Goal: Navigation & Orientation: Find specific page/section

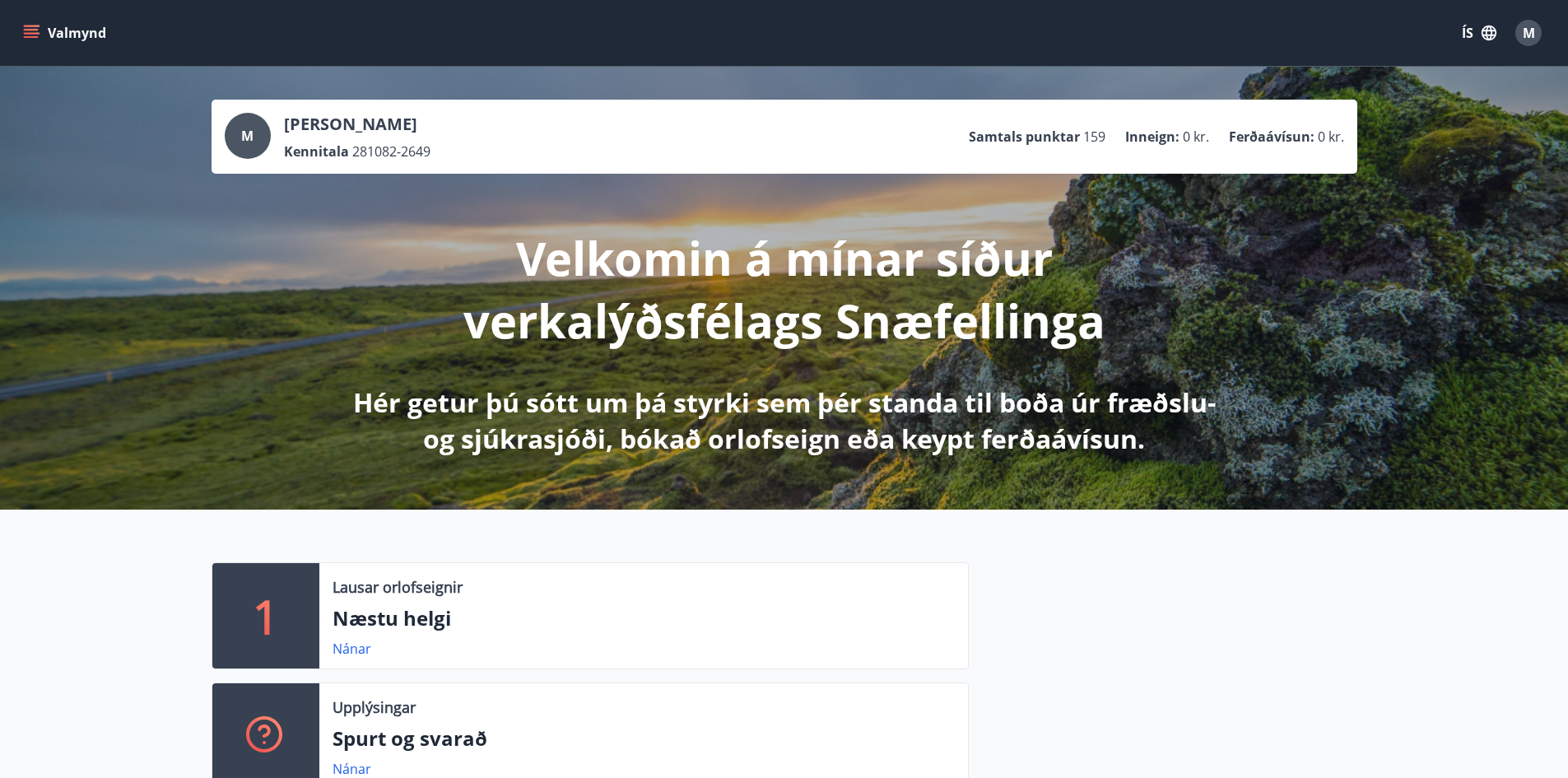
click at [29, 32] on icon "menu" at bounding box center [30, 32] width 16 height 16
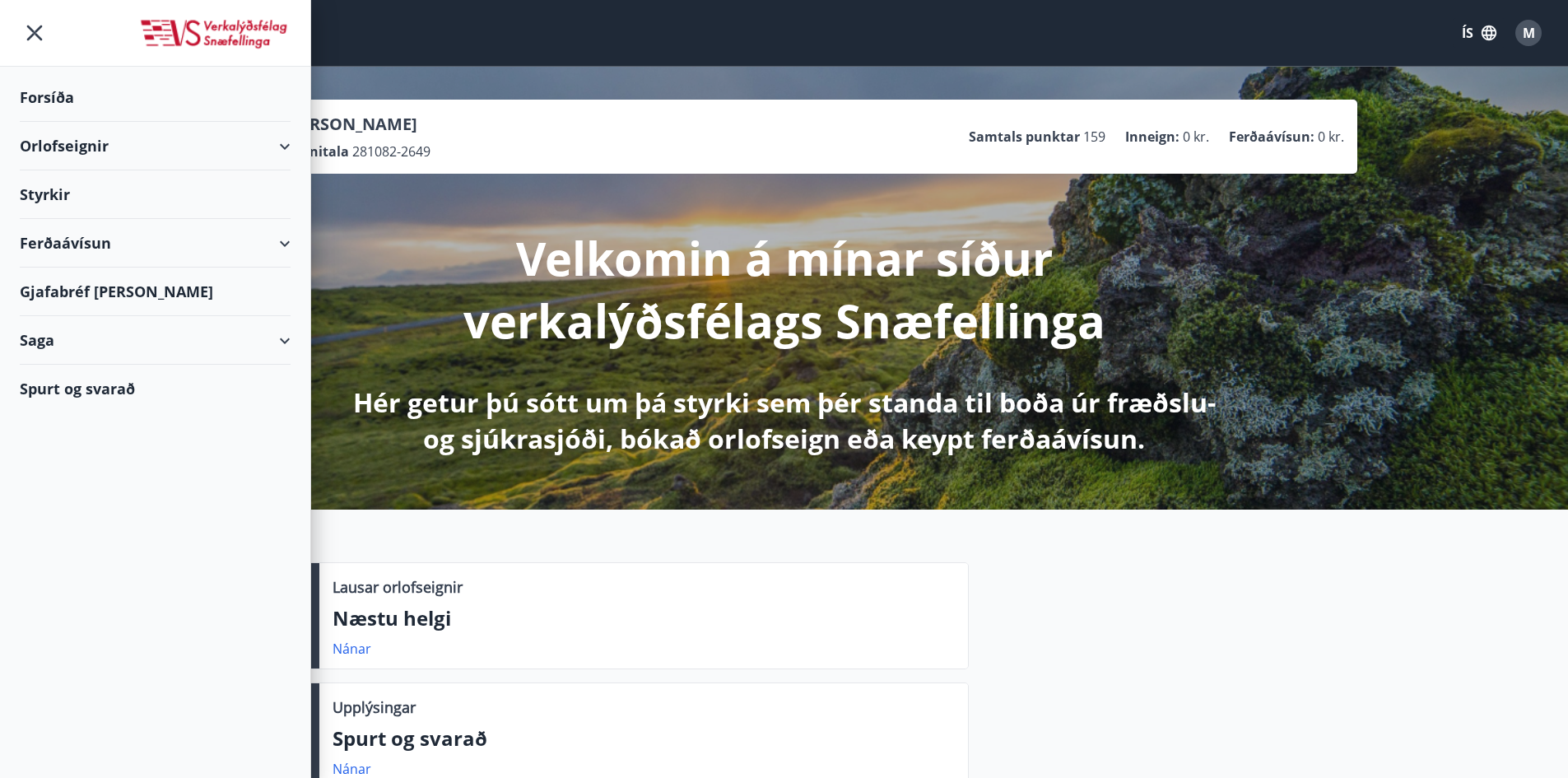
click at [48, 122] on div "Styrkir" at bounding box center [155, 97] width 271 height 49
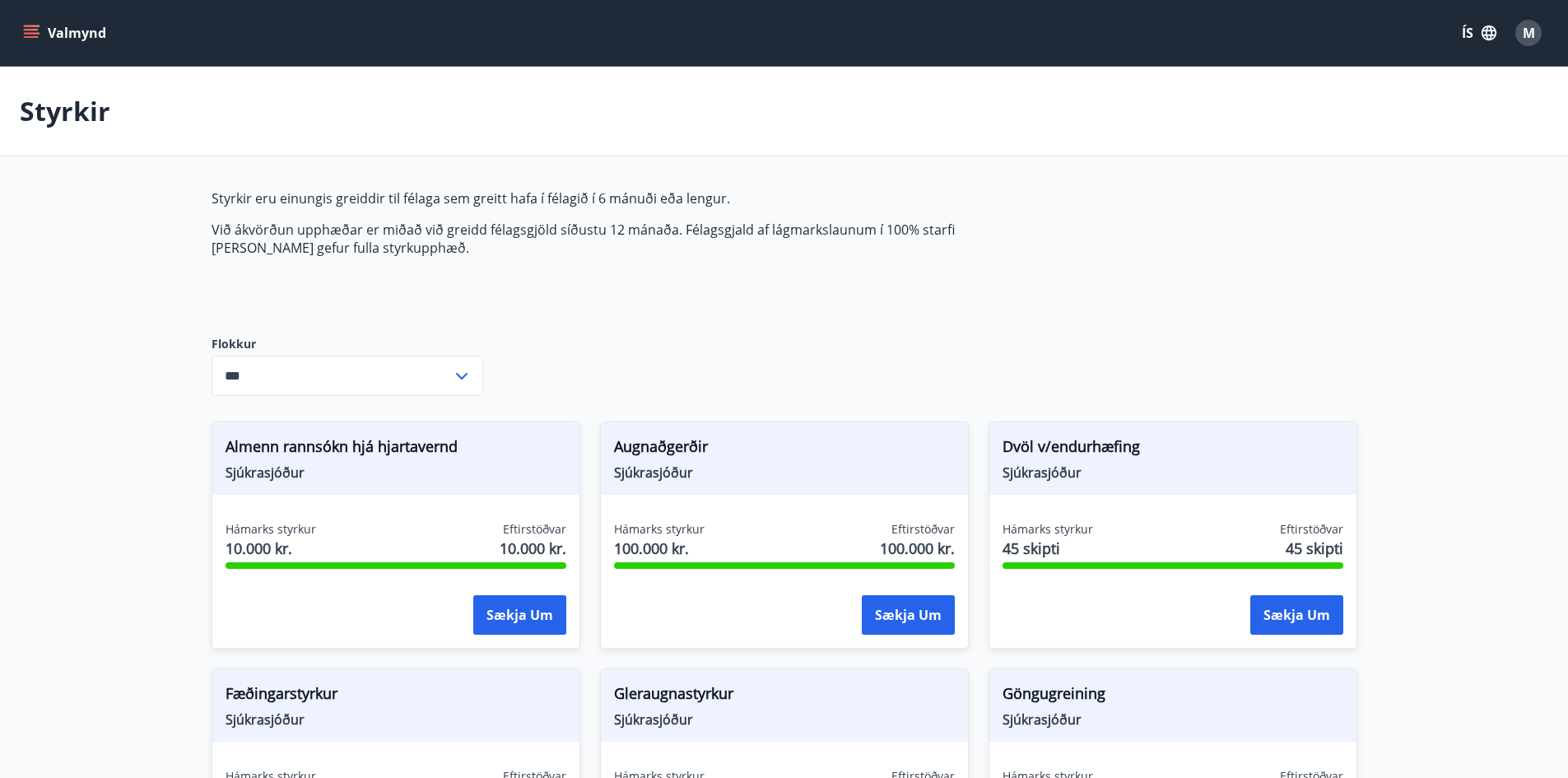
type input "***"
click at [1523, 39] on span "M" at bounding box center [1529, 32] width 12 height 18
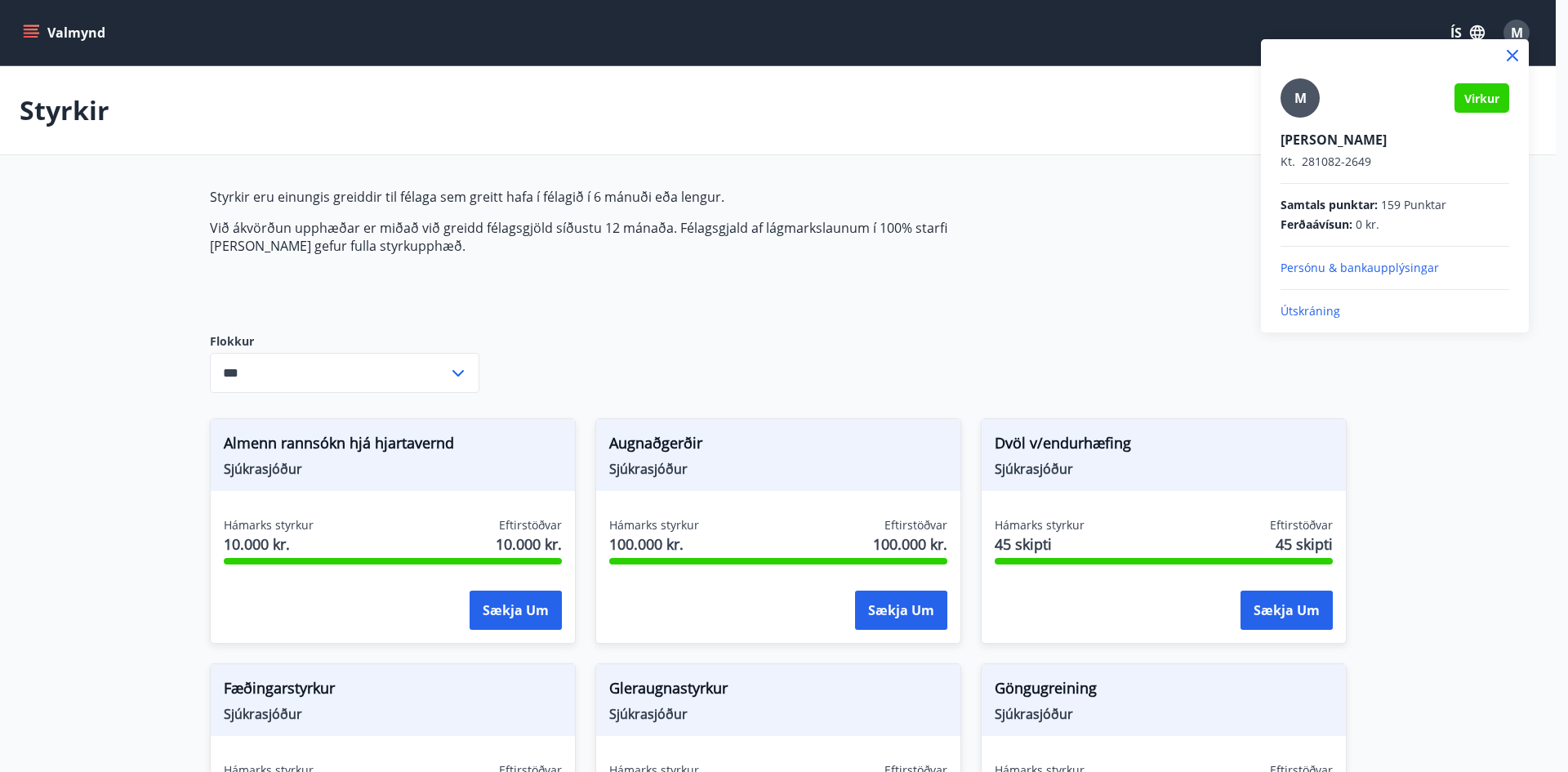
click at [1301, 316] on p "Útskráning" at bounding box center [1395, 310] width 228 height 16
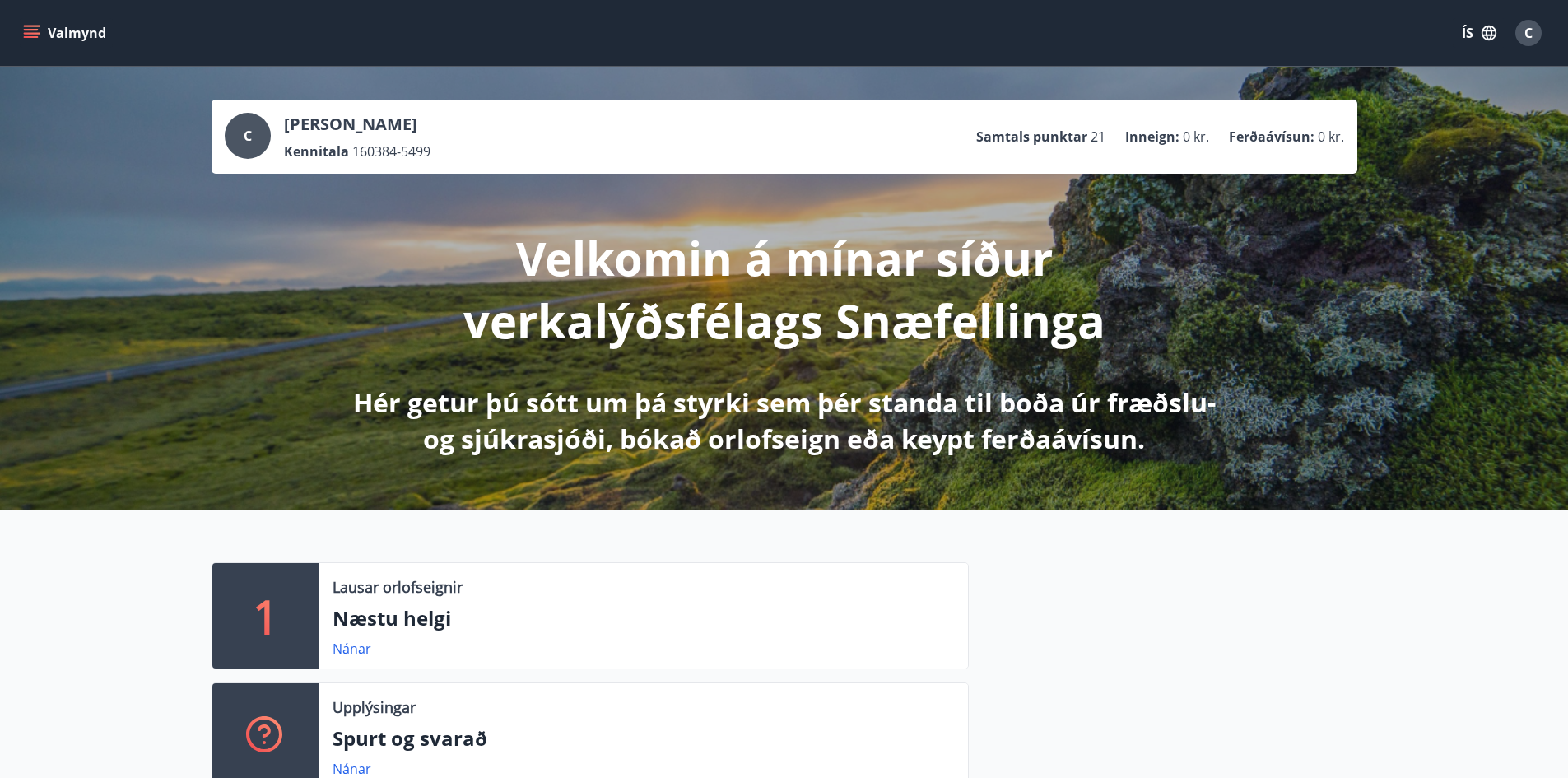
click at [25, 33] on icon "menu" at bounding box center [32, 33] width 18 height 2
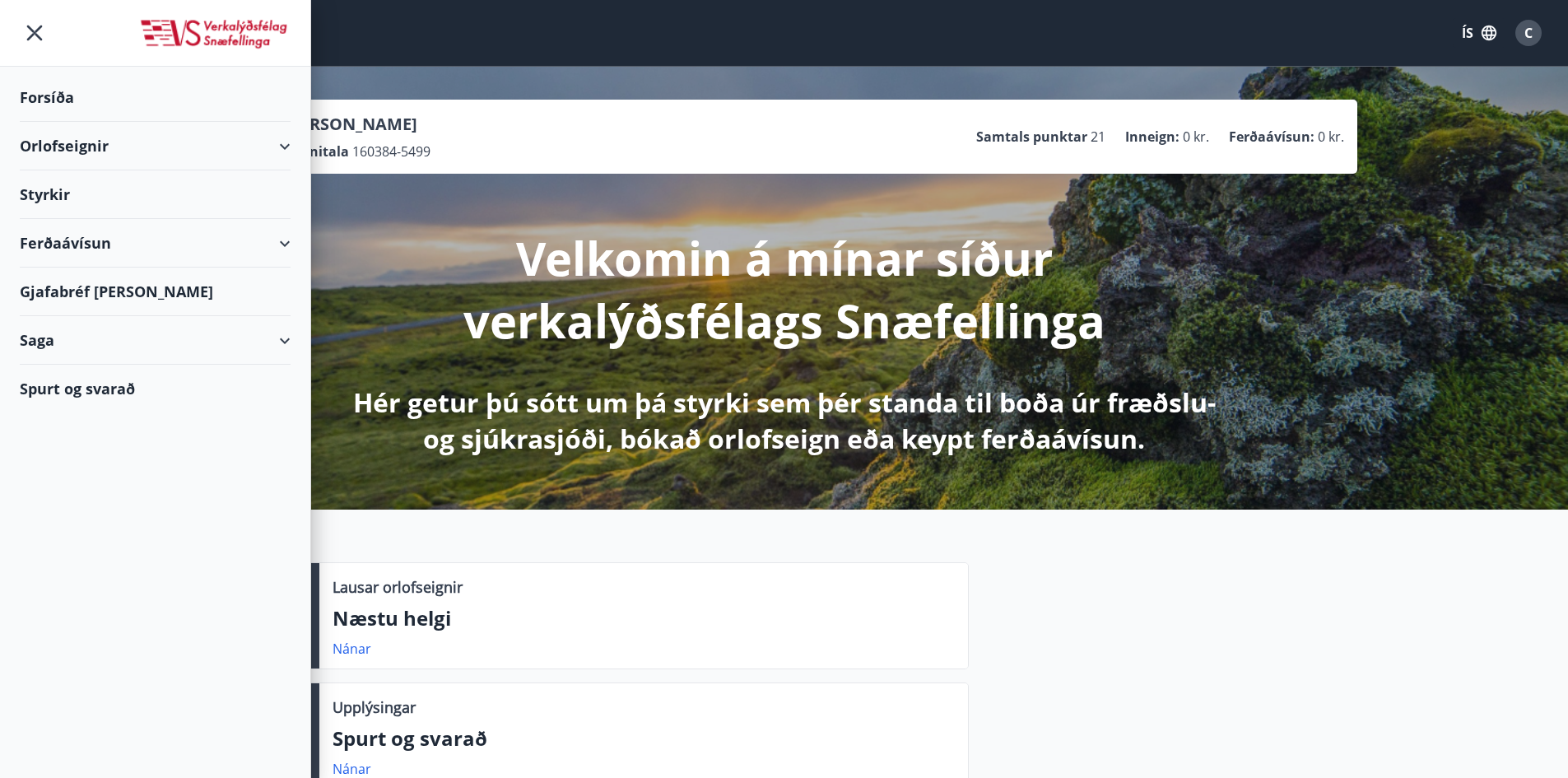
click at [57, 122] on div "Styrkir" at bounding box center [155, 97] width 271 height 49
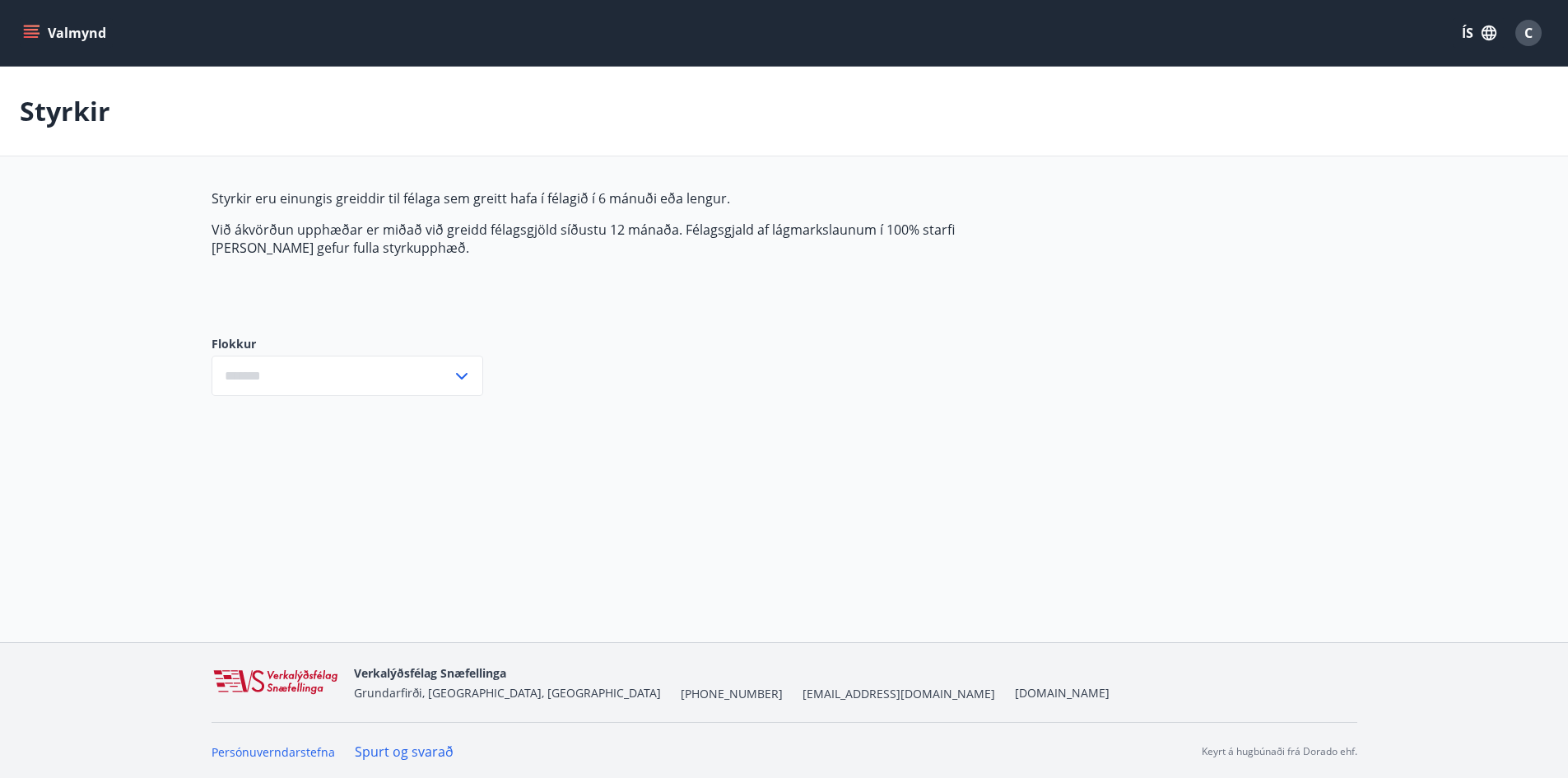
type input "***"
click at [1530, 35] on span "C" at bounding box center [1528, 32] width 9 height 18
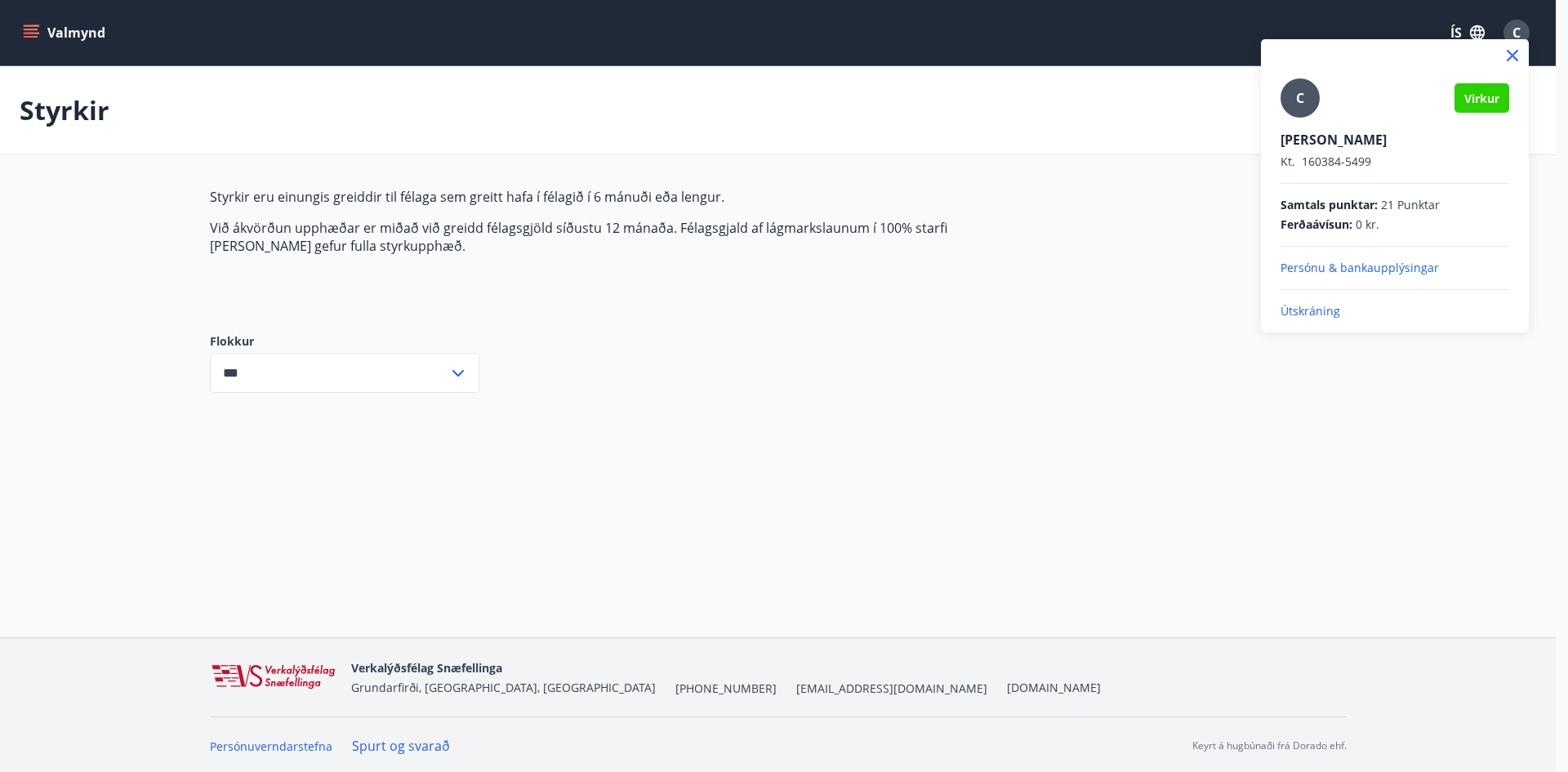
click at [1326, 312] on p "Útskráning" at bounding box center [1395, 310] width 228 height 16
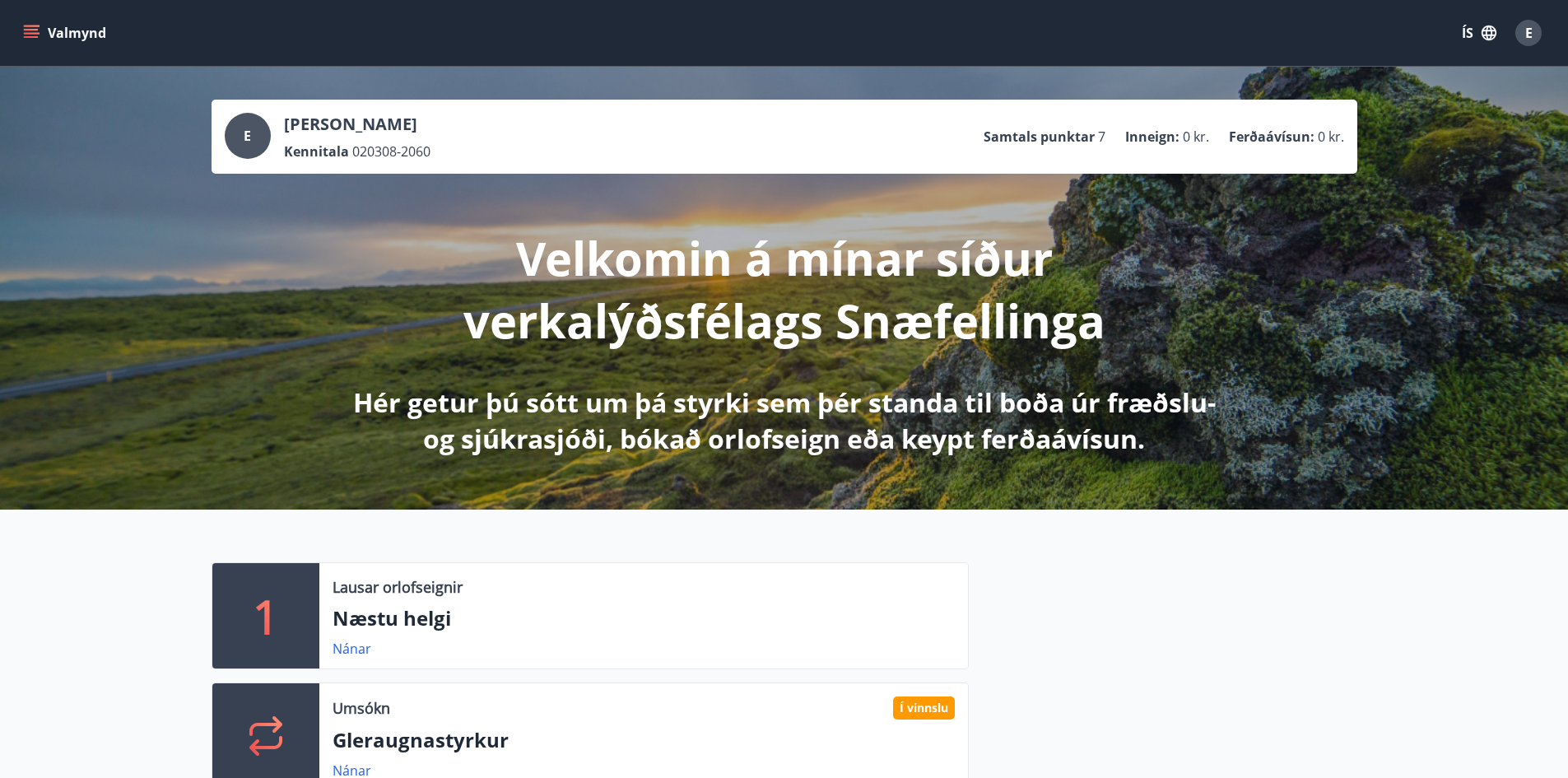
click at [1530, 36] on span "E" at bounding box center [1529, 32] width 8 height 18
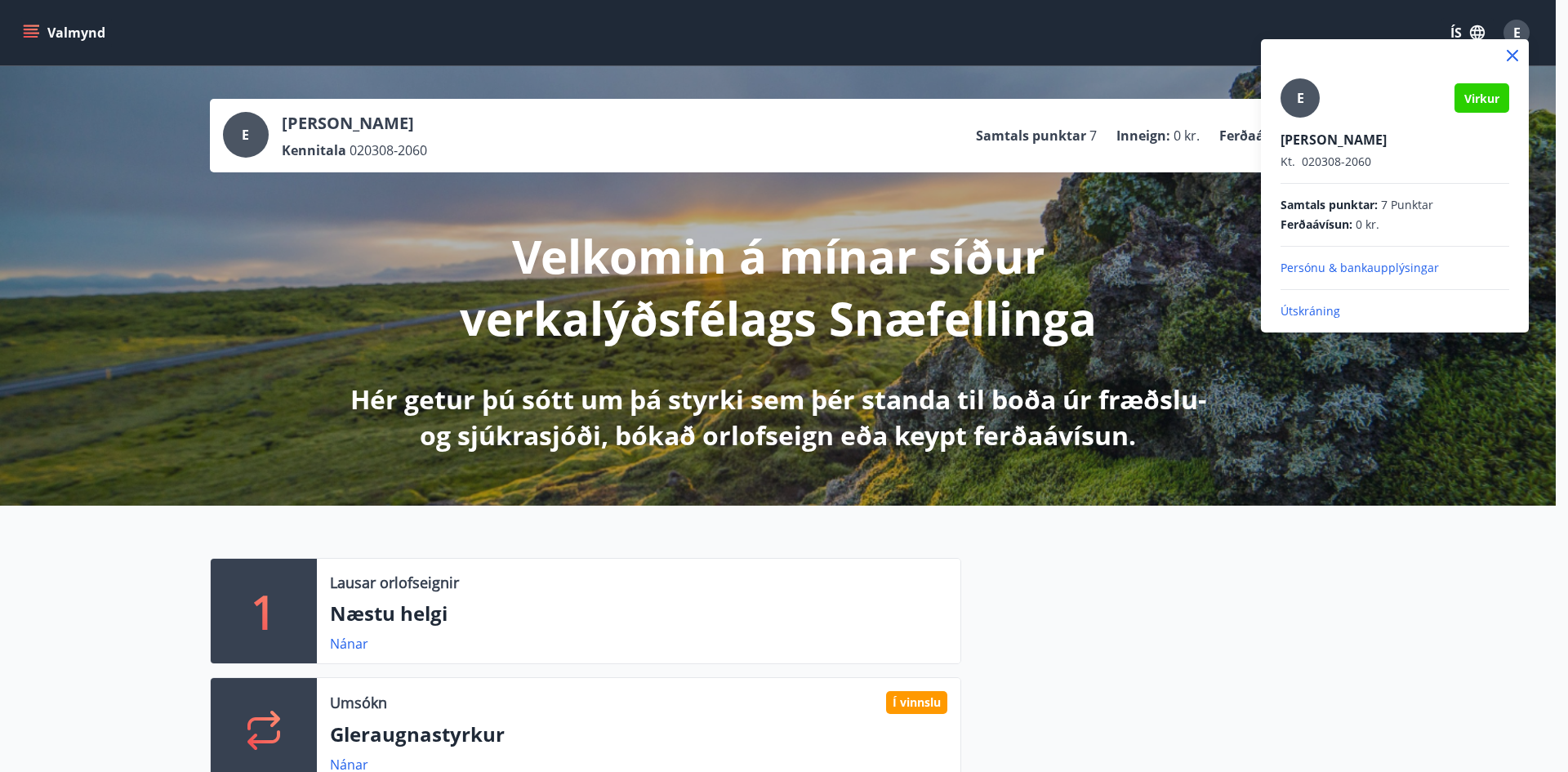
click at [1326, 265] on p "Persónu & bankaupplýsingar" at bounding box center [1395, 267] width 228 height 16
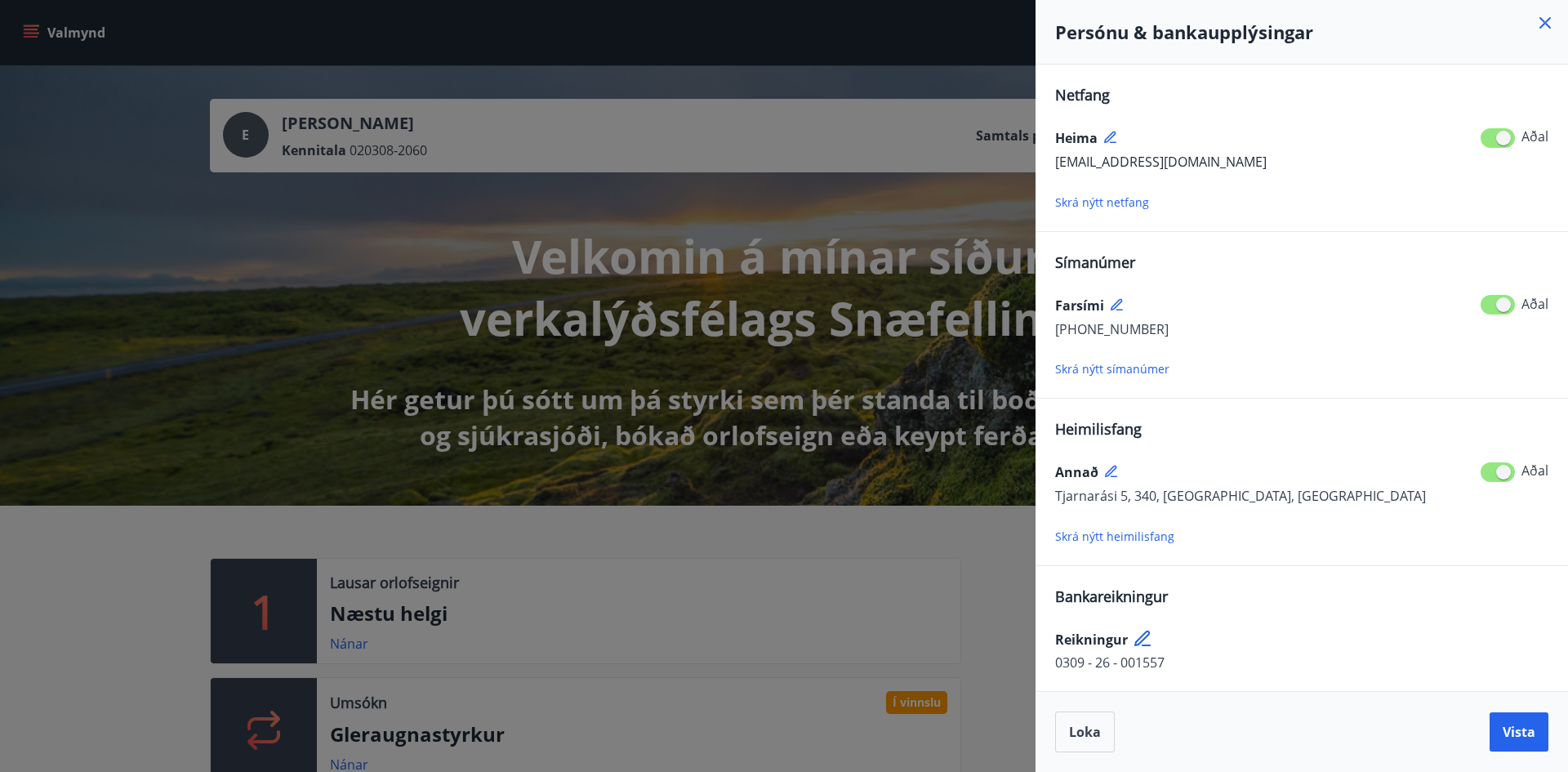
click at [1548, 25] on icon at bounding box center [1545, 23] width 20 height 20
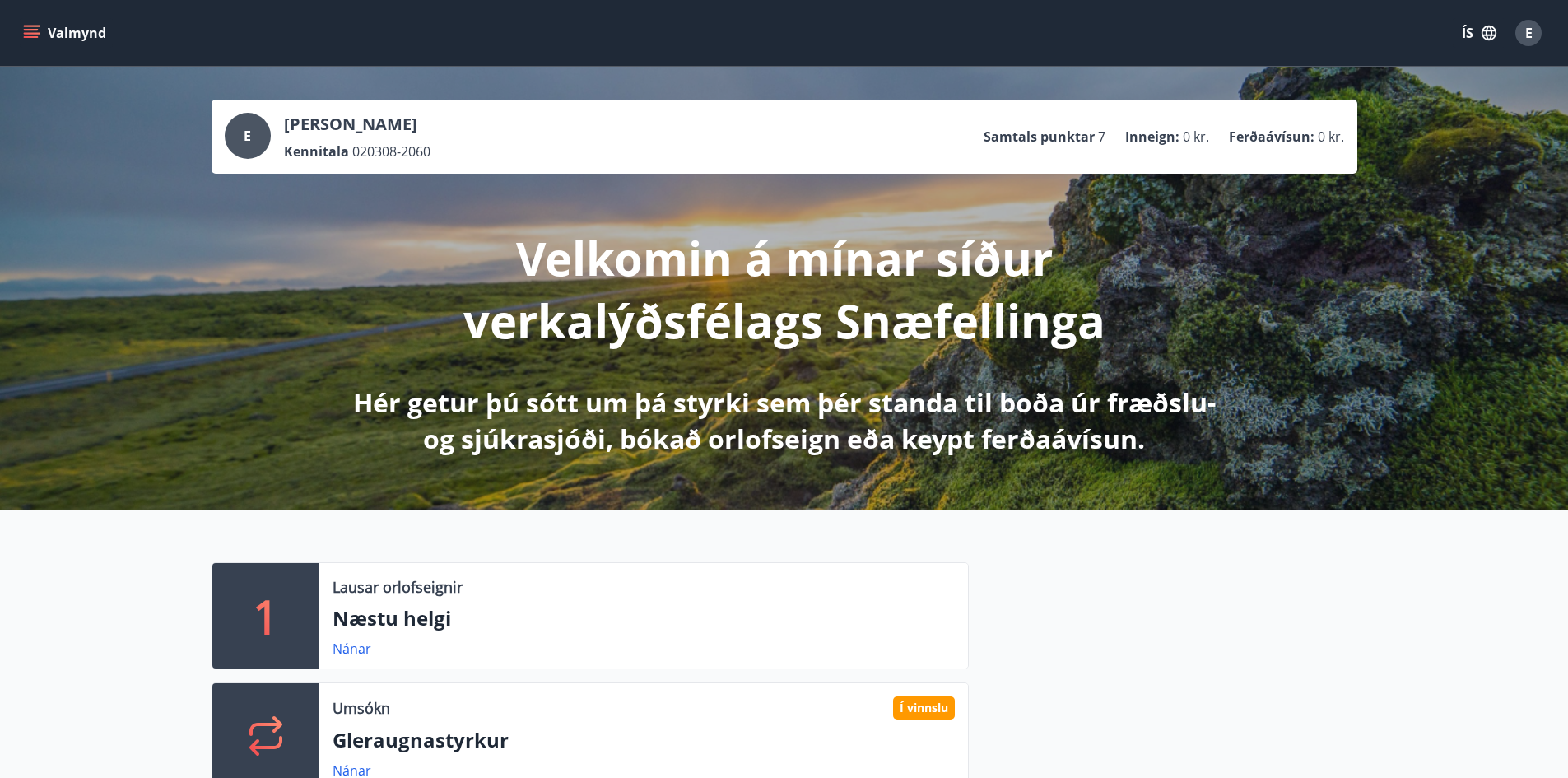
click at [36, 29] on icon "menu" at bounding box center [31, 29] width 15 height 2
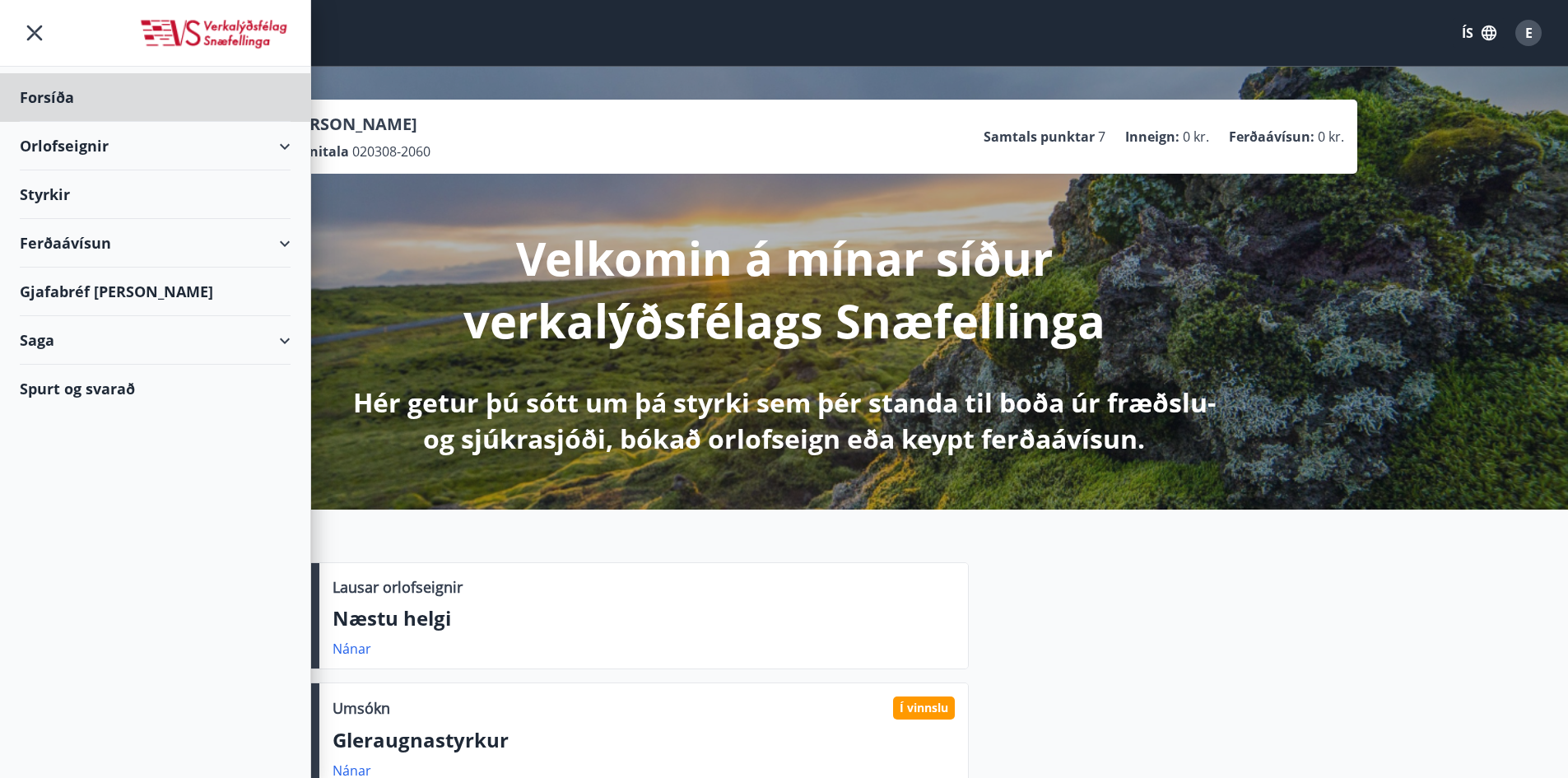
click at [52, 122] on div "Styrkir" at bounding box center [155, 97] width 271 height 49
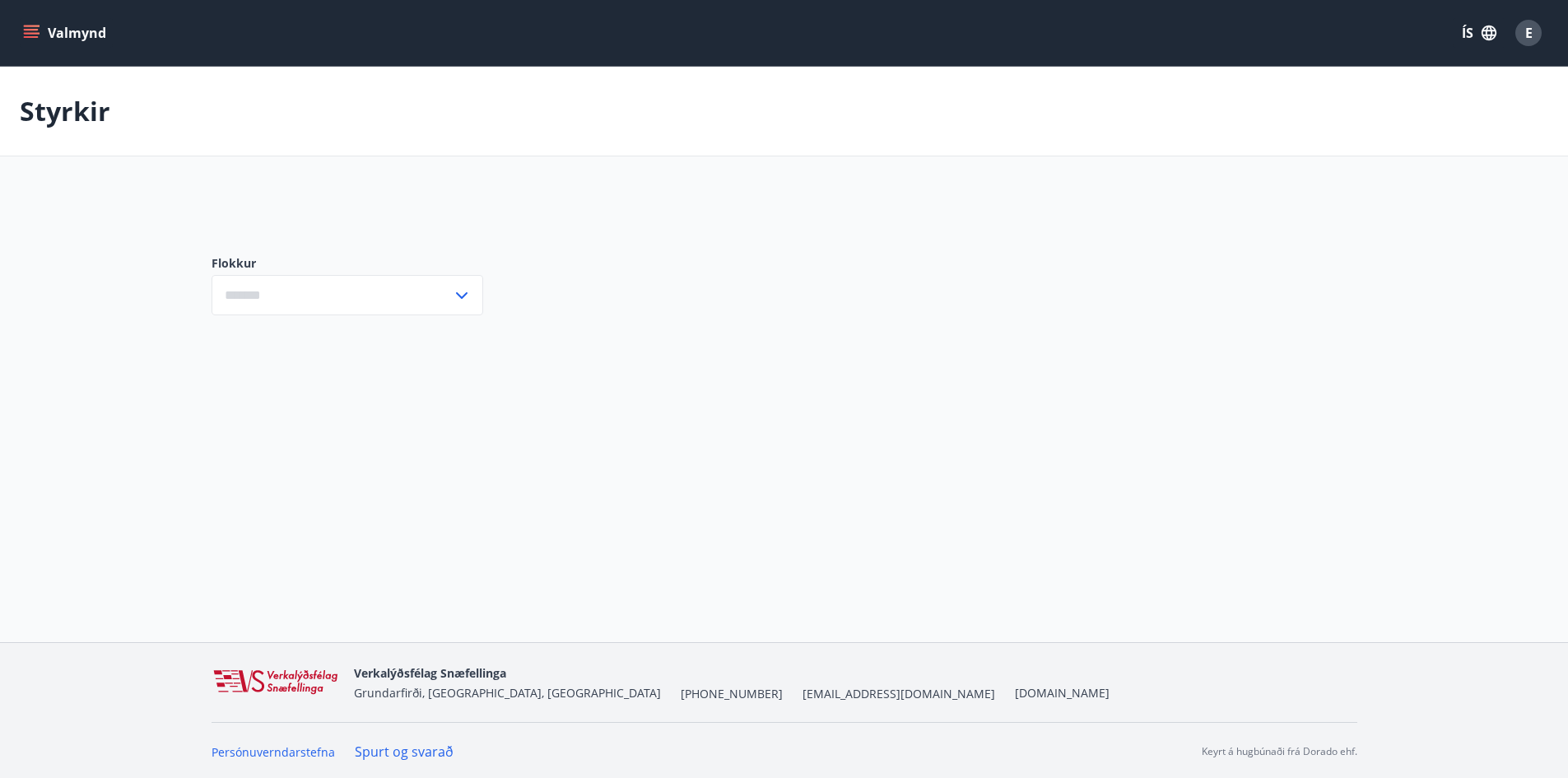
type input "***"
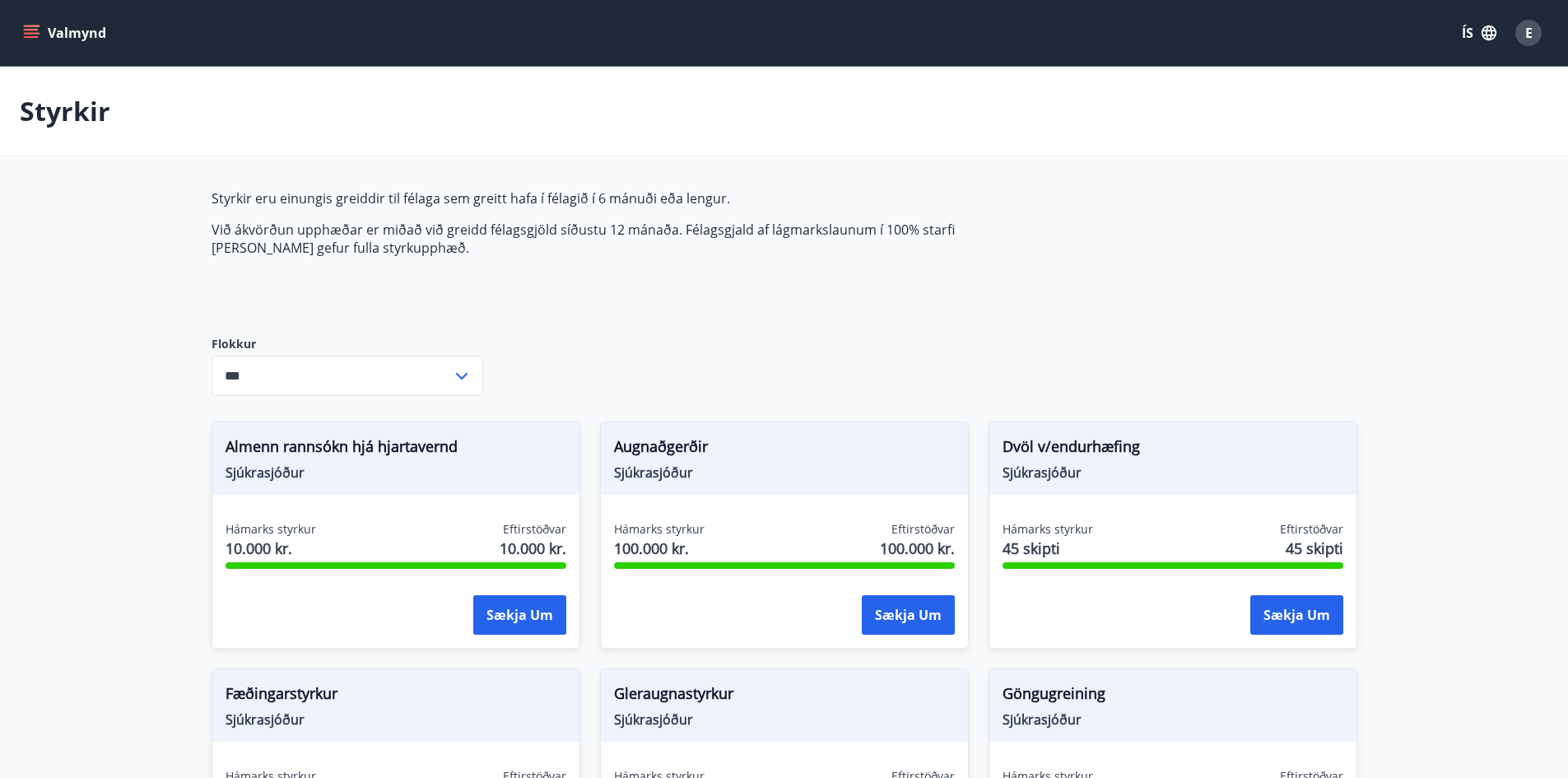
click at [1530, 34] on span "E" at bounding box center [1529, 32] width 8 height 18
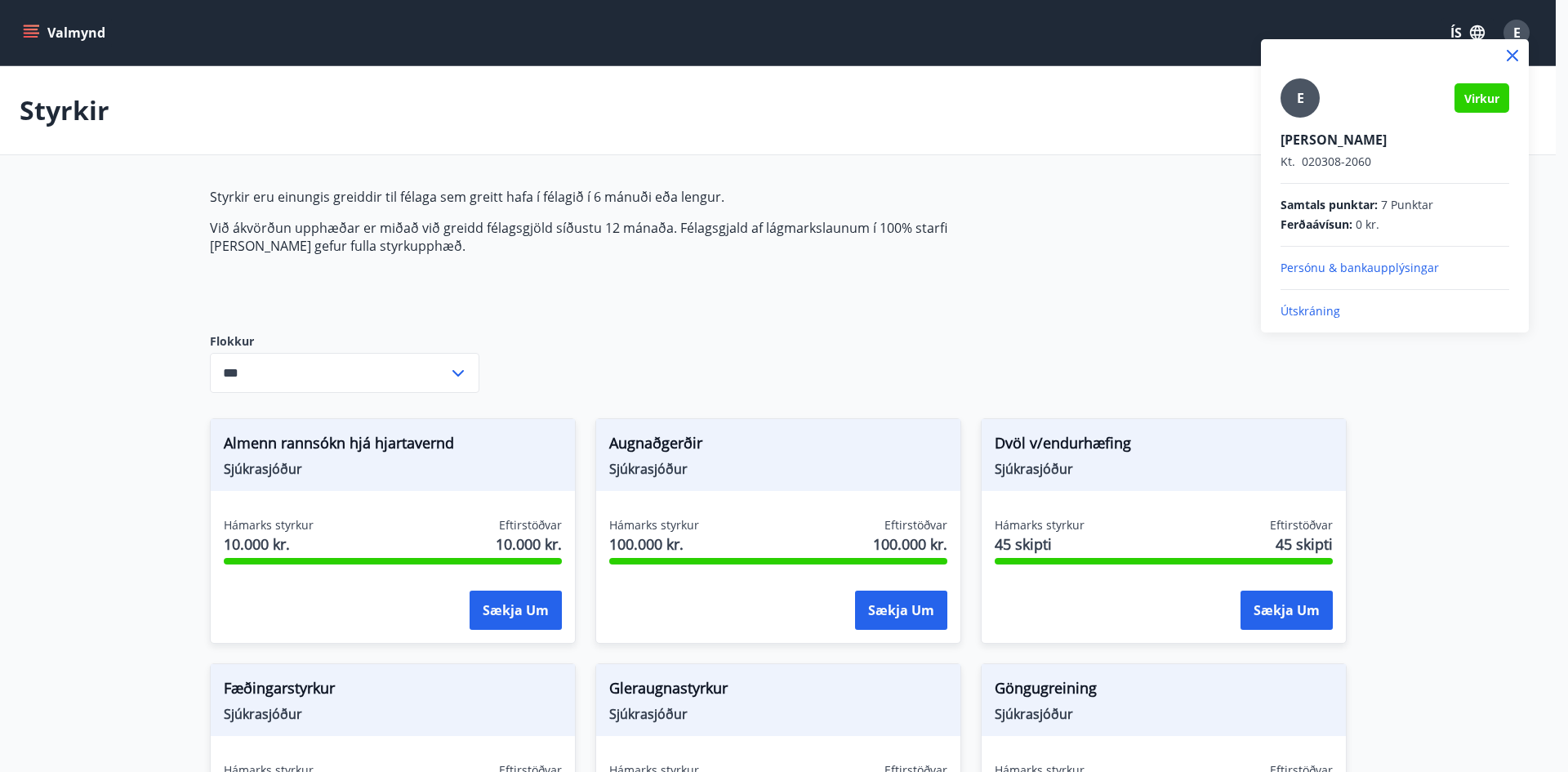
click at [1315, 313] on p "Útskráning" at bounding box center [1395, 310] width 228 height 16
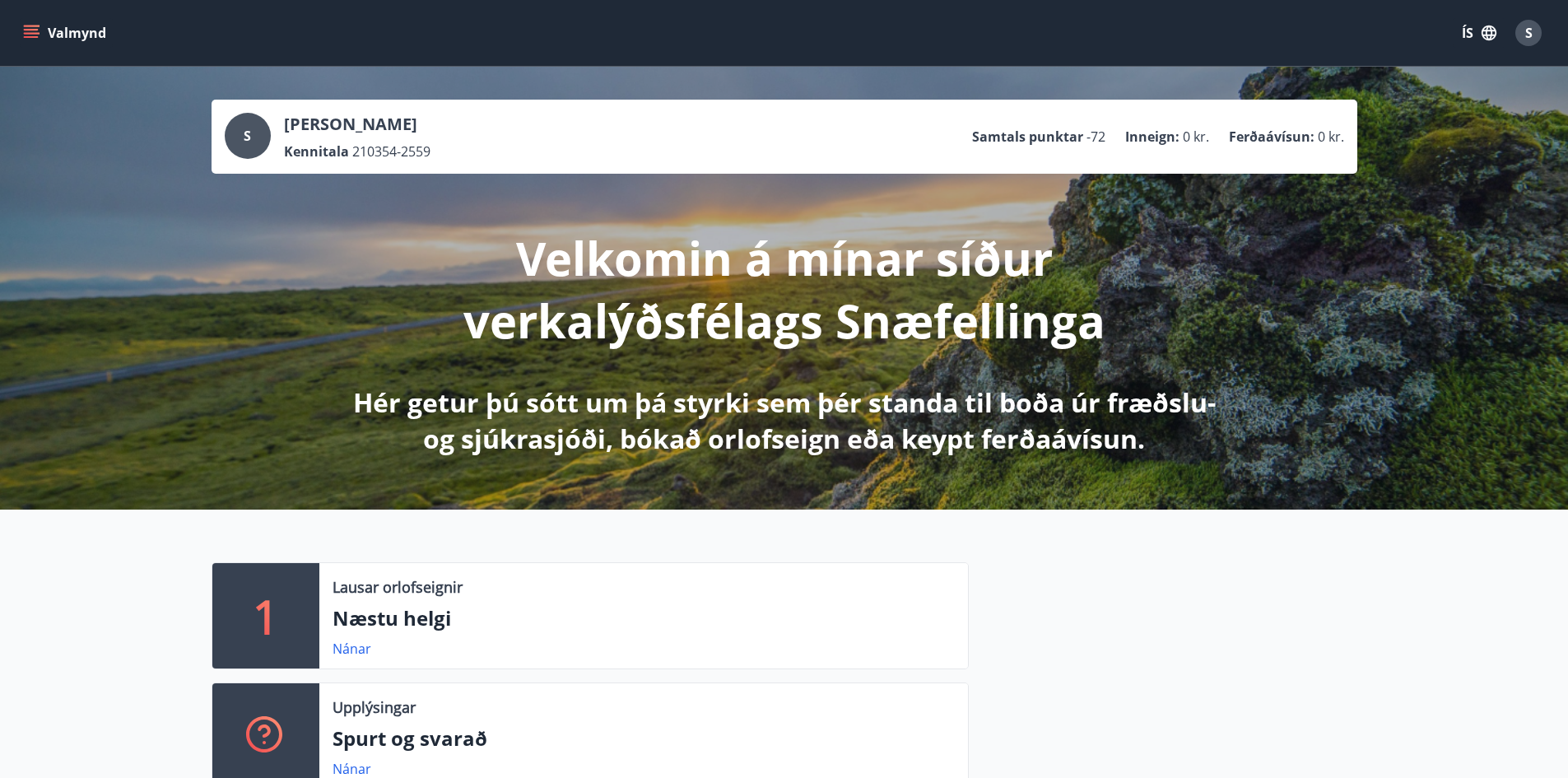
click at [1531, 41] on span "S" at bounding box center [1529, 32] width 8 height 18
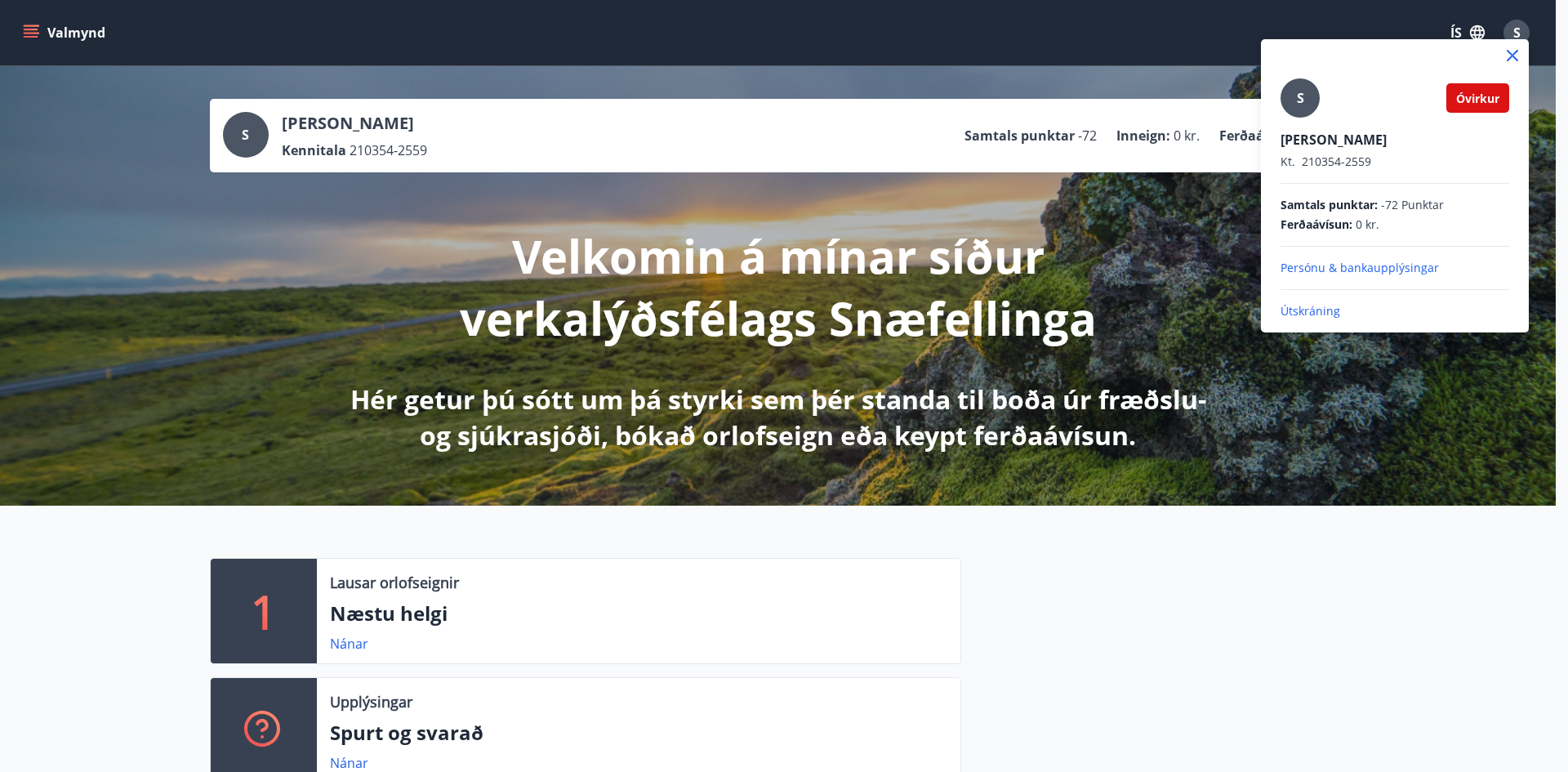
click at [1493, 77] on div "S Óvirkur Sigrún Ársælsdóttir Kt. 210354-2559 Samtals punktar : -72 Punktar Fer…" at bounding box center [1395, 179] width 268 height 280
click at [1518, 57] on icon at bounding box center [1512, 55] width 20 height 20
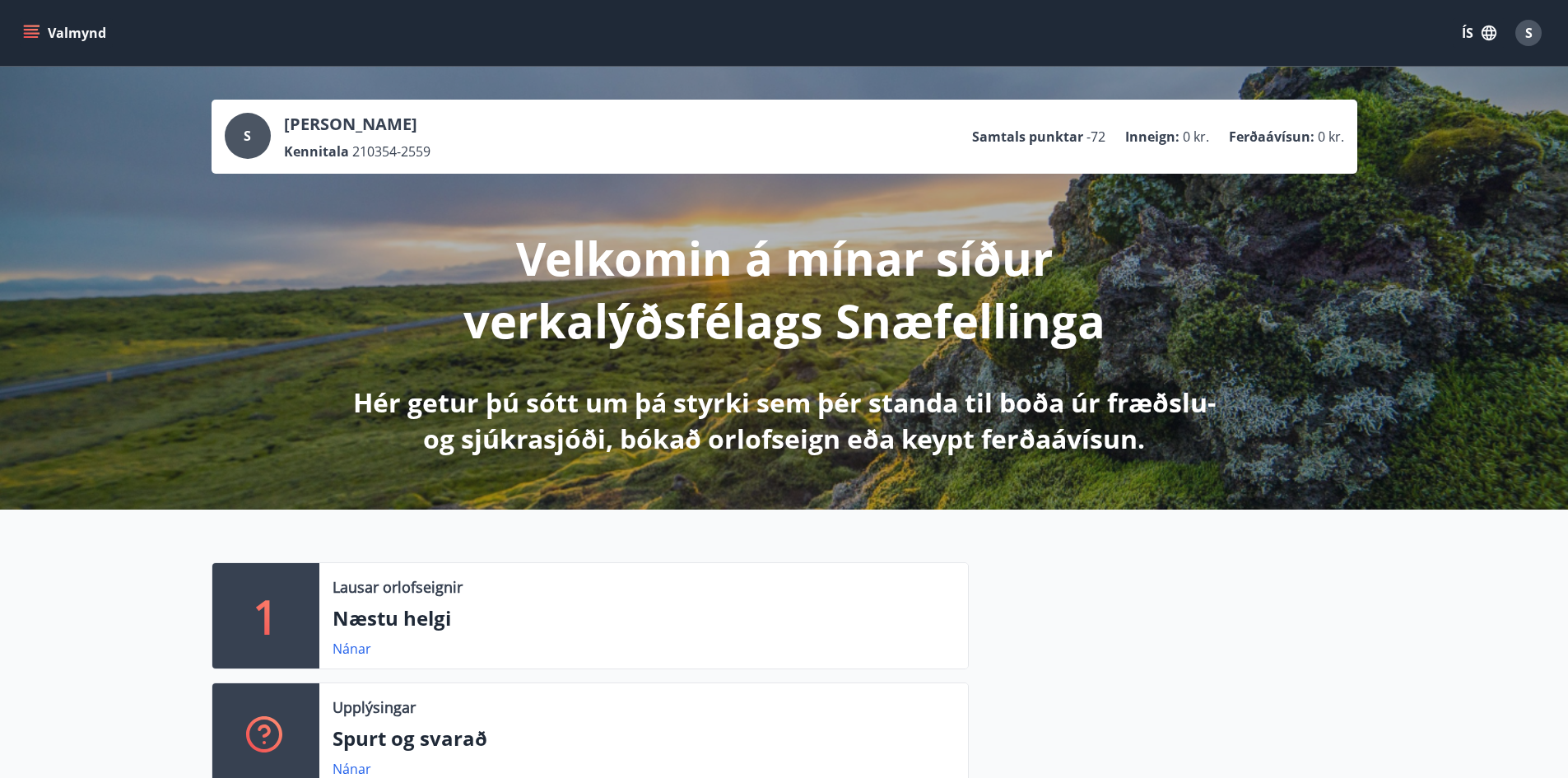
click at [1526, 30] on span "S" at bounding box center [1529, 32] width 8 height 18
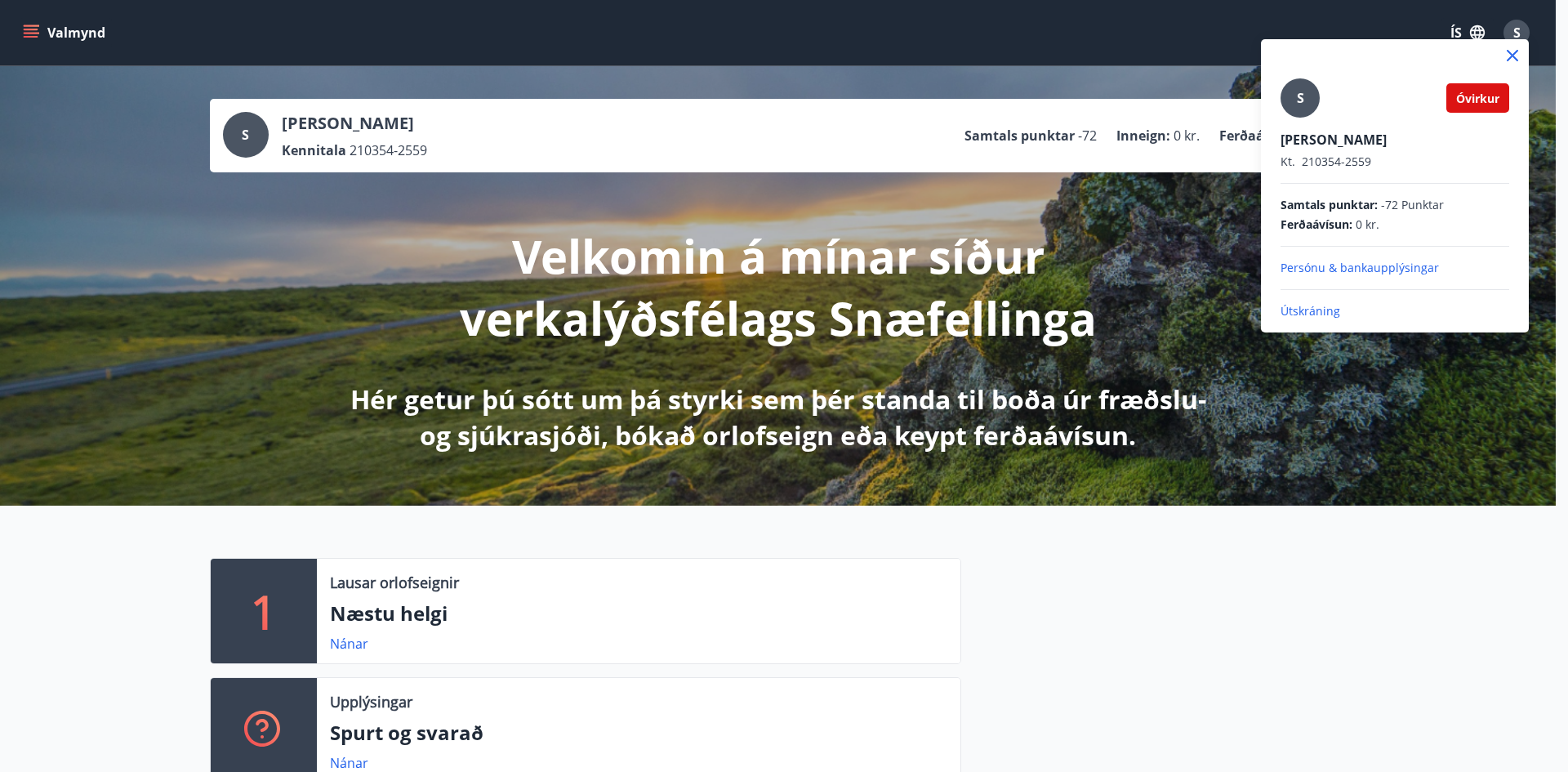
click at [1320, 310] on p "Útskráning" at bounding box center [1395, 310] width 228 height 16
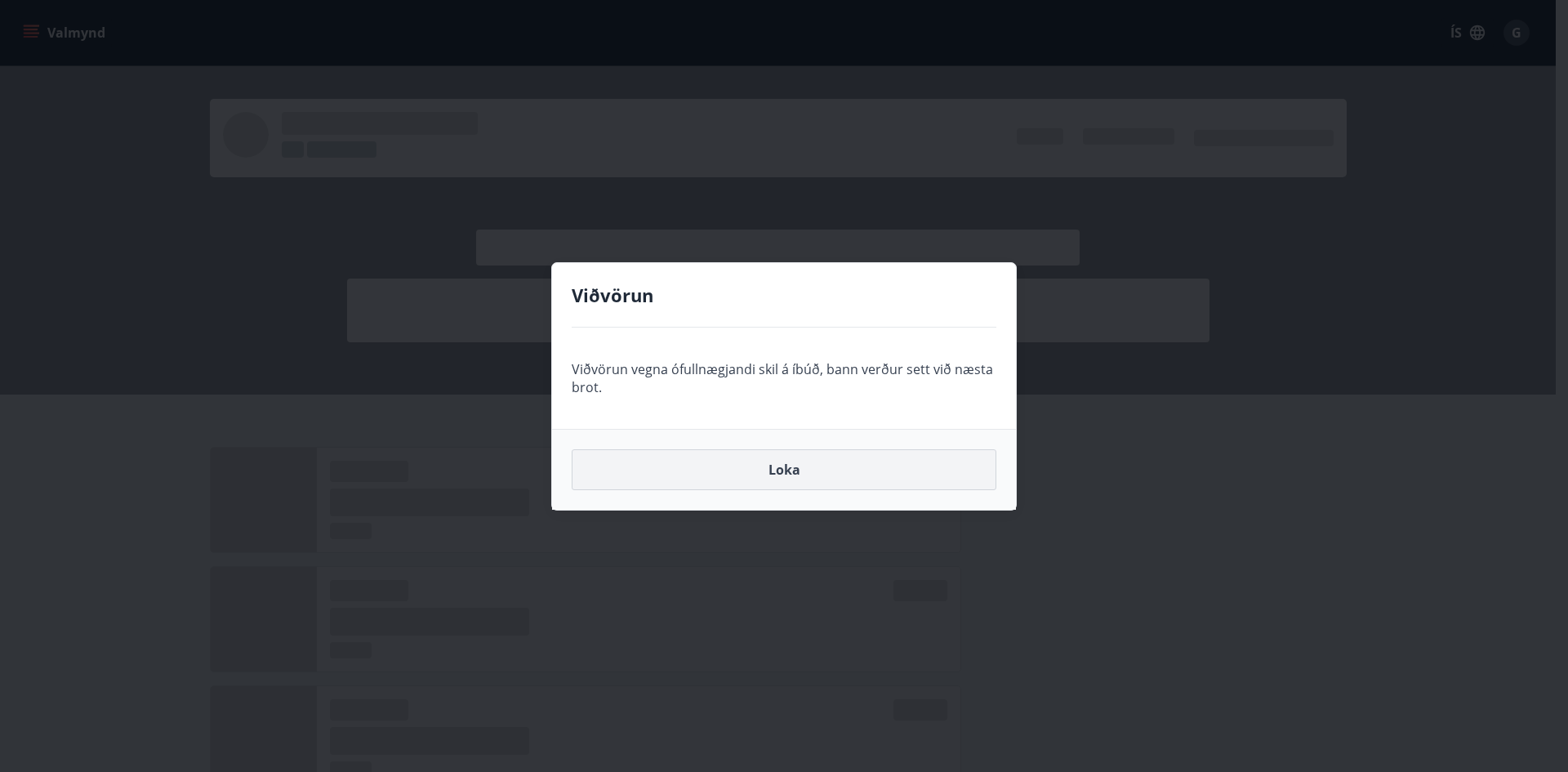
click at [835, 472] on button "Loka" at bounding box center [784, 469] width 425 height 41
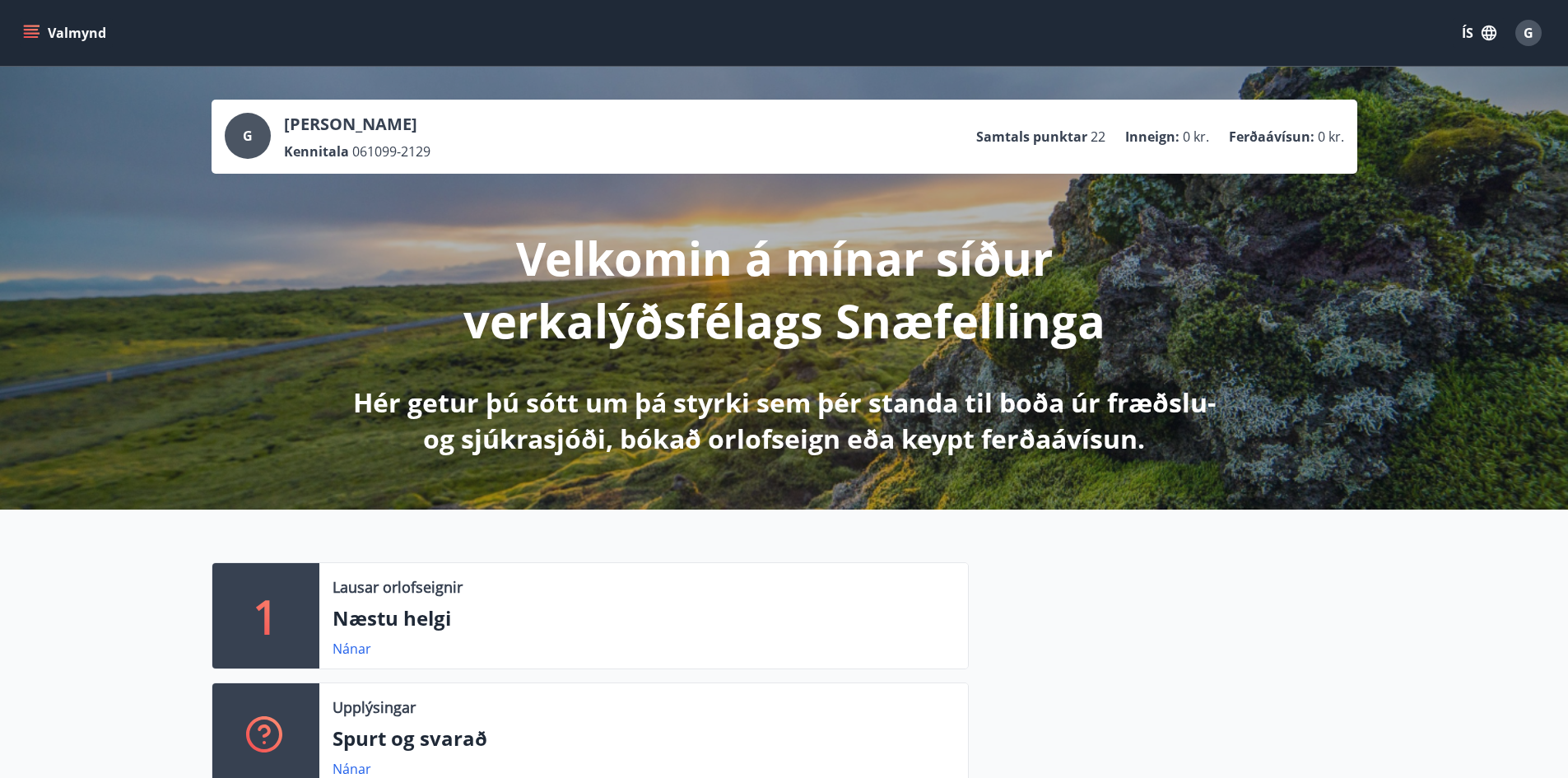
click at [38, 30] on icon "menu" at bounding box center [30, 32] width 16 height 16
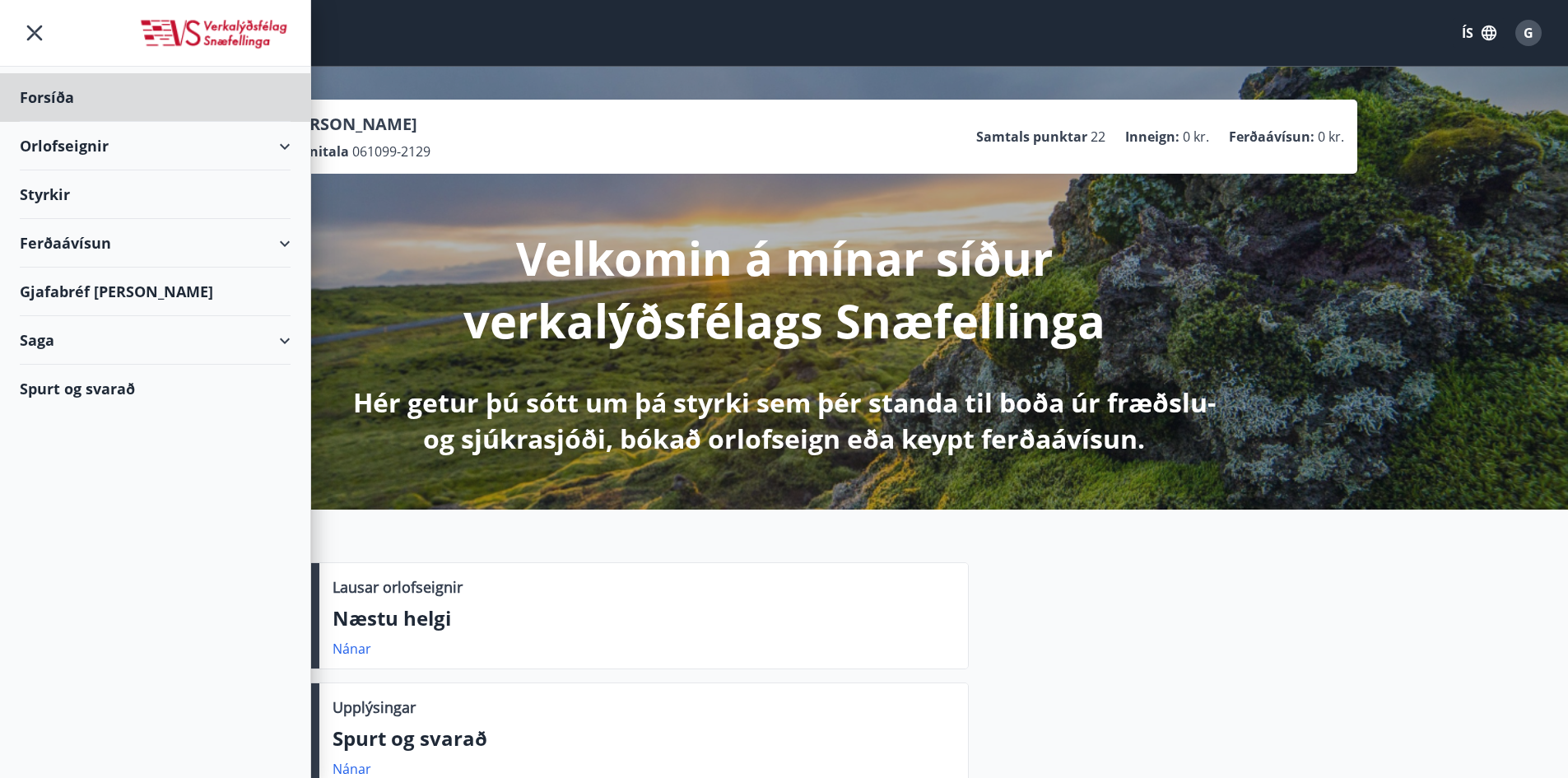
click at [54, 122] on div "Styrkir" at bounding box center [155, 97] width 271 height 49
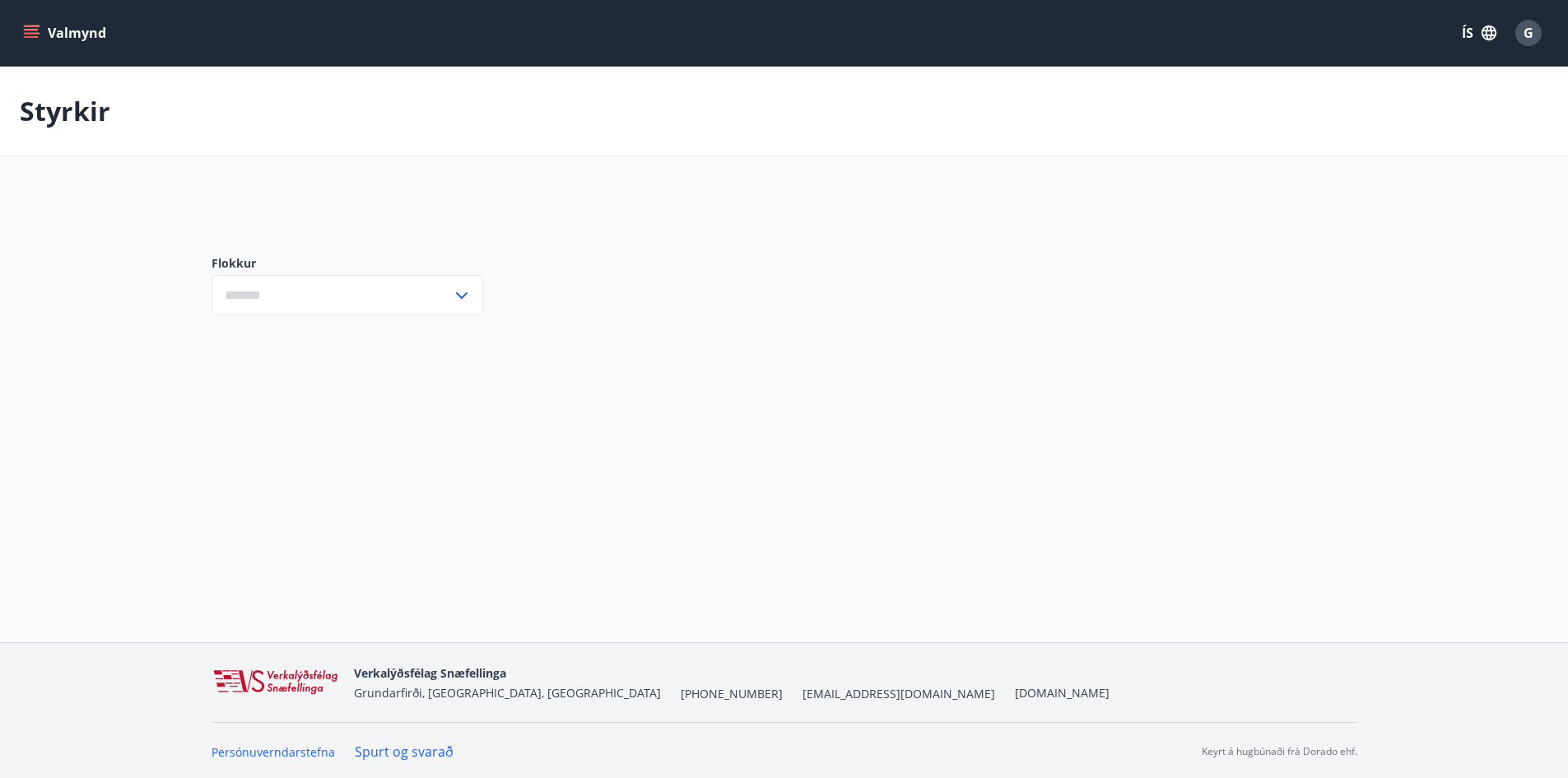
type input "***"
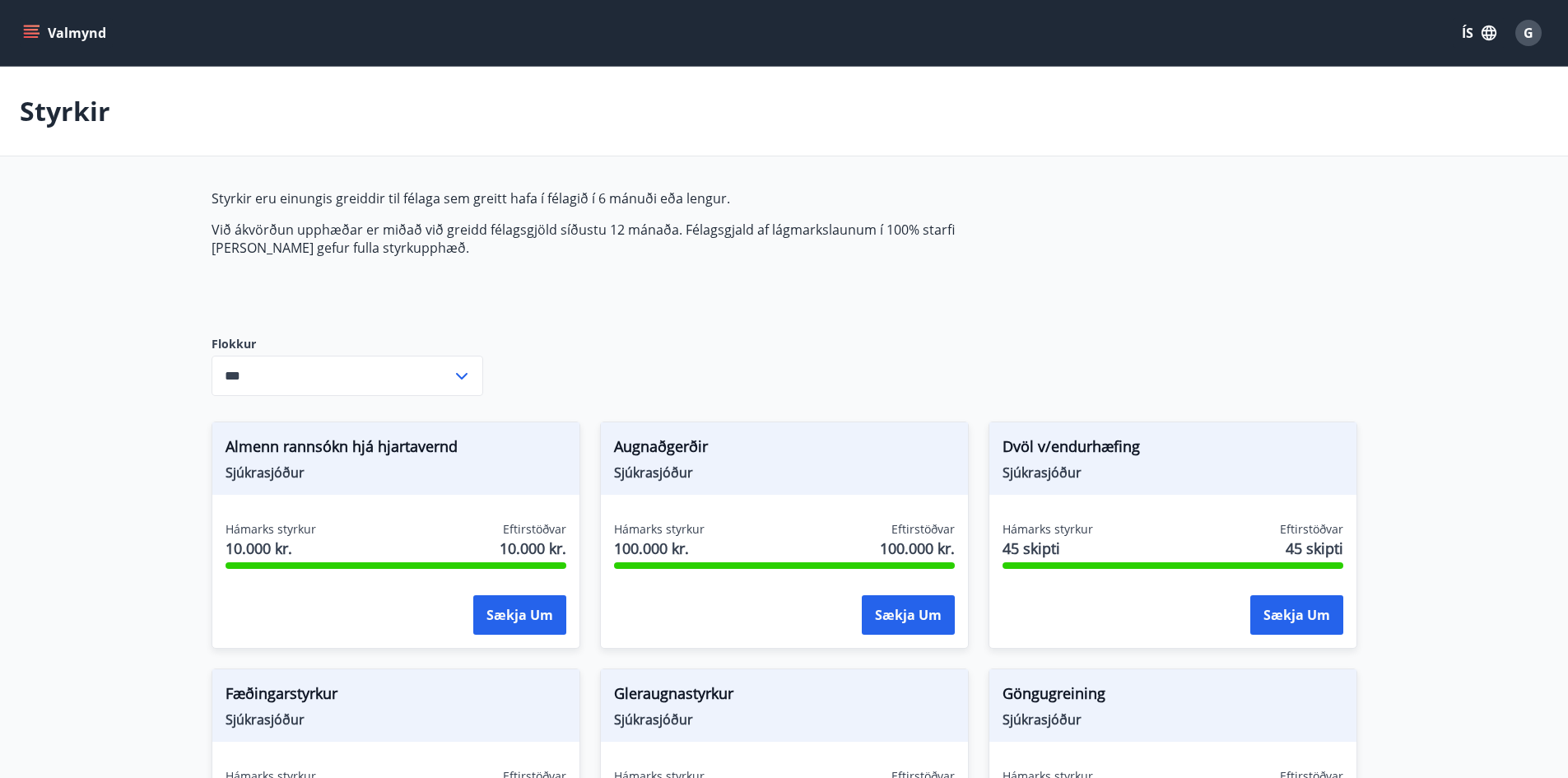
click at [1524, 40] on span "G" at bounding box center [1529, 32] width 10 height 18
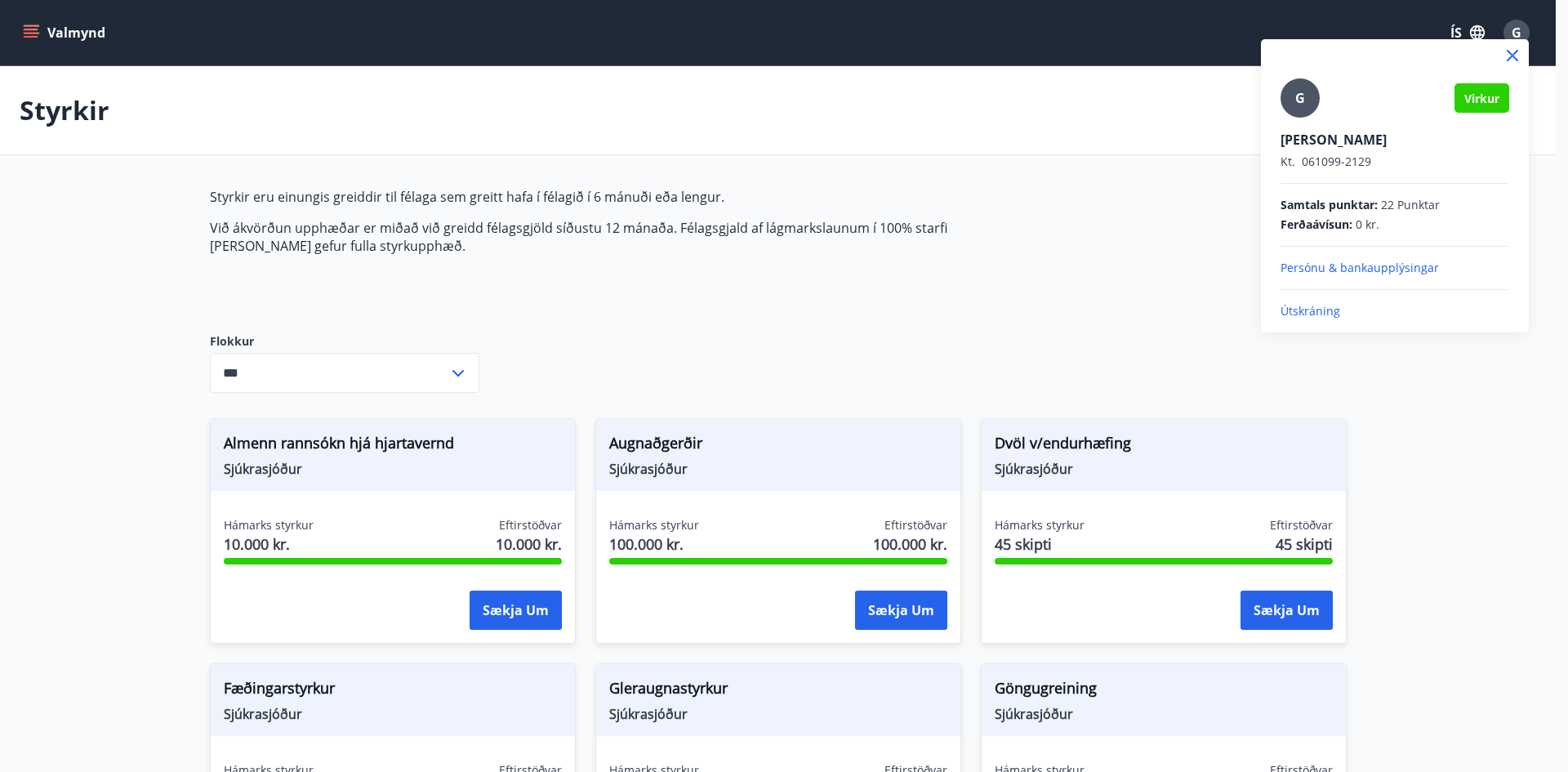
click at [1304, 306] on p "Útskráning" at bounding box center [1395, 310] width 228 height 16
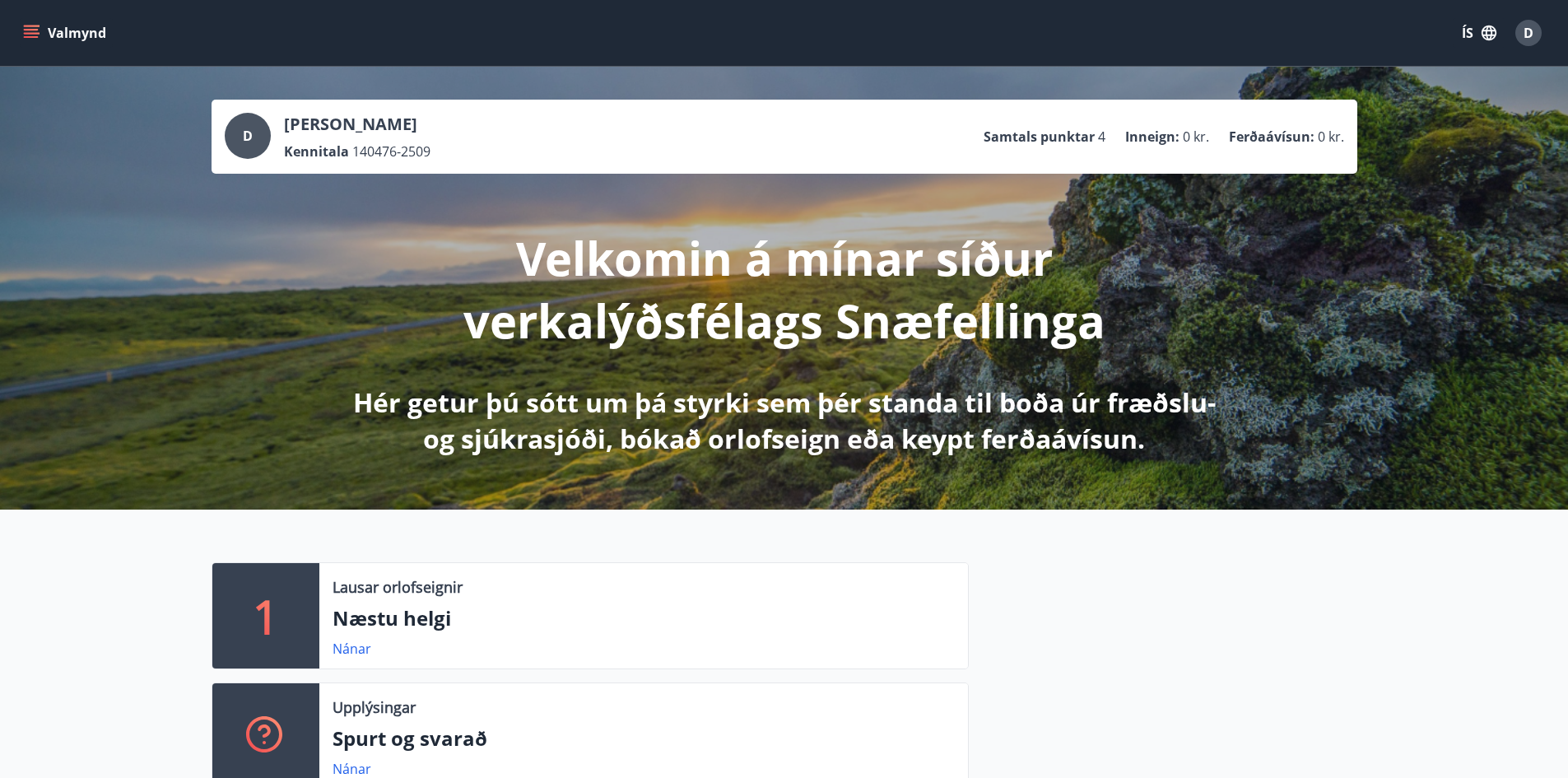
click at [33, 31] on icon "menu" at bounding box center [30, 32] width 16 height 16
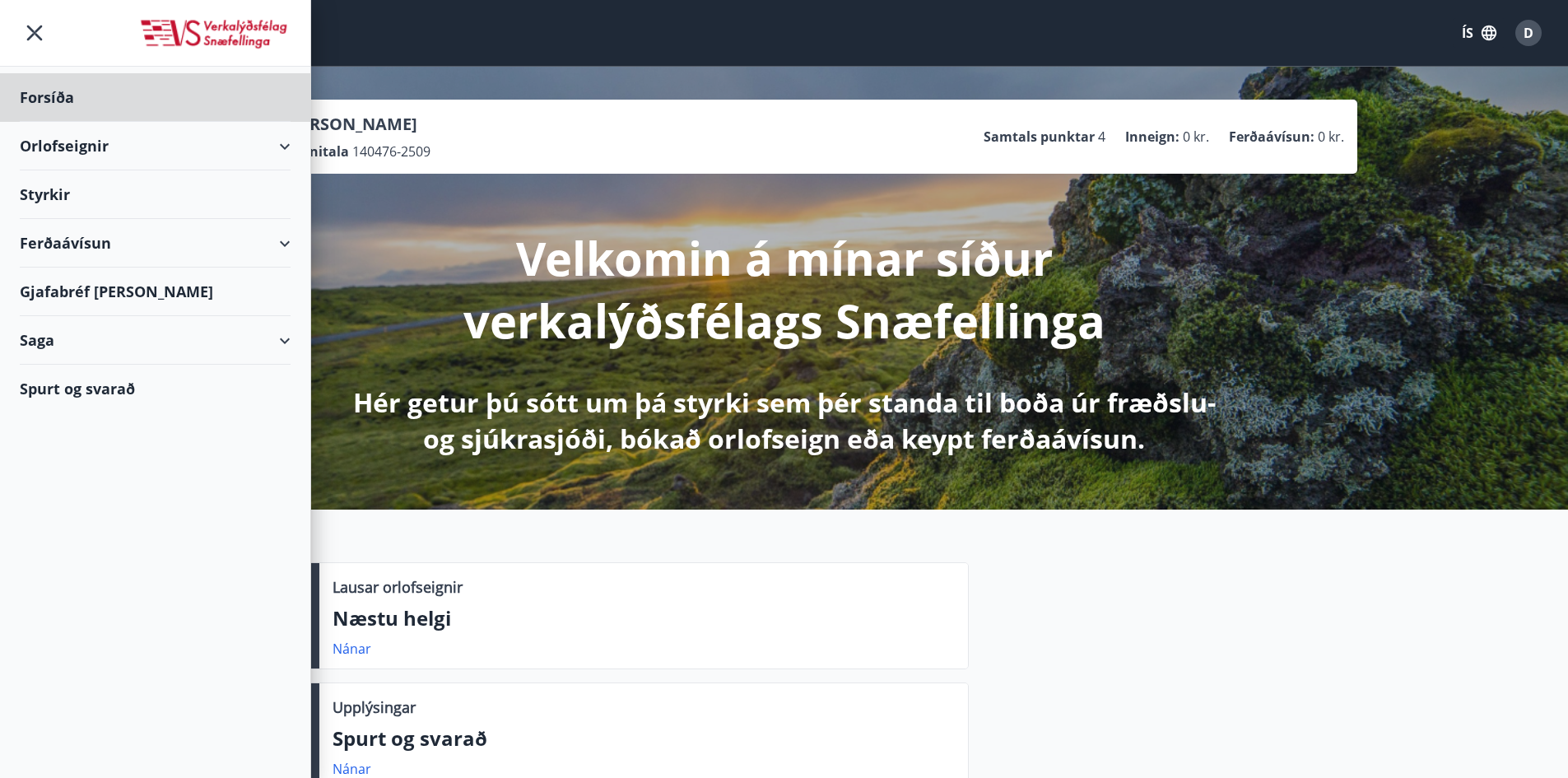
click at [54, 122] on div "Styrkir" at bounding box center [155, 97] width 271 height 49
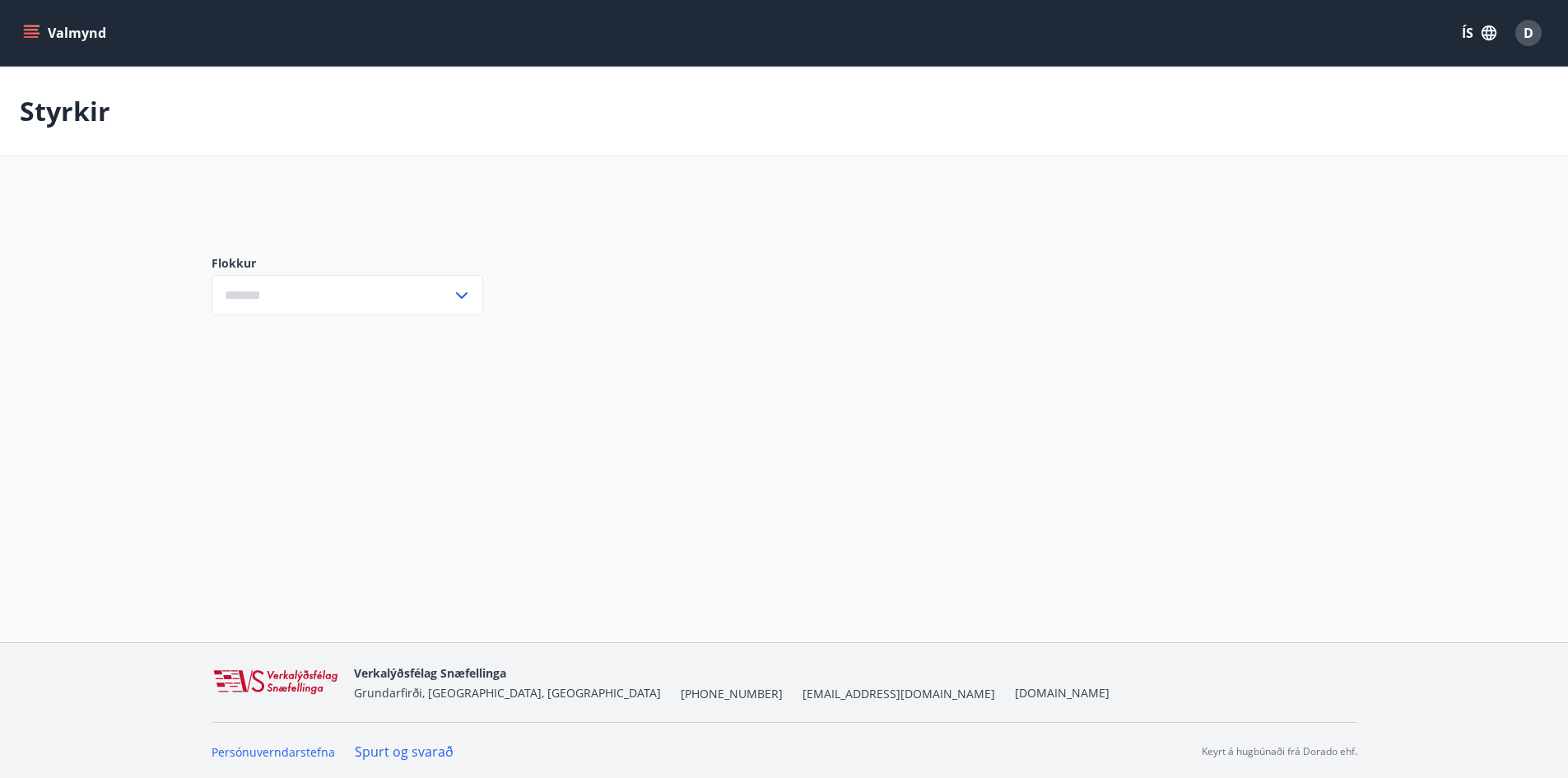
type input "***"
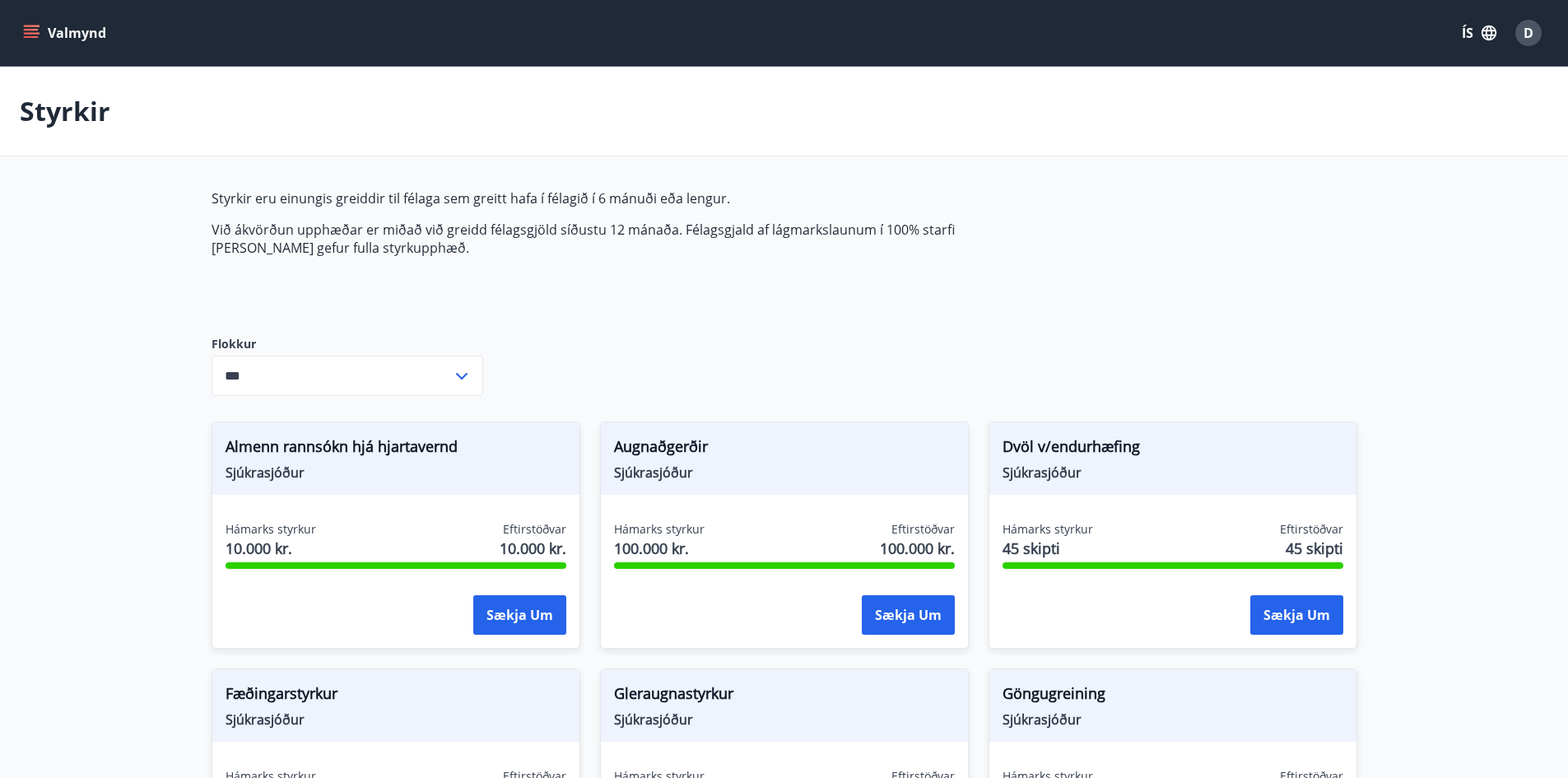
click at [33, 33] on icon "menu" at bounding box center [32, 33] width 18 height 2
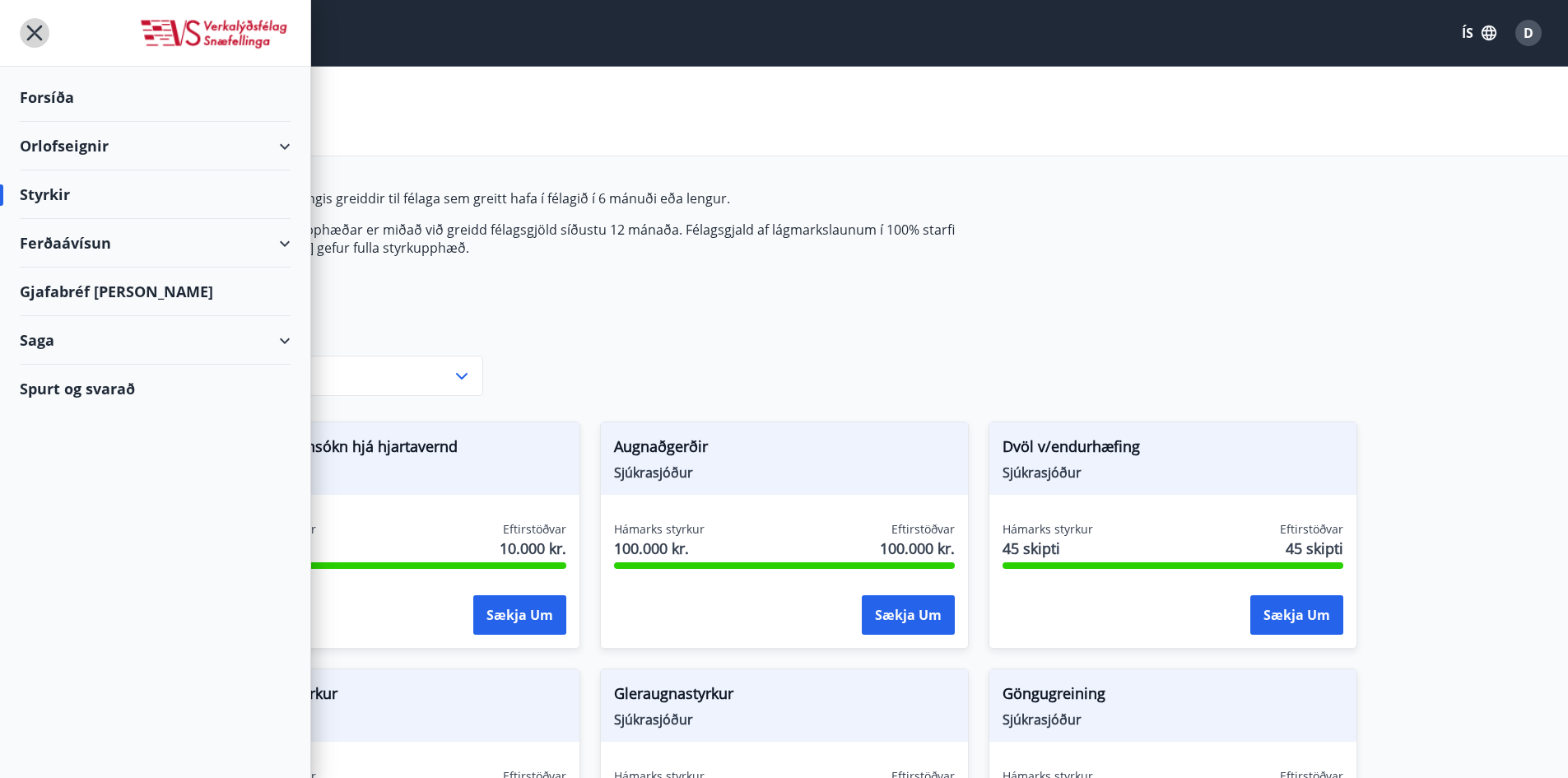
click at [40, 32] on icon "menu" at bounding box center [34, 32] width 29 height 29
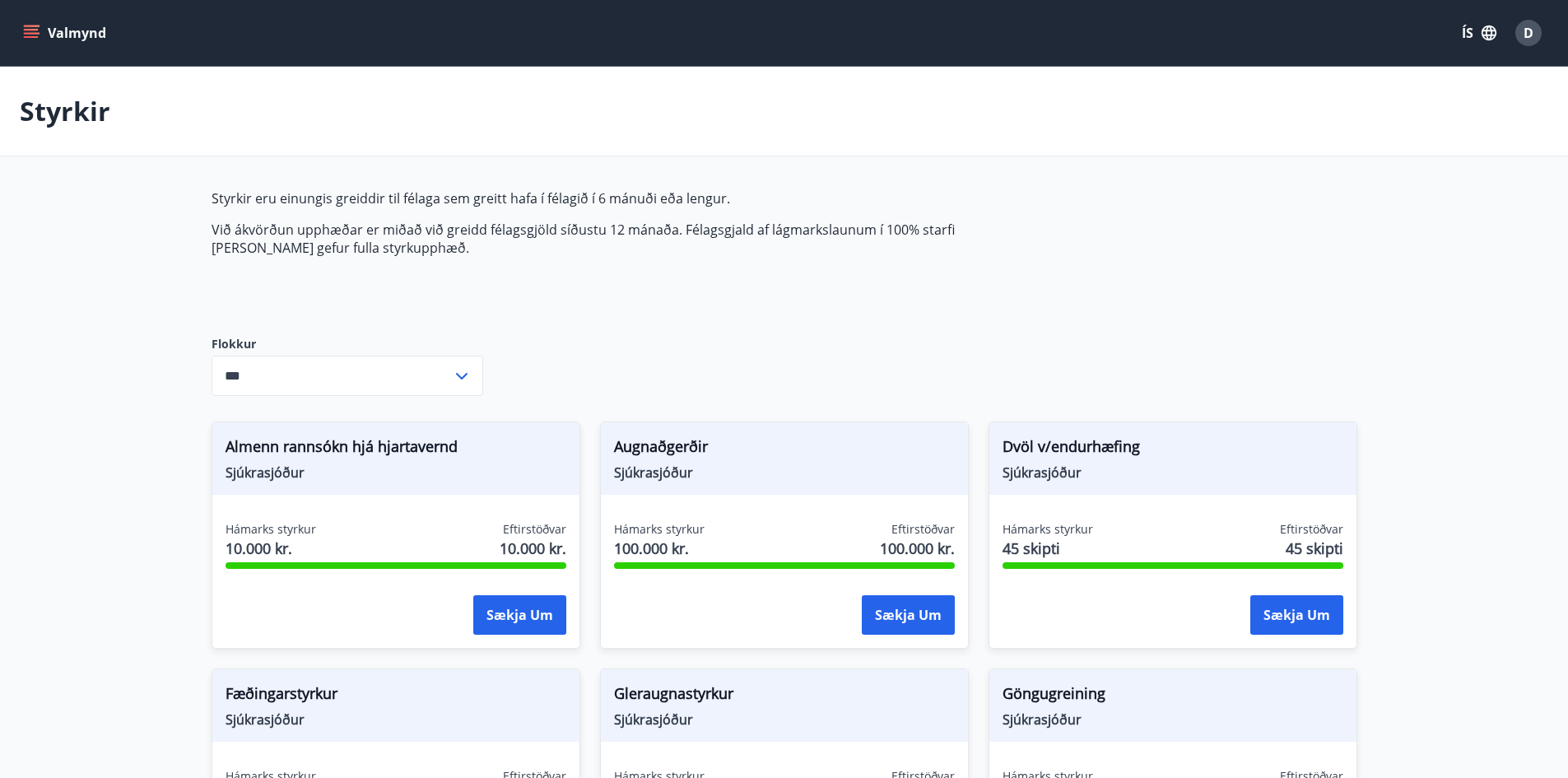
click at [38, 30] on icon "menu" at bounding box center [30, 32] width 16 height 16
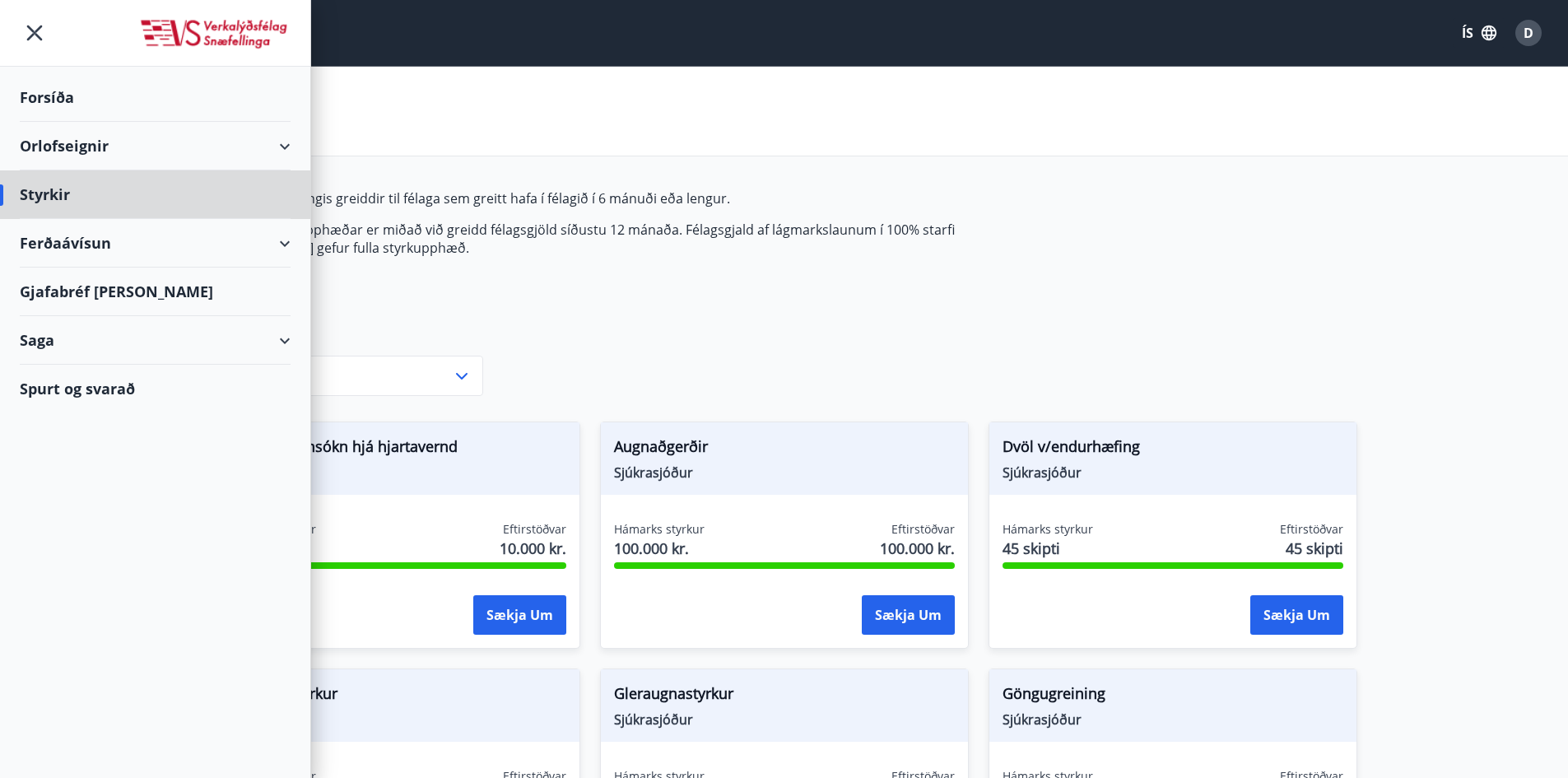
click at [45, 106] on div "Forsíða" at bounding box center [155, 97] width 271 height 49
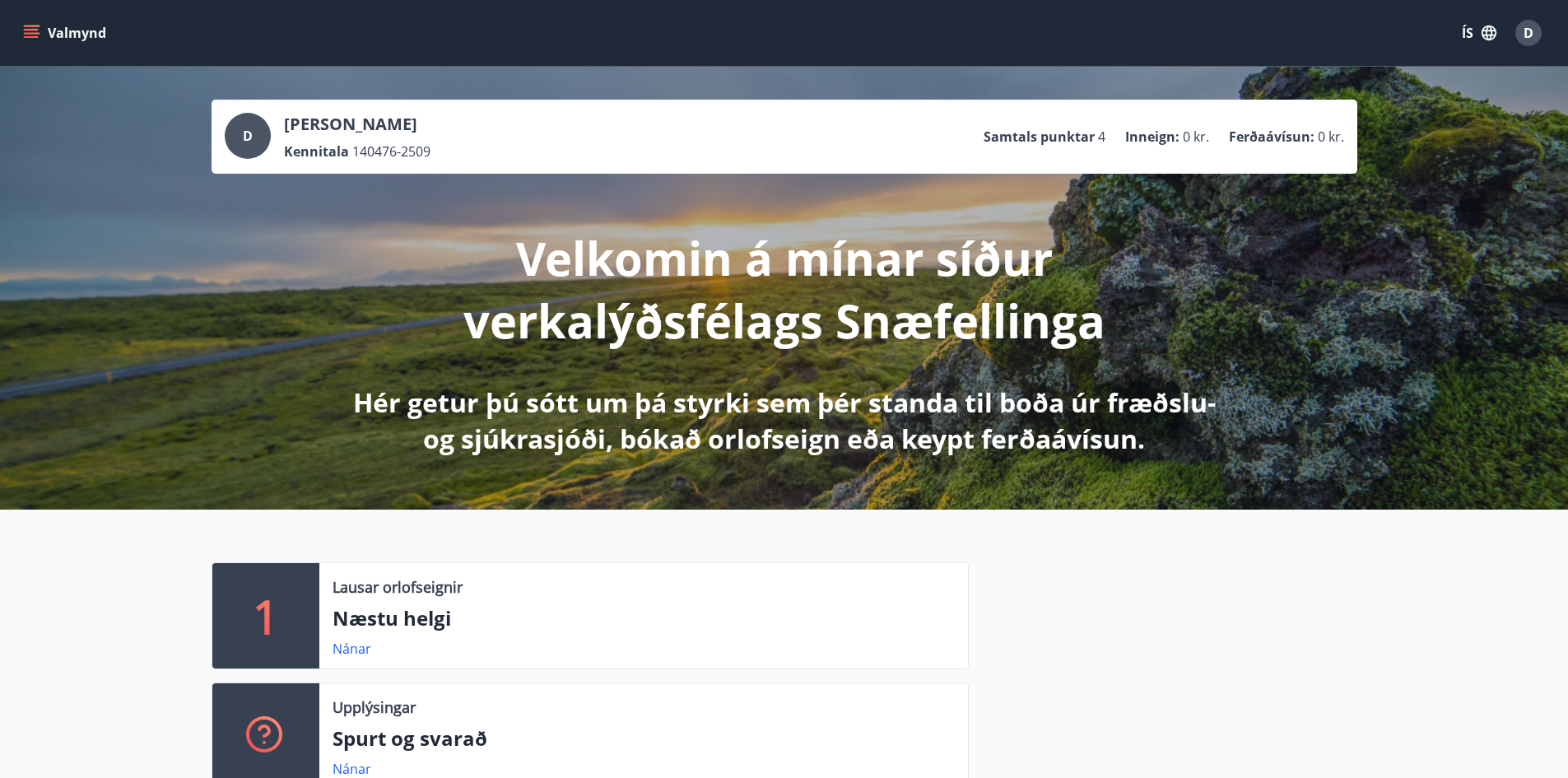
click at [33, 32] on icon "menu" at bounding box center [30, 32] width 16 height 16
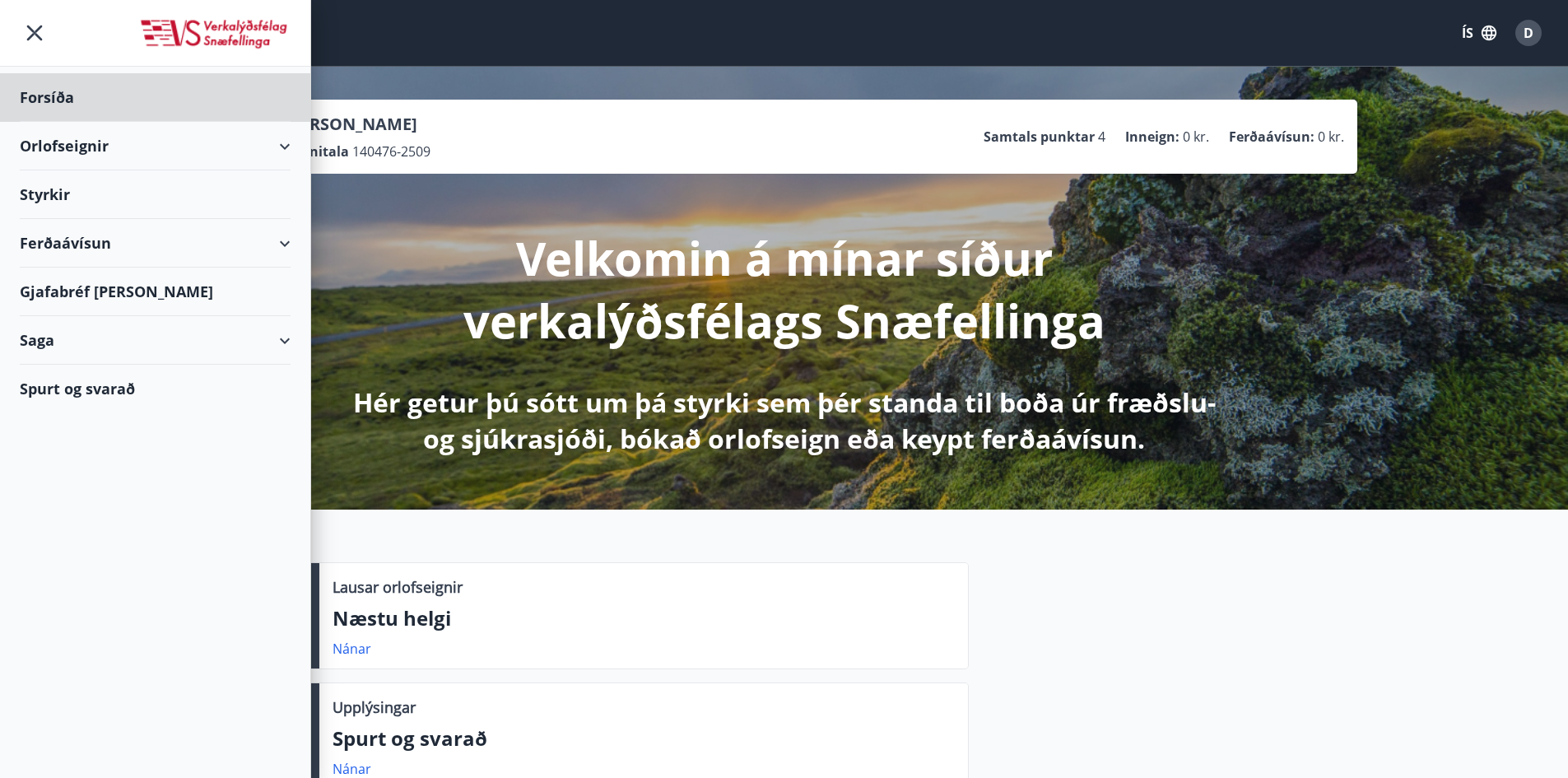
click at [50, 122] on div "Styrkir" at bounding box center [155, 97] width 271 height 49
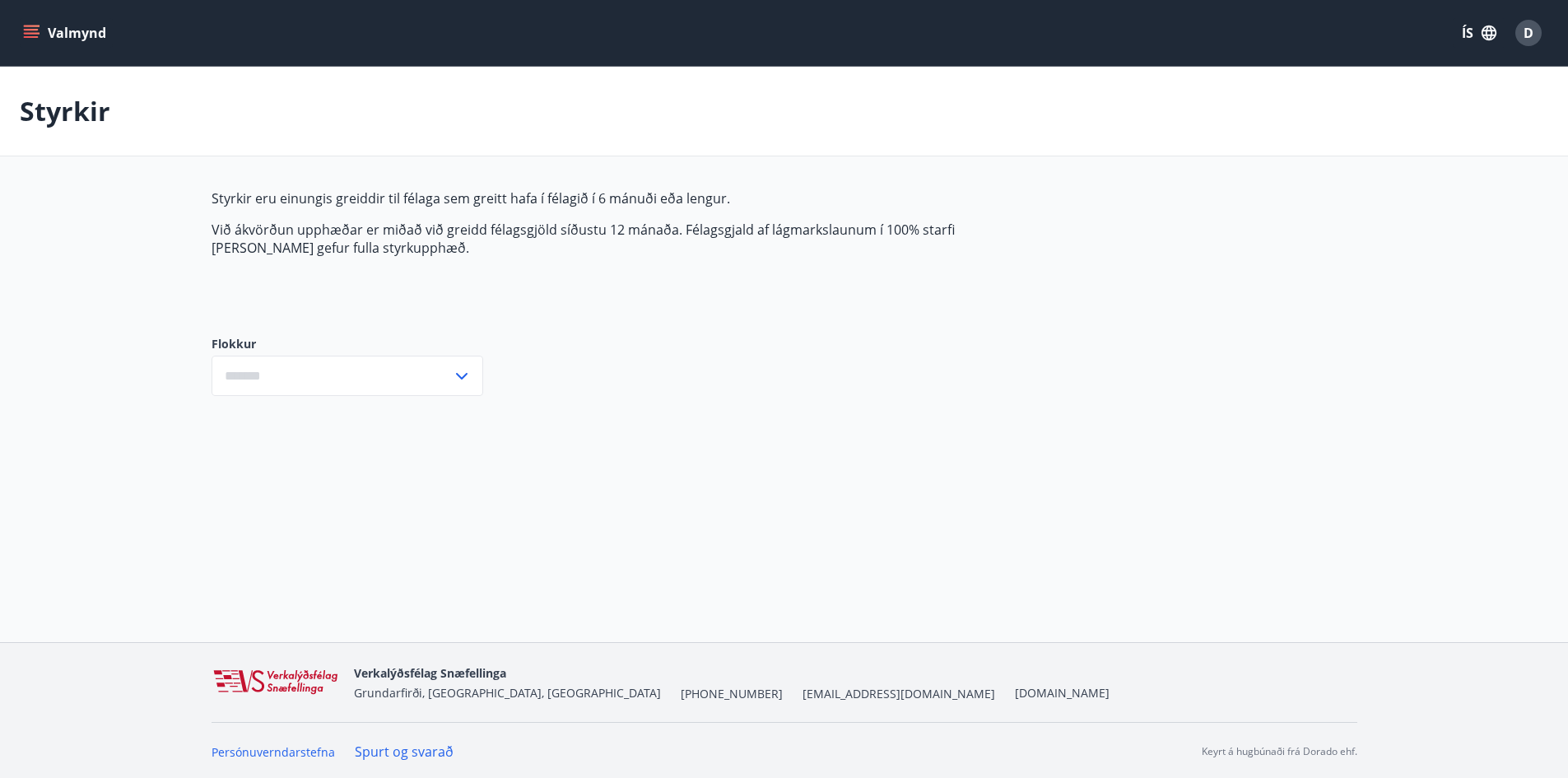
type input "***"
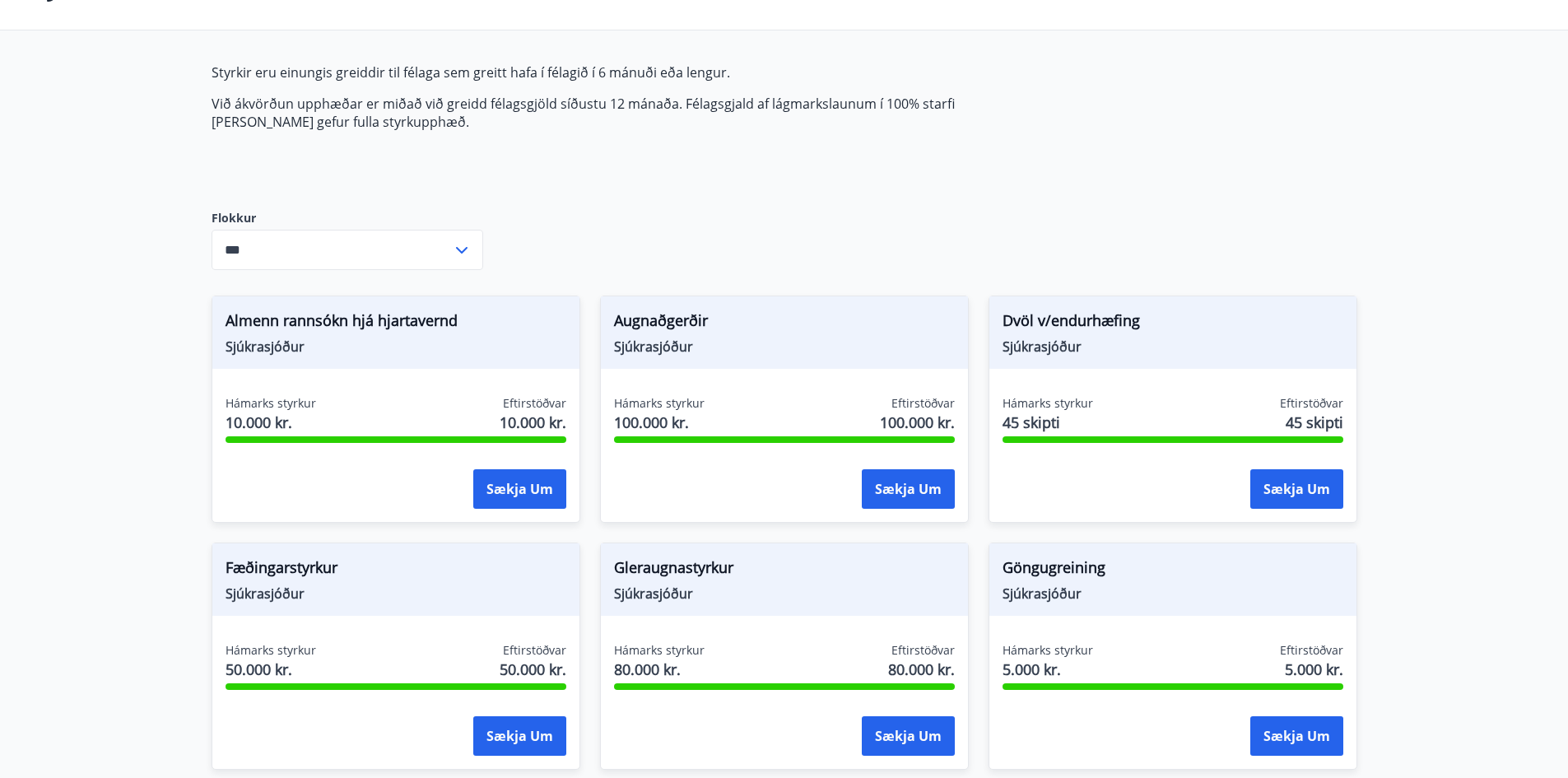
scroll to position [111, 0]
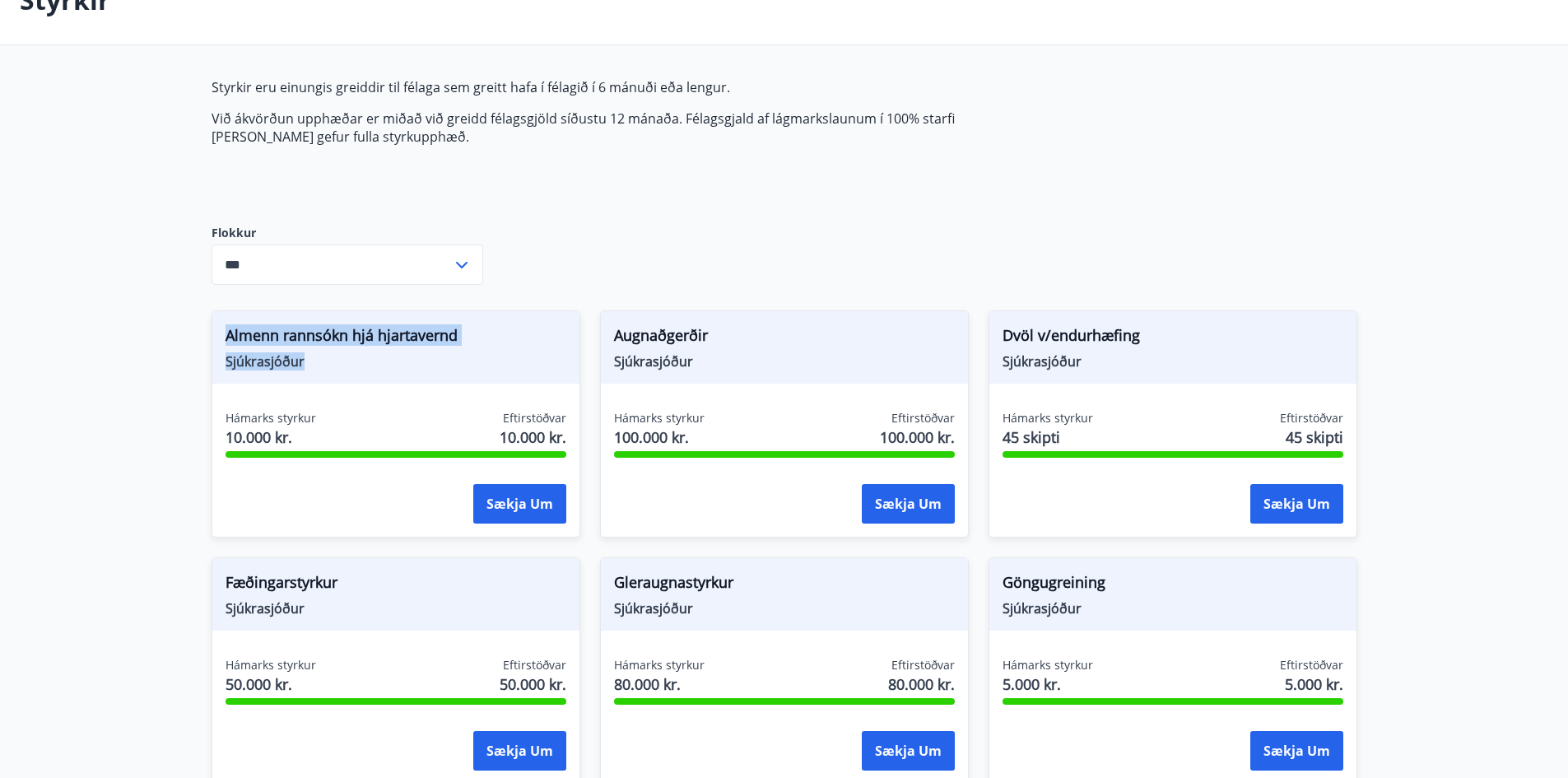
drag, startPoint x: 226, startPoint y: 333, endPoint x: 459, endPoint y: 360, distance: 234.6
click at [459, 360] on div "Almenn rannsókn hjá hjartavernd Sjúkrasjóður" at bounding box center [396, 347] width 367 height 72
click at [454, 364] on span "Sjúkrasjóður" at bounding box center [396, 361] width 340 height 18
drag, startPoint x: 229, startPoint y: 361, endPoint x: 330, endPoint y: 369, distance: 101.3
click at [310, 374] on div "Almenn rannsókn hjá hjartavernd Sjúkrasjóður" at bounding box center [396, 347] width 367 height 72
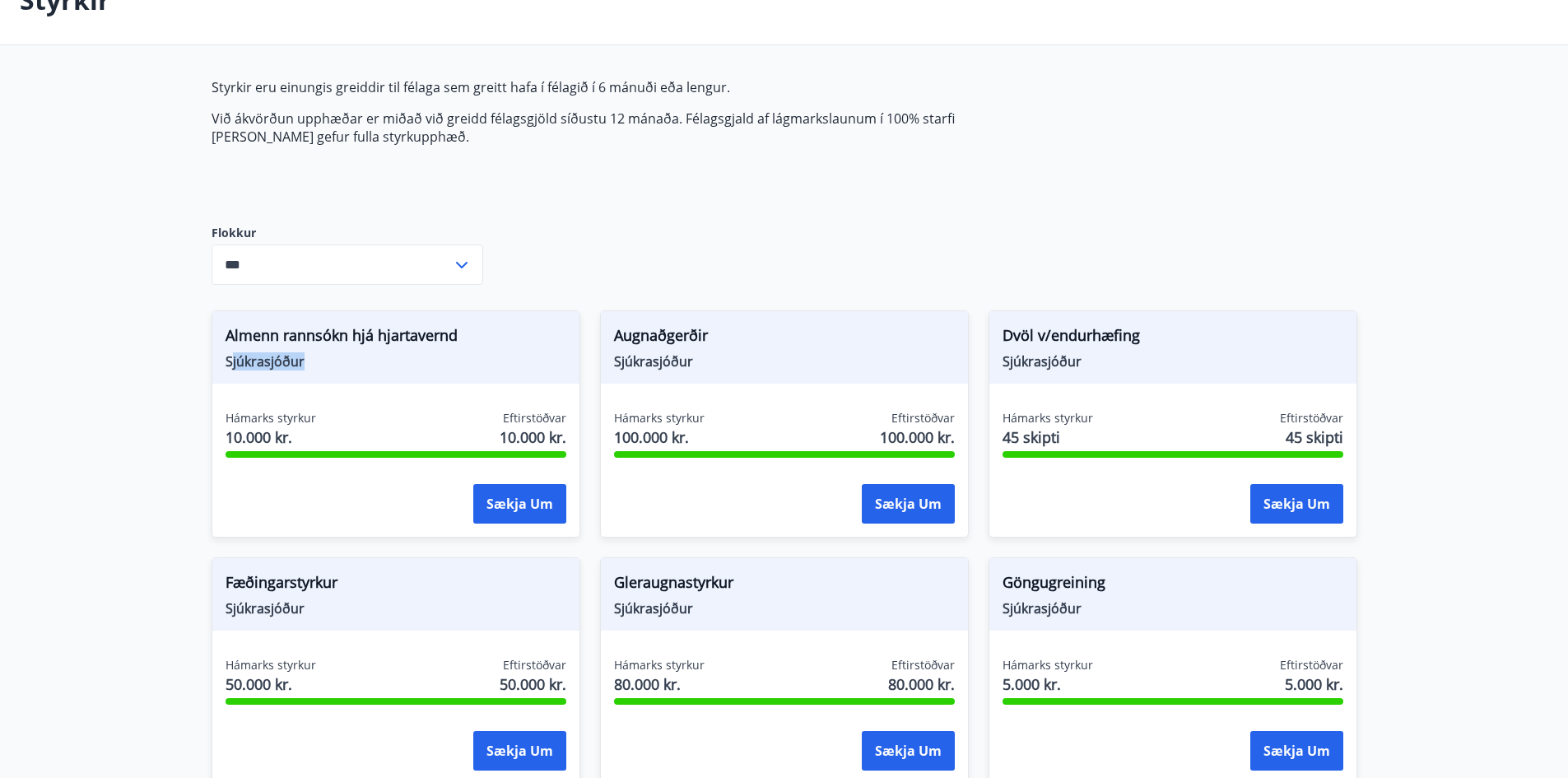
click at [347, 365] on span "Sjúkrasjóður" at bounding box center [396, 361] width 340 height 18
drag, startPoint x: 311, startPoint y: 359, endPoint x: 220, endPoint y: 360, distance: 91.0
click at [220, 360] on div "Almenn rannsókn hjá hjartavernd Sjúkrasjóður" at bounding box center [396, 347] width 367 height 72
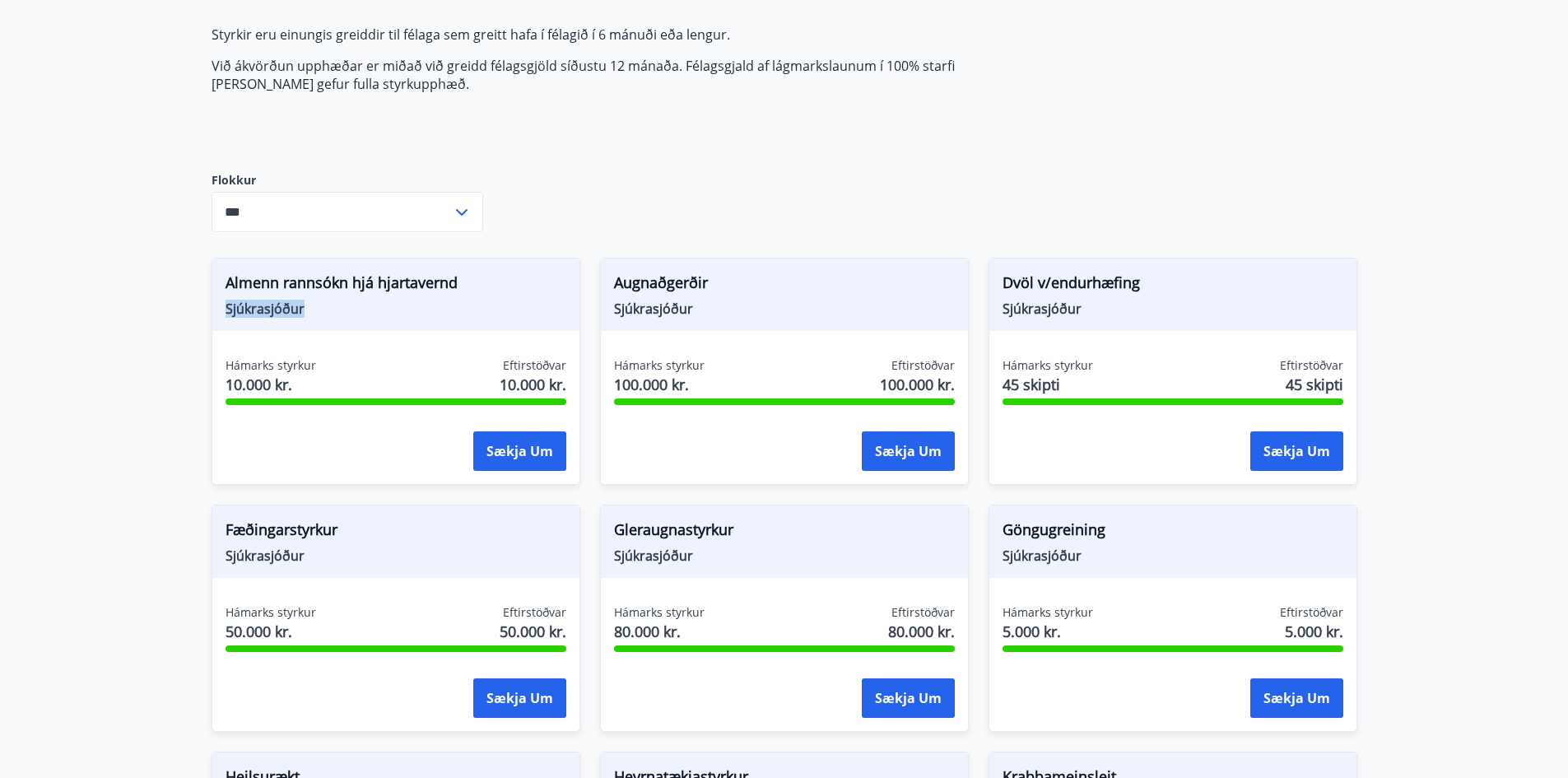
scroll to position [193, 0]
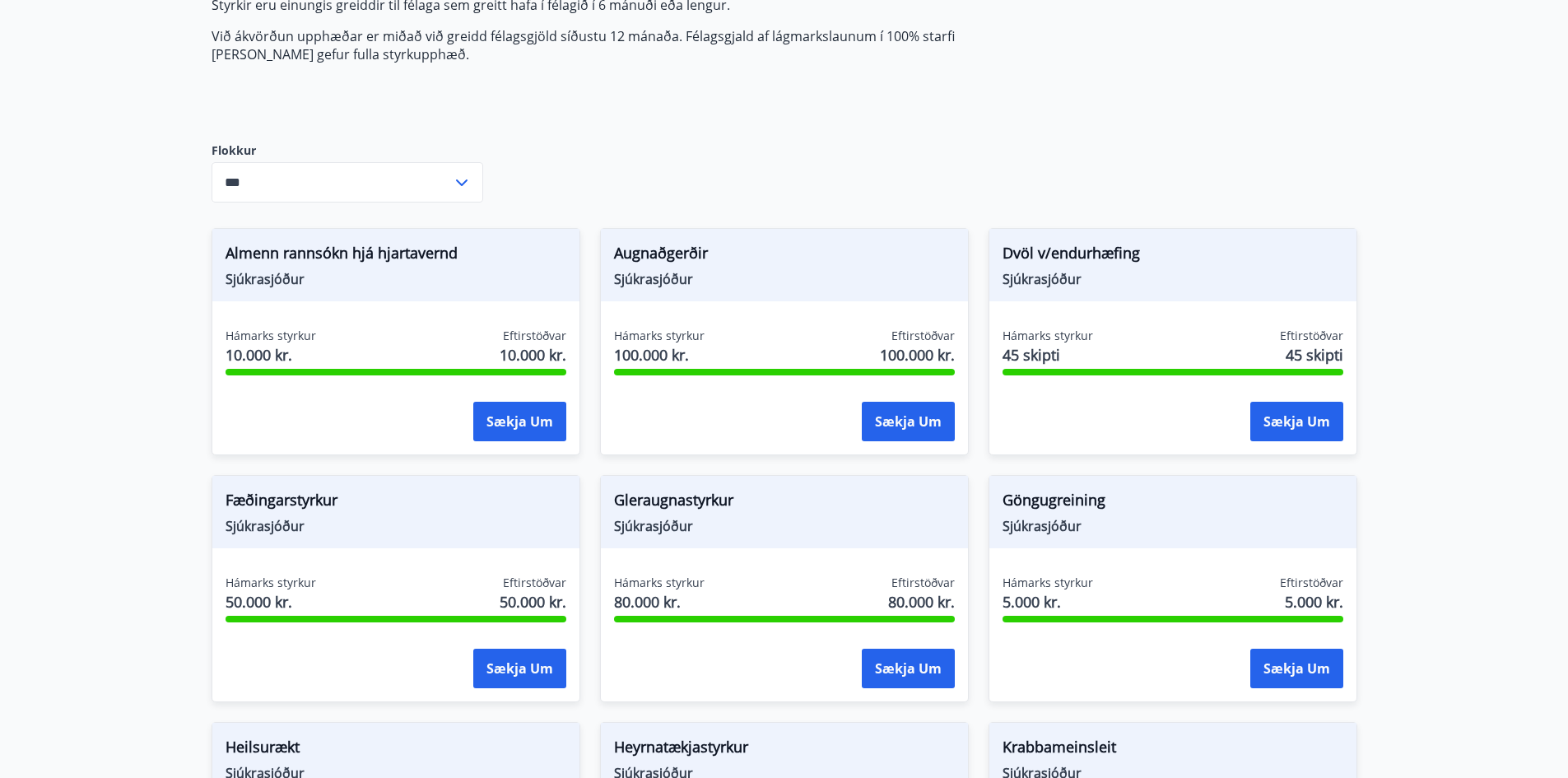
click at [378, 334] on div "Hámarks styrkur 10.000 kr. Eftirstöðvar 10.000 kr." at bounding box center [396, 348] width 340 height 41
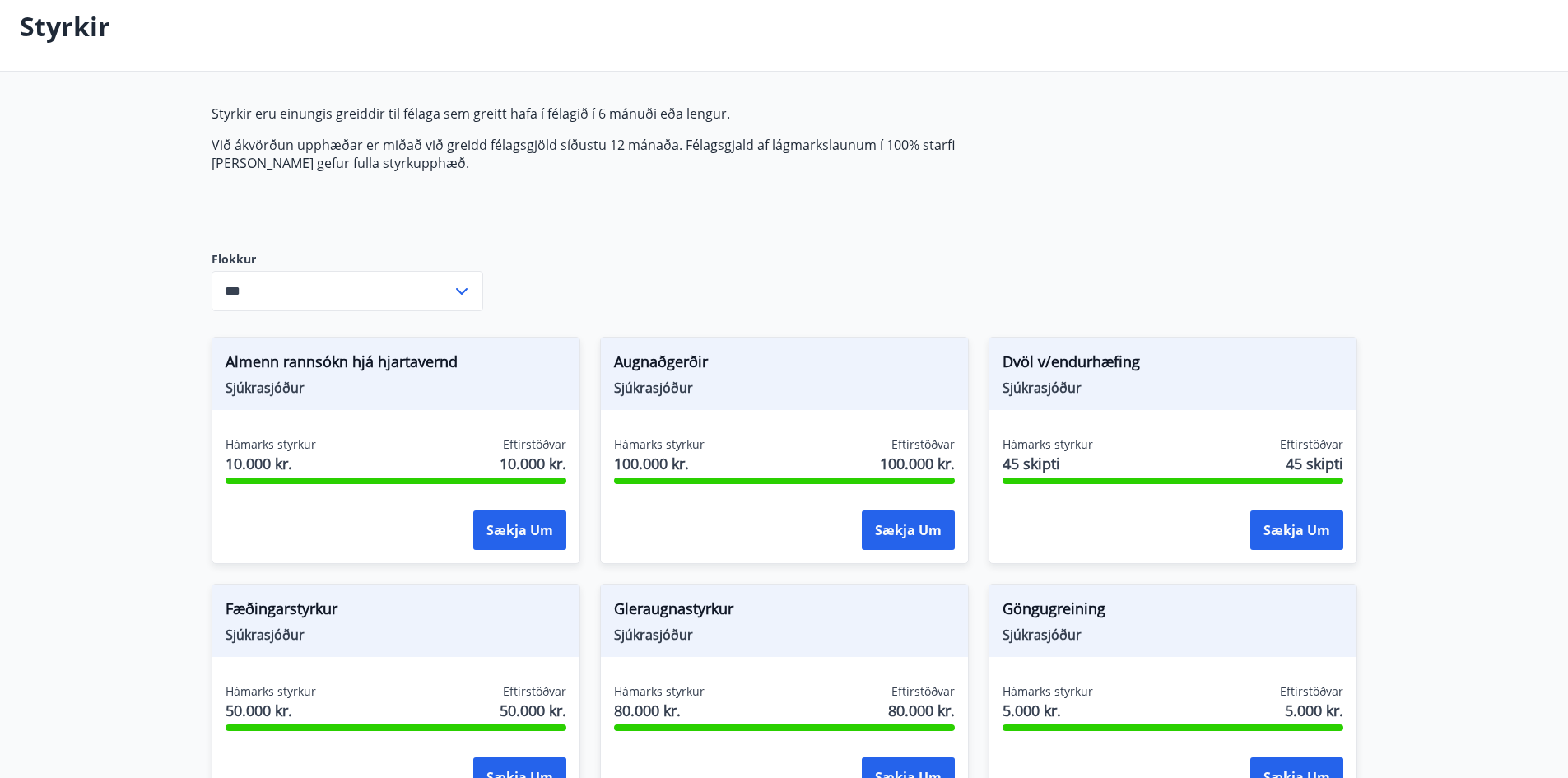
scroll to position [0, 0]
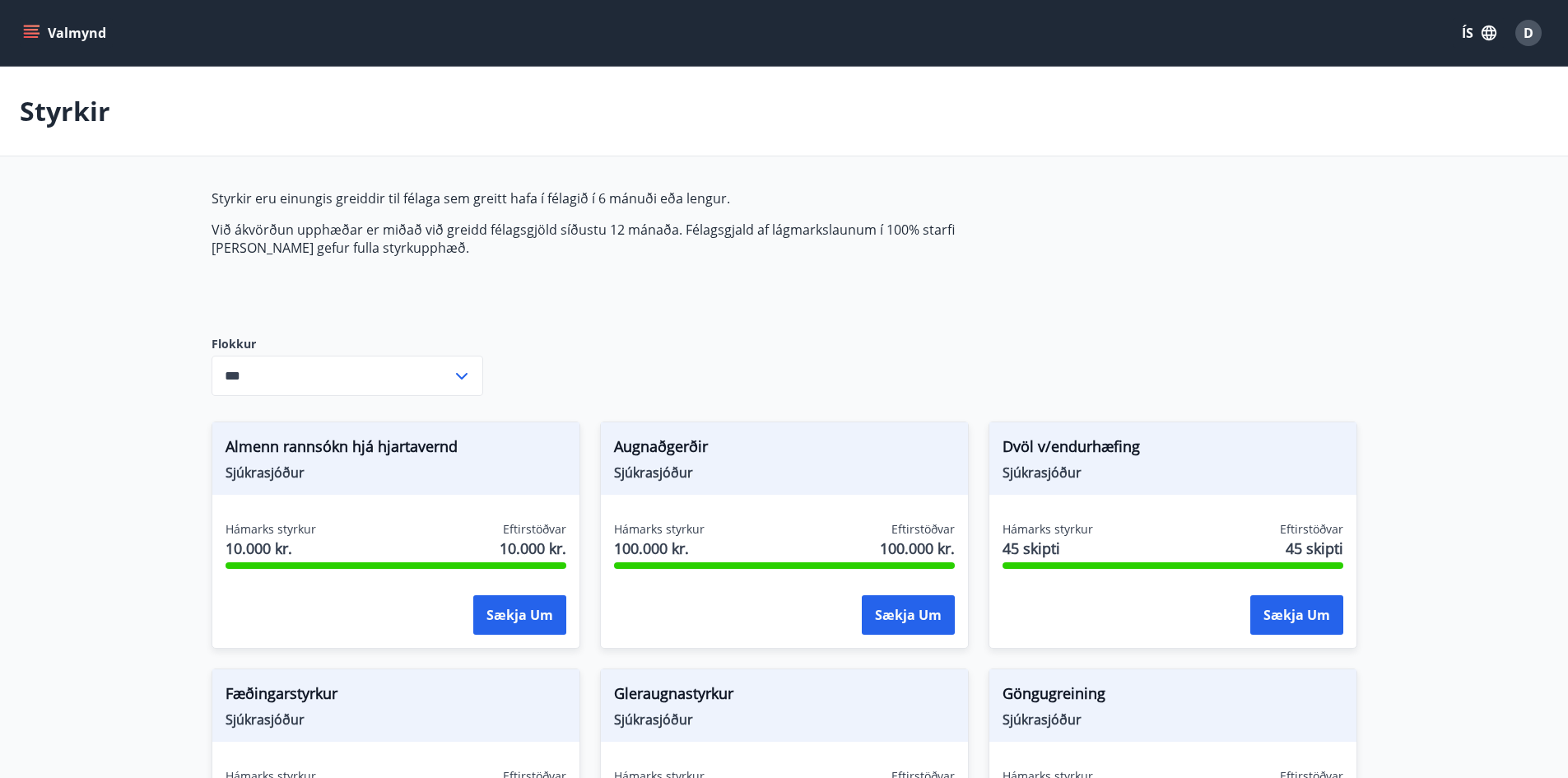
click at [29, 34] on icon "menu" at bounding box center [30, 32] width 16 height 16
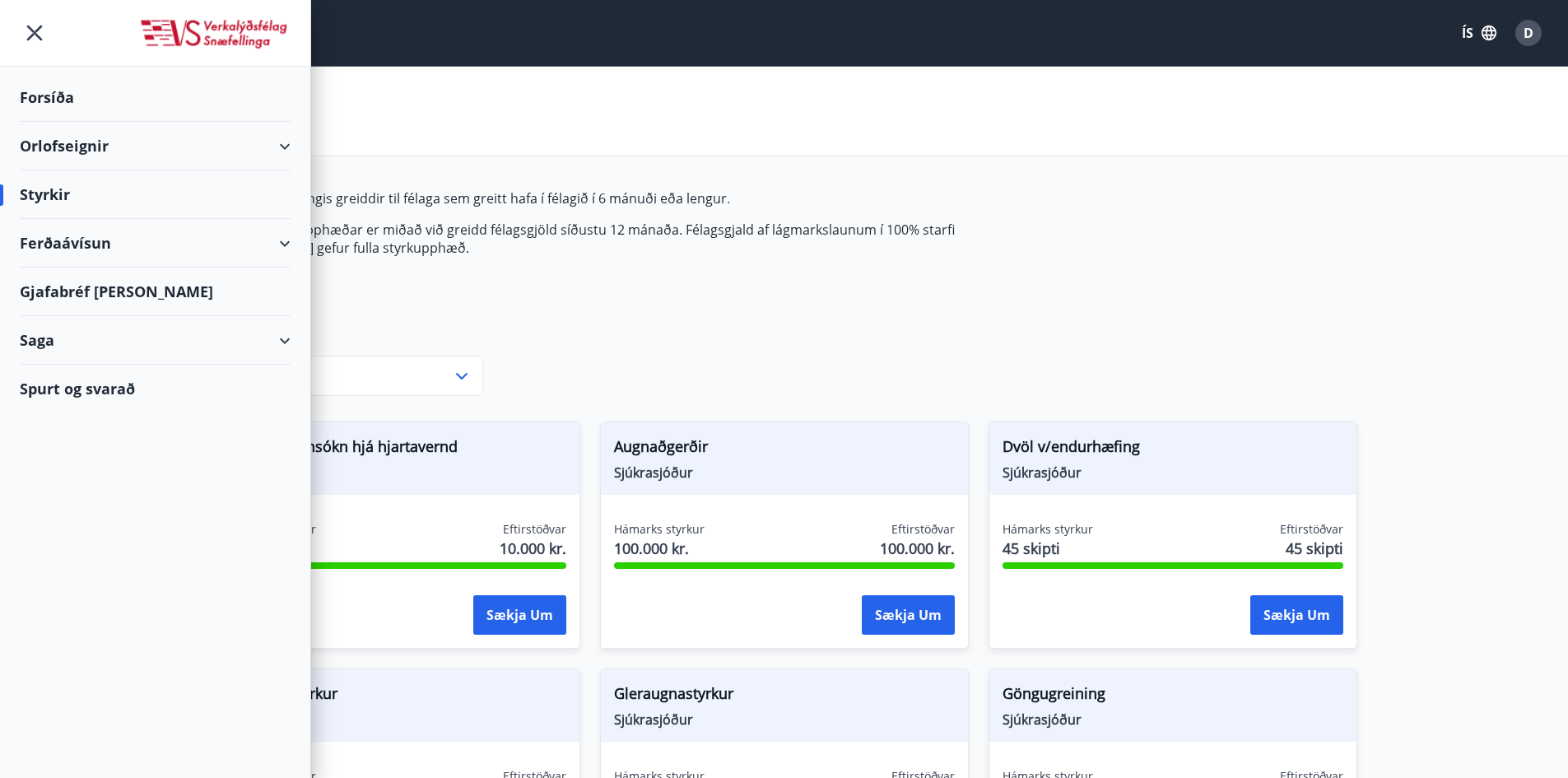
click at [273, 339] on div "Saga" at bounding box center [155, 340] width 271 height 49
click at [77, 587] on div "Skilagreinar" at bounding box center [155, 590] width 244 height 34
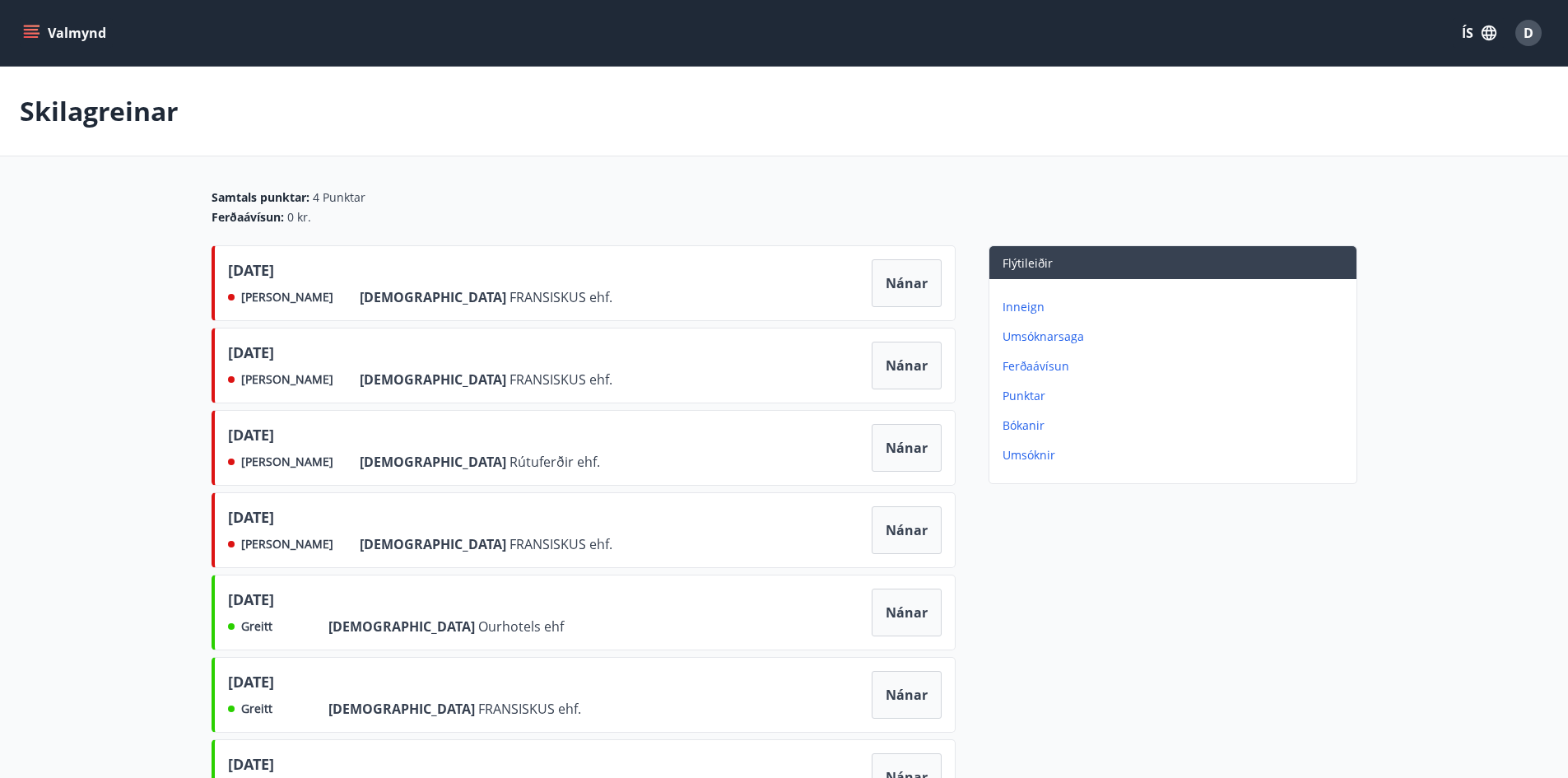
click at [37, 33] on icon "menu" at bounding box center [32, 33] width 18 height 2
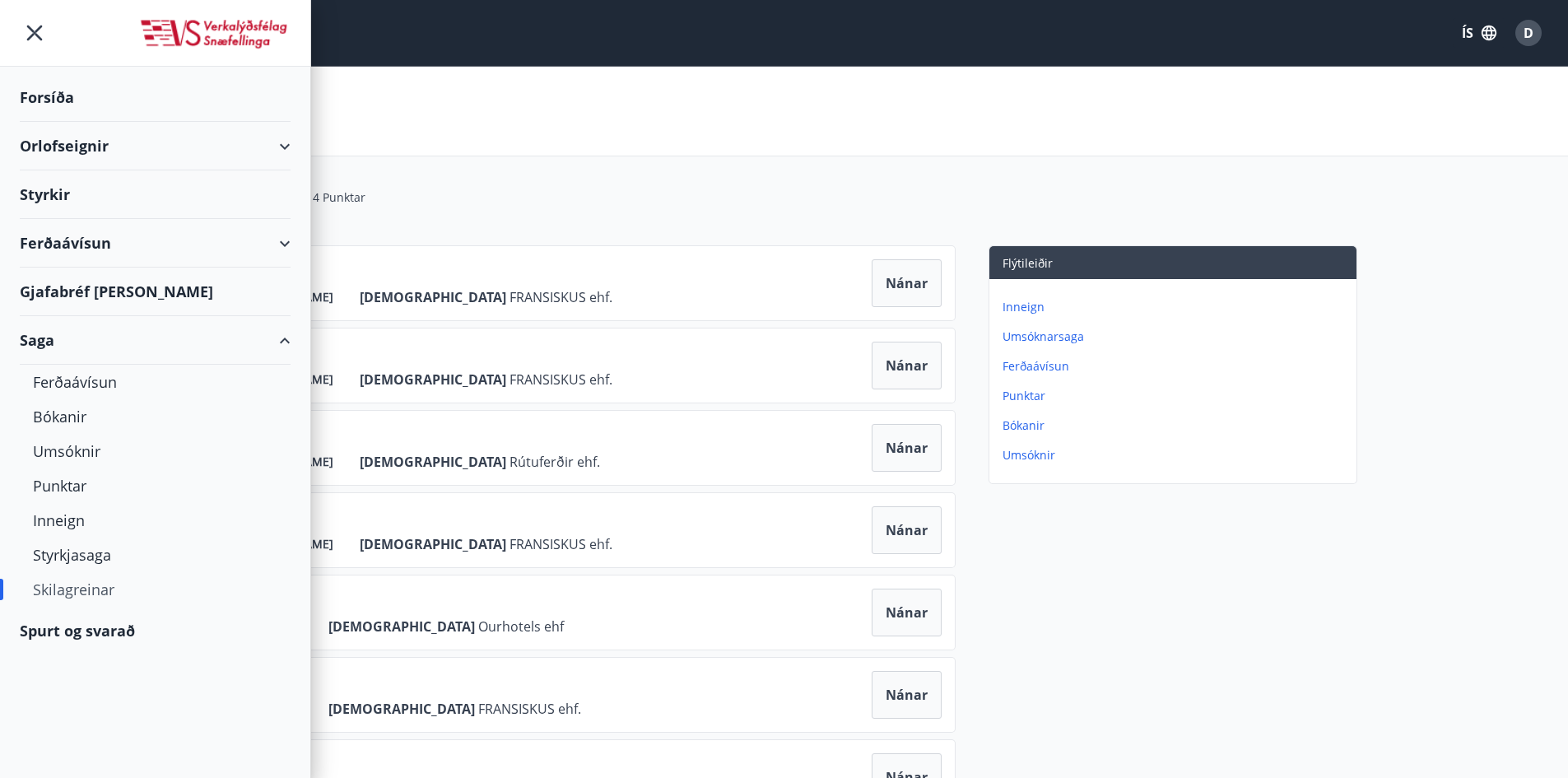
click at [467, 60] on div "Valmynd ÍS D" at bounding box center [784, 32] width 1568 height 66
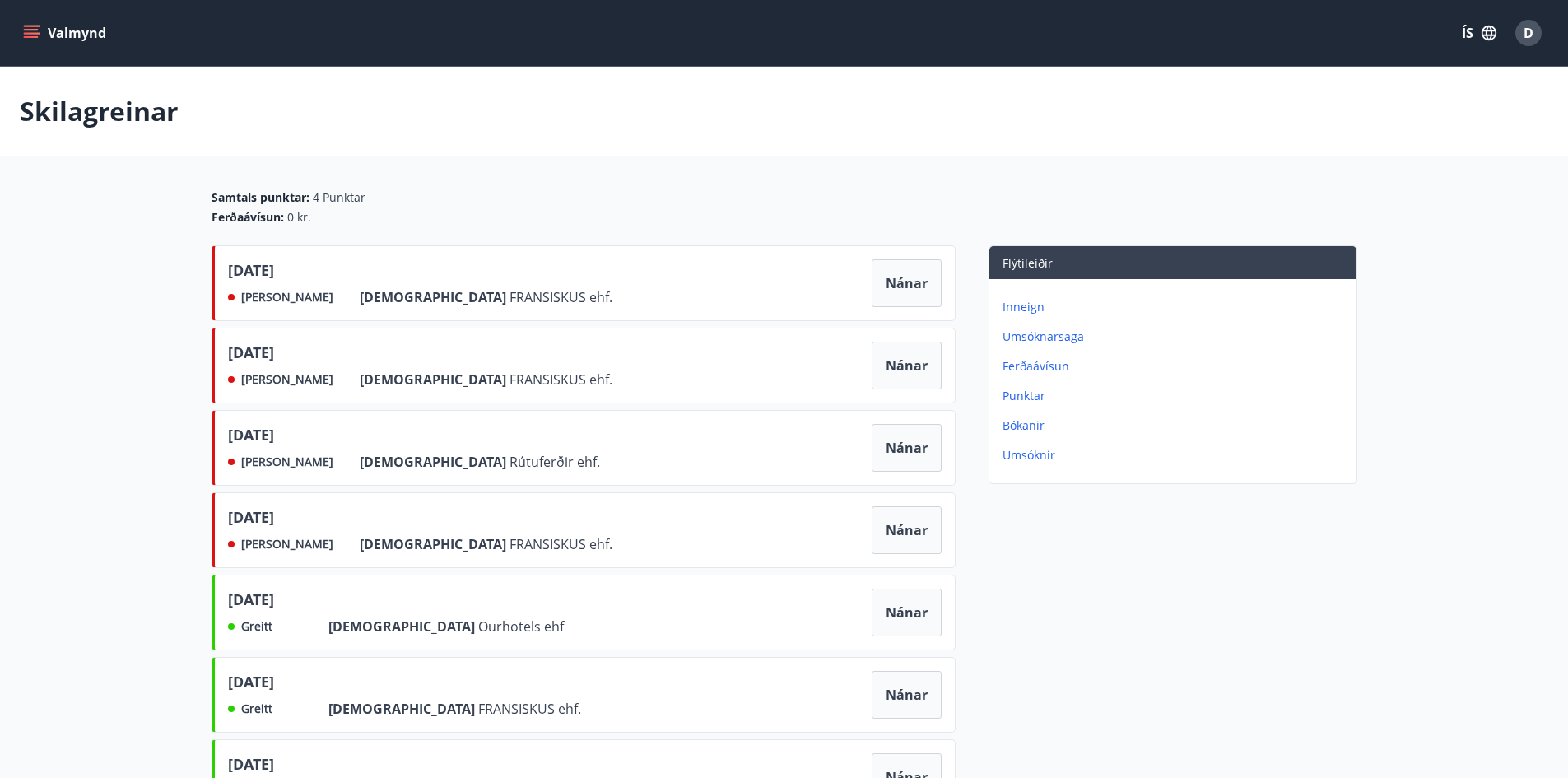
drag, startPoint x: 224, startPoint y: 268, endPoint x: 647, endPoint y: 550, distance: 508.4
click at [648, 539] on div "júní 2025 Ekki greitt Frá FRANSISKUS ehf. Nánar maí 2025 Ekki greitt Frá FRANSI…" at bounding box center [584, 780] width 745 height 1070
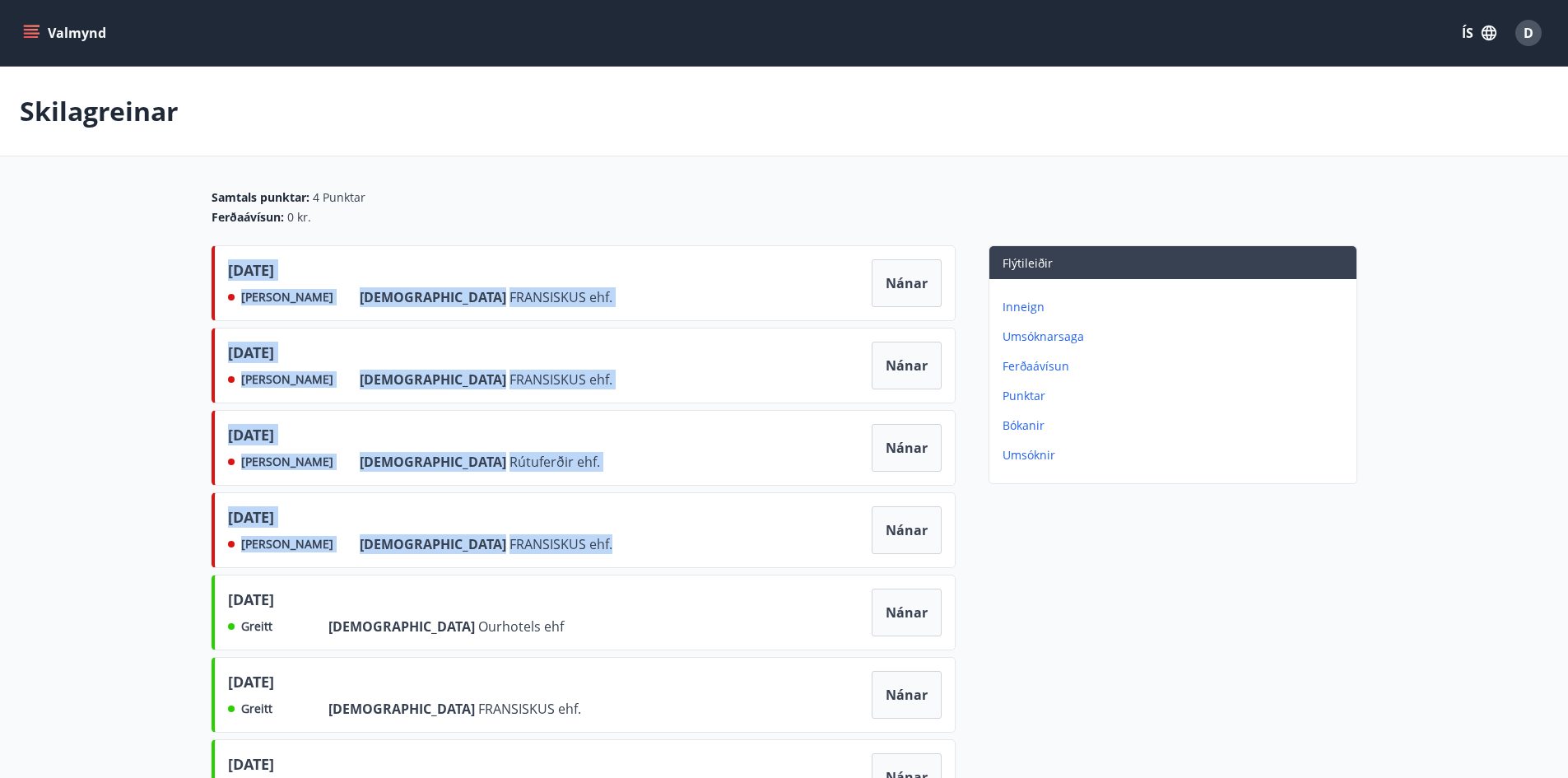
drag, startPoint x: 647, startPoint y: 551, endPoint x: 638, endPoint y: 550, distance: 9.1
click at [646, 551] on div "apríl 2025 Ekki greitt Frá FRANSISKUS ehf. Nánar" at bounding box center [584, 531] width 745 height 76
click at [510, 290] on span "FRANSISKUS ehf." at bounding box center [561, 297] width 103 height 18
drag, startPoint x: 440, startPoint y: 550, endPoint x: 264, endPoint y: 277, distance: 324.8
click at [264, 277] on div "júní 2025 Ekki greitt Frá FRANSISKUS ehf. Nánar maí 2025 Ekki greitt Frá FRANSI…" at bounding box center [584, 780] width 745 height 1070
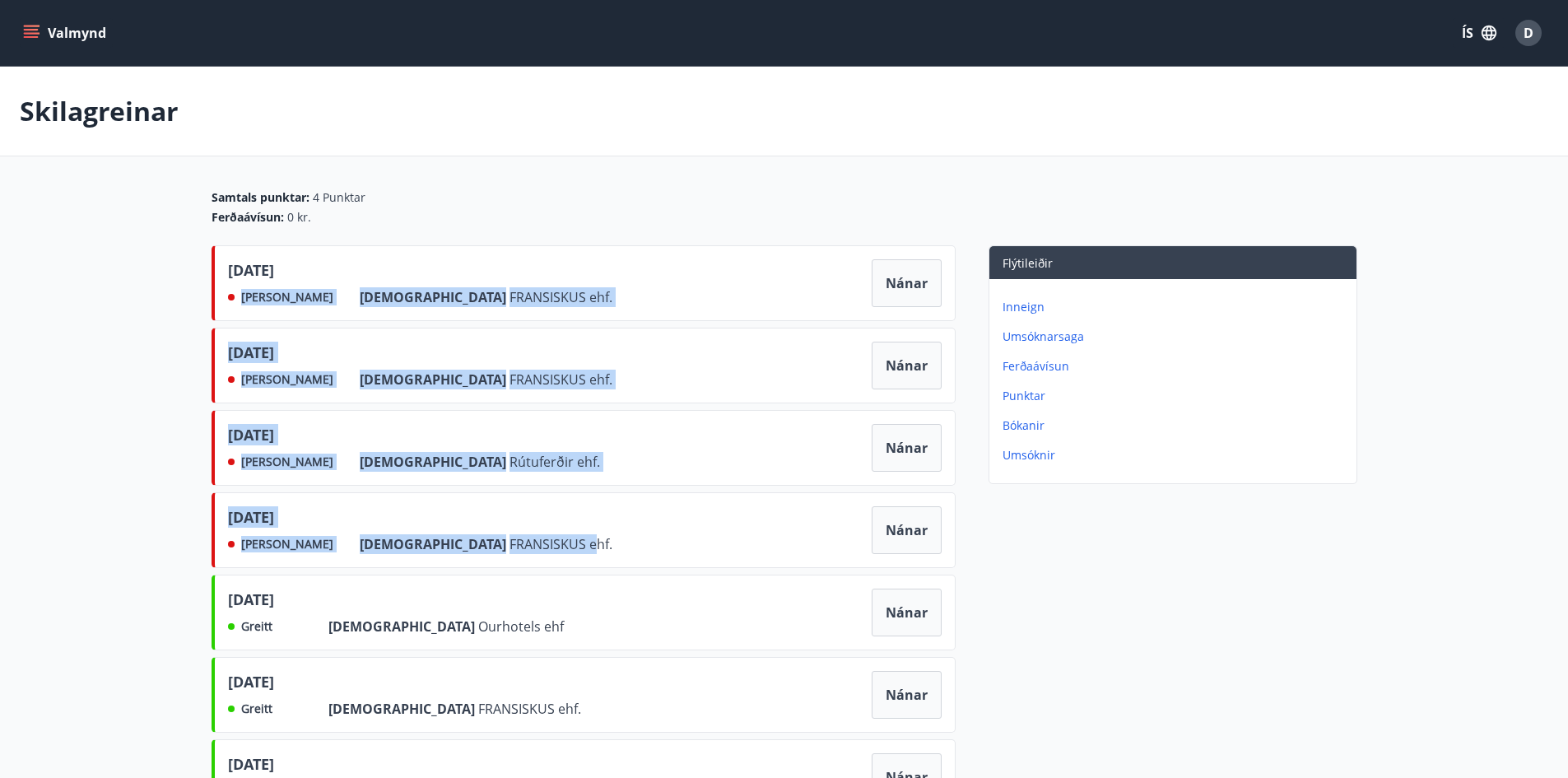
click at [582, 261] on div "júní 2025 Ekki greitt Frá FRANSISKUS ehf. Nánar" at bounding box center [584, 283] width 745 height 76
drag, startPoint x: 219, startPoint y: 269, endPoint x: 552, endPoint y: 497, distance: 403.6
click at [489, 566] on div "júní 2025 Ekki greitt Frá FRANSISKUS ehf. Nánar maí 2025 Ekki greitt Frá FRANSI…" at bounding box center [584, 780] width 745 height 1070
click at [570, 473] on div "maí 2025 Ekki greitt Frá Rútuferðir ehf. Nánar" at bounding box center [584, 448] width 745 height 76
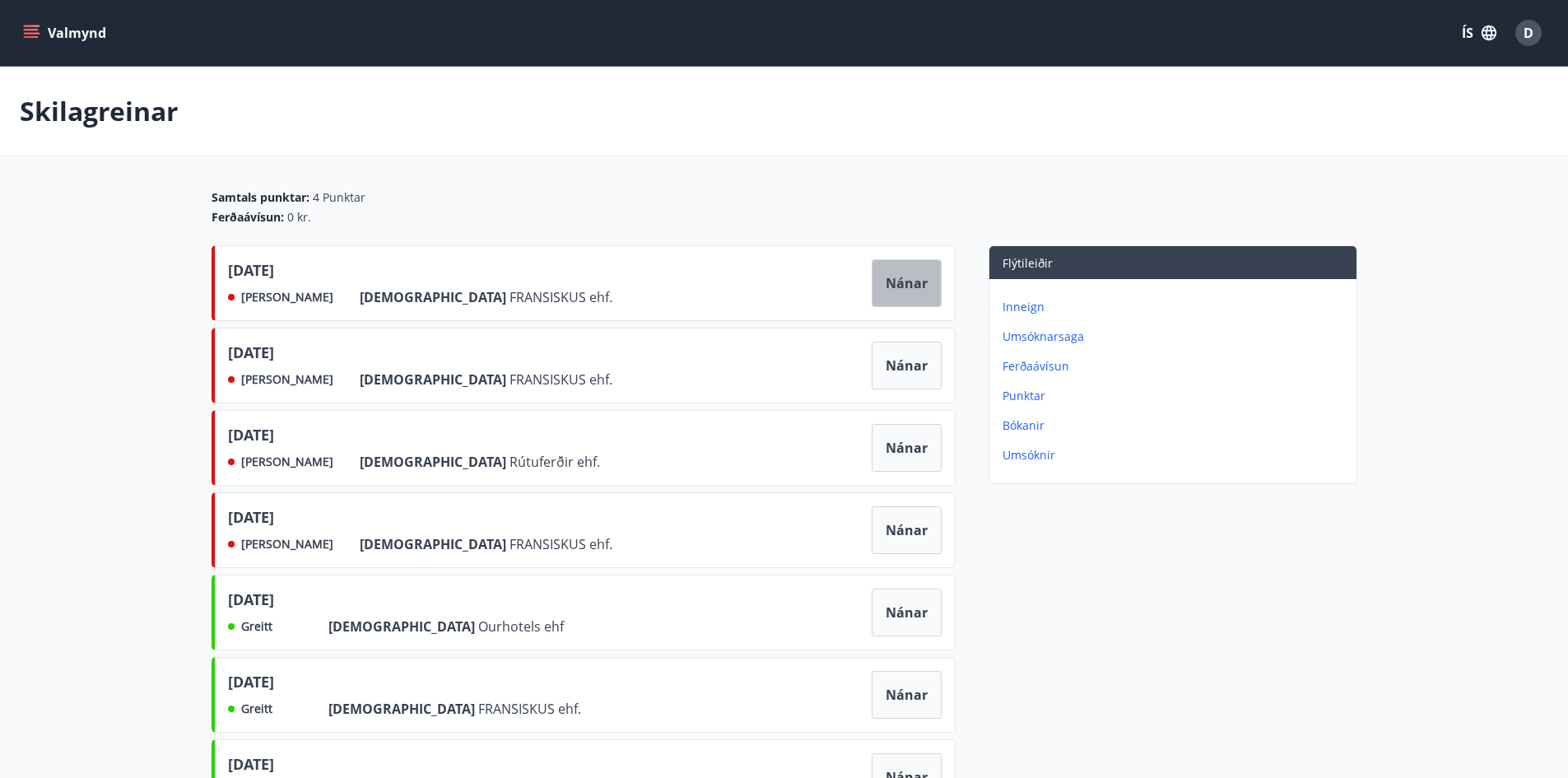
click at [904, 273] on button "Nánar" at bounding box center [907, 283] width 70 height 48
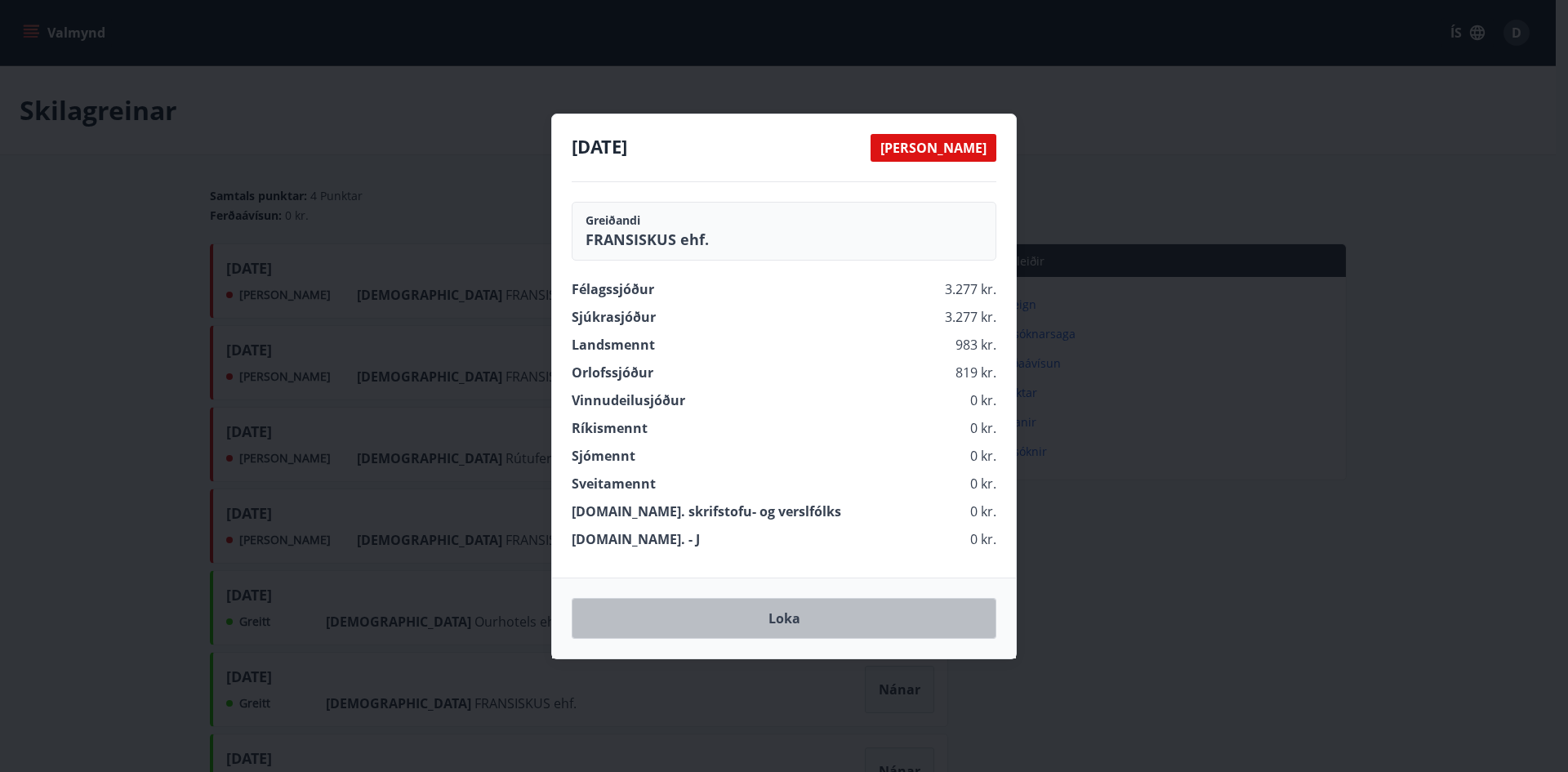
click at [787, 612] on button "Loka" at bounding box center [784, 618] width 425 height 41
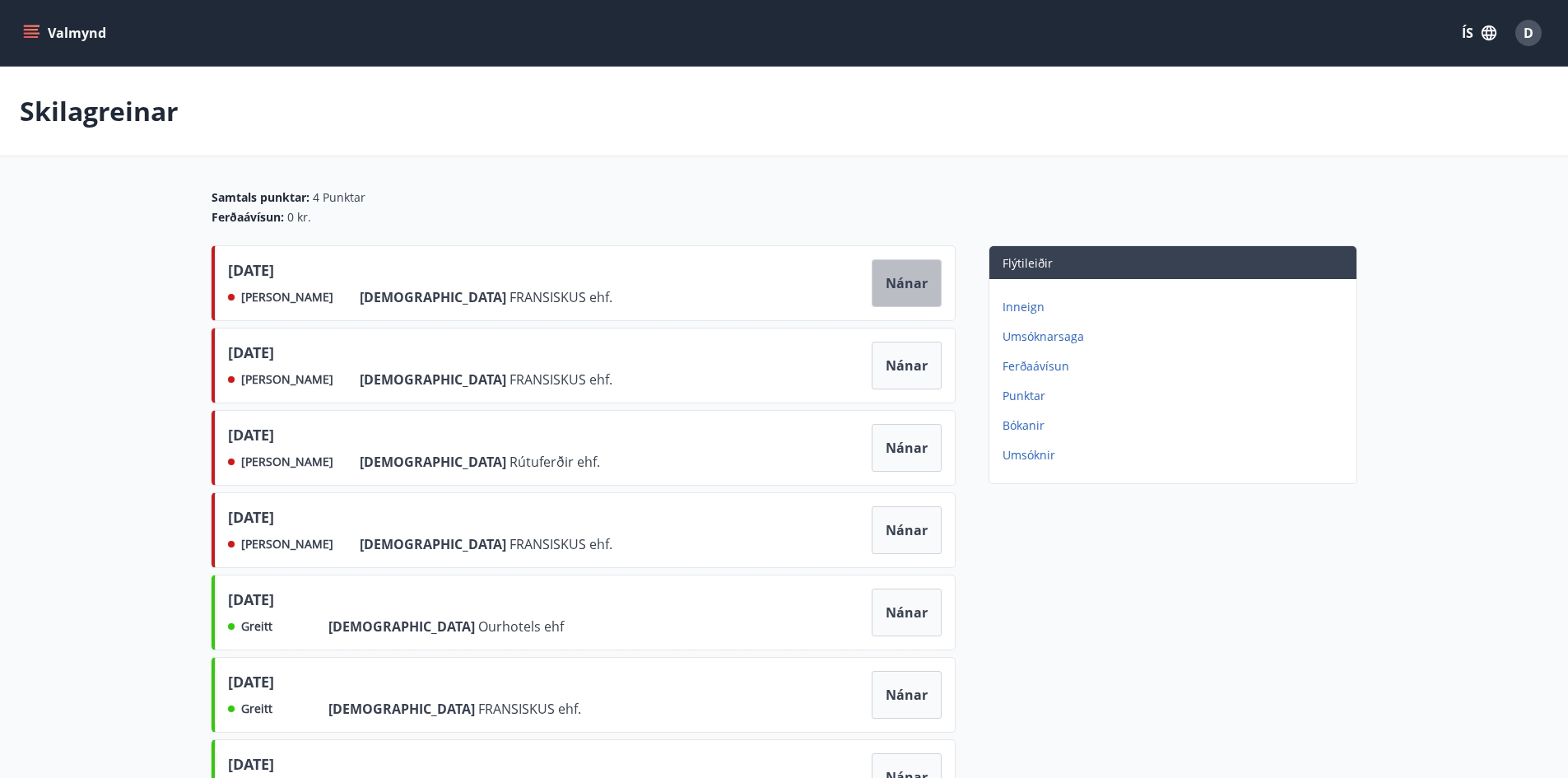
click at [911, 291] on button "Nánar" at bounding box center [907, 283] width 70 height 48
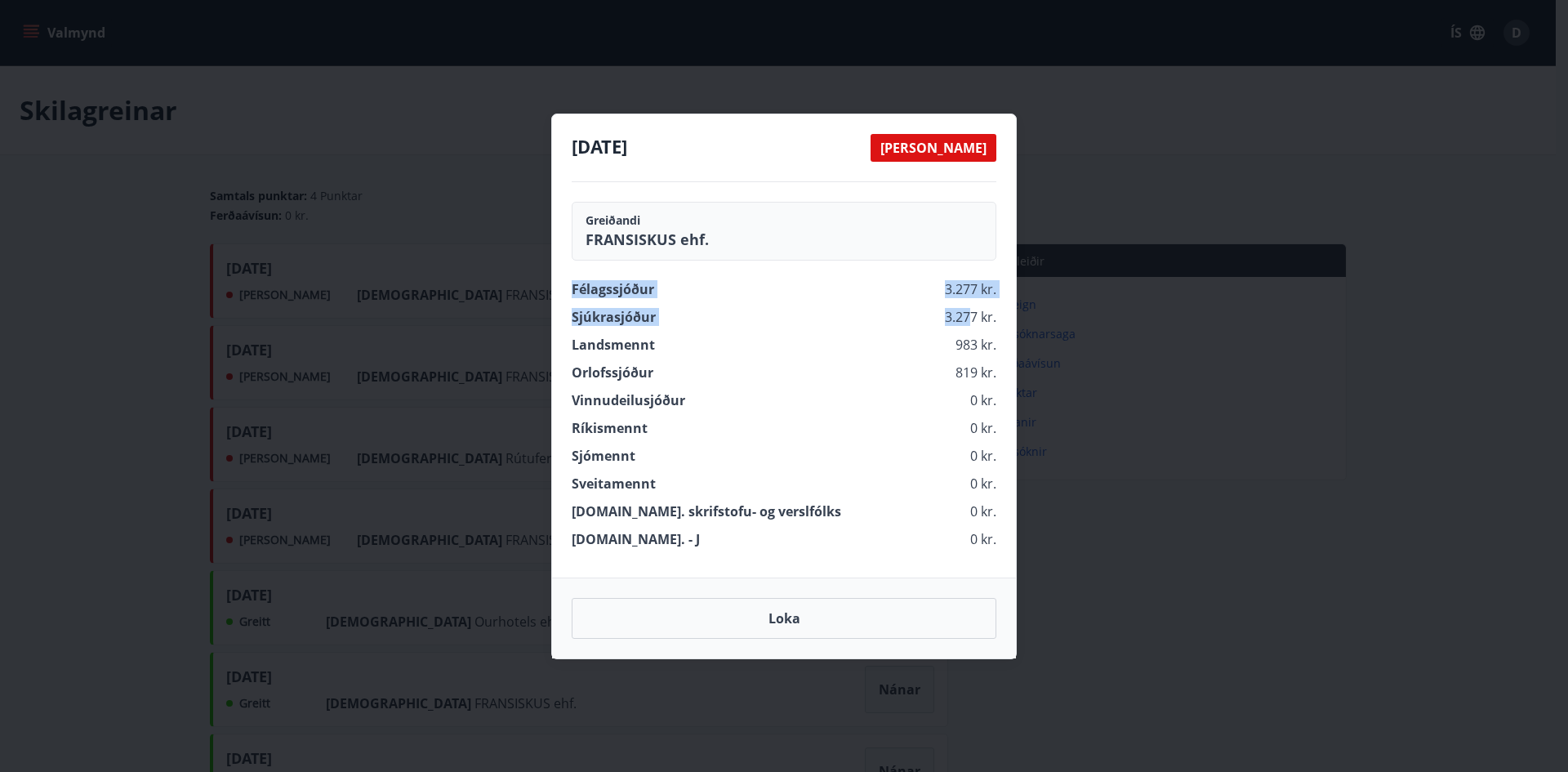
drag, startPoint x: 632, startPoint y: 294, endPoint x: 972, endPoint y: 317, distance: 340.8
click at [972, 317] on div "Félagssjóður 3.277 kr. Sjúkrasjóður 3.277 kr. Landsmennt 983 kr. Orlofssjóður 8…" at bounding box center [784, 414] width 425 height 268
click at [928, 292] on div "Félagssjóður 3.277 kr." at bounding box center [784, 289] width 425 height 18
drag, startPoint x: 790, startPoint y: 627, endPoint x: 778, endPoint y: 632, distance: 13.0
click at [788, 628] on button "Loka" at bounding box center [784, 618] width 425 height 41
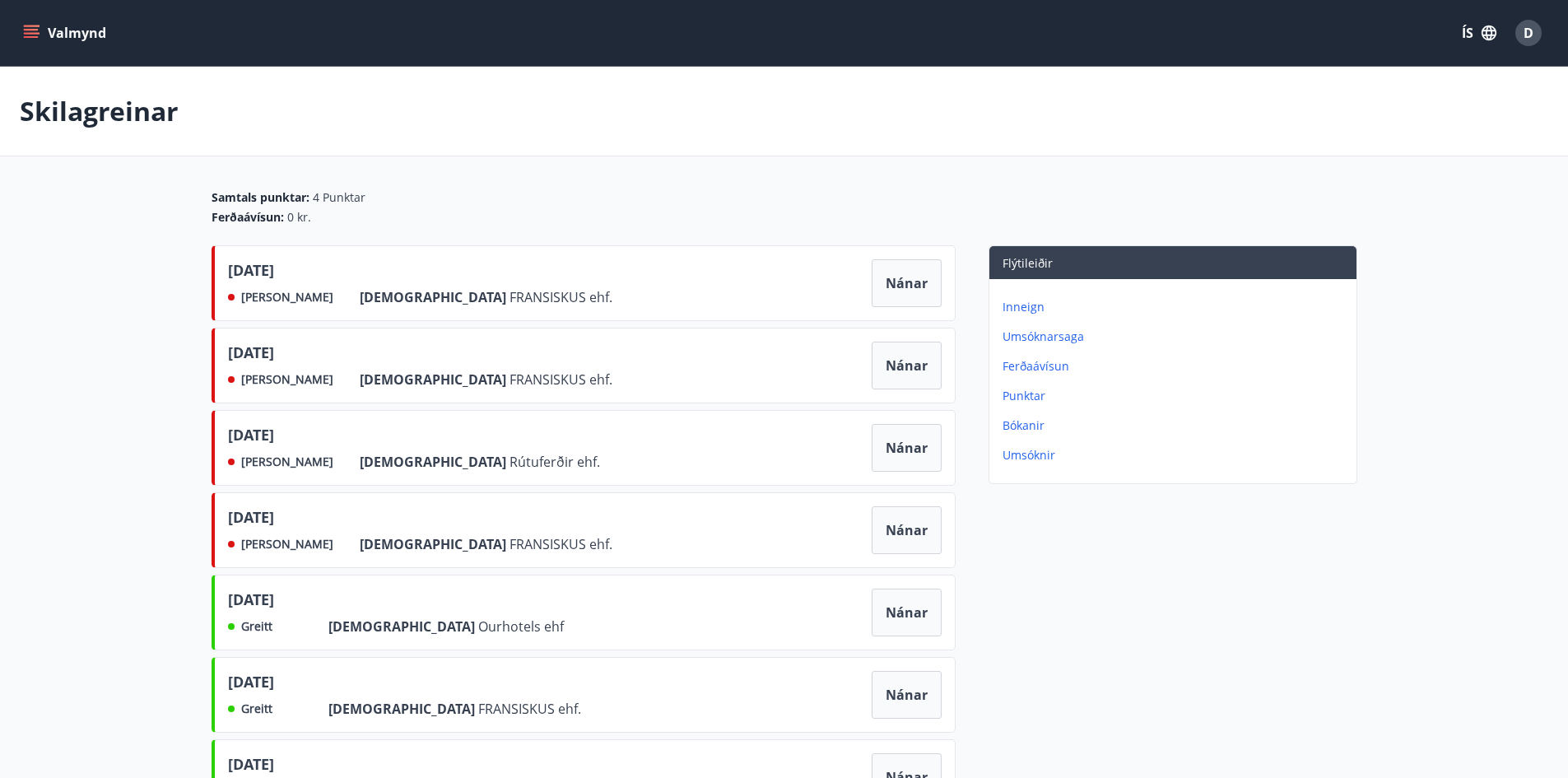
click at [31, 31] on icon "menu" at bounding box center [30, 32] width 16 height 16
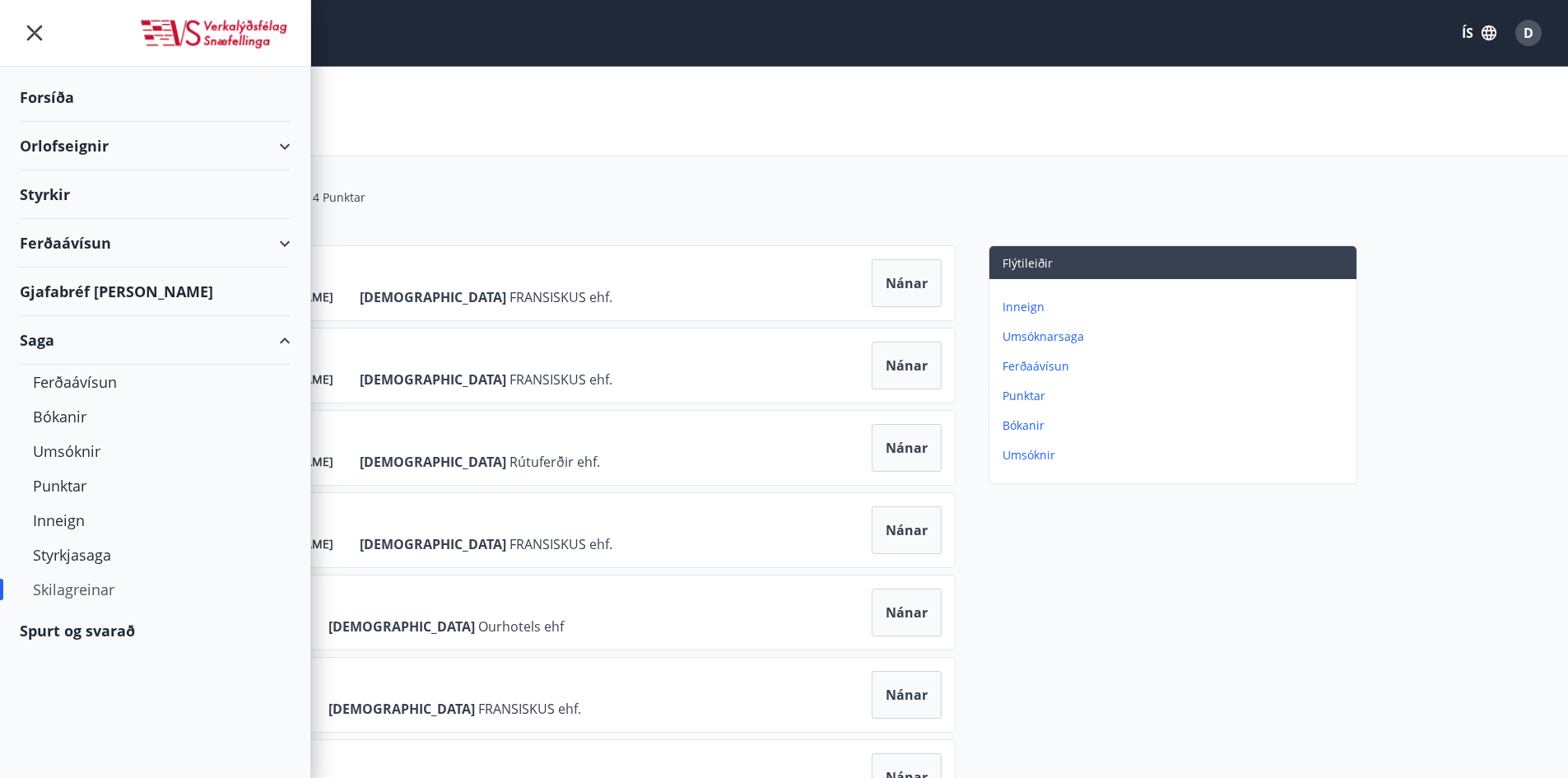
click at [61, 146] on div "Orlofseignir" at bounding box center [155, 146] width 271 height 49
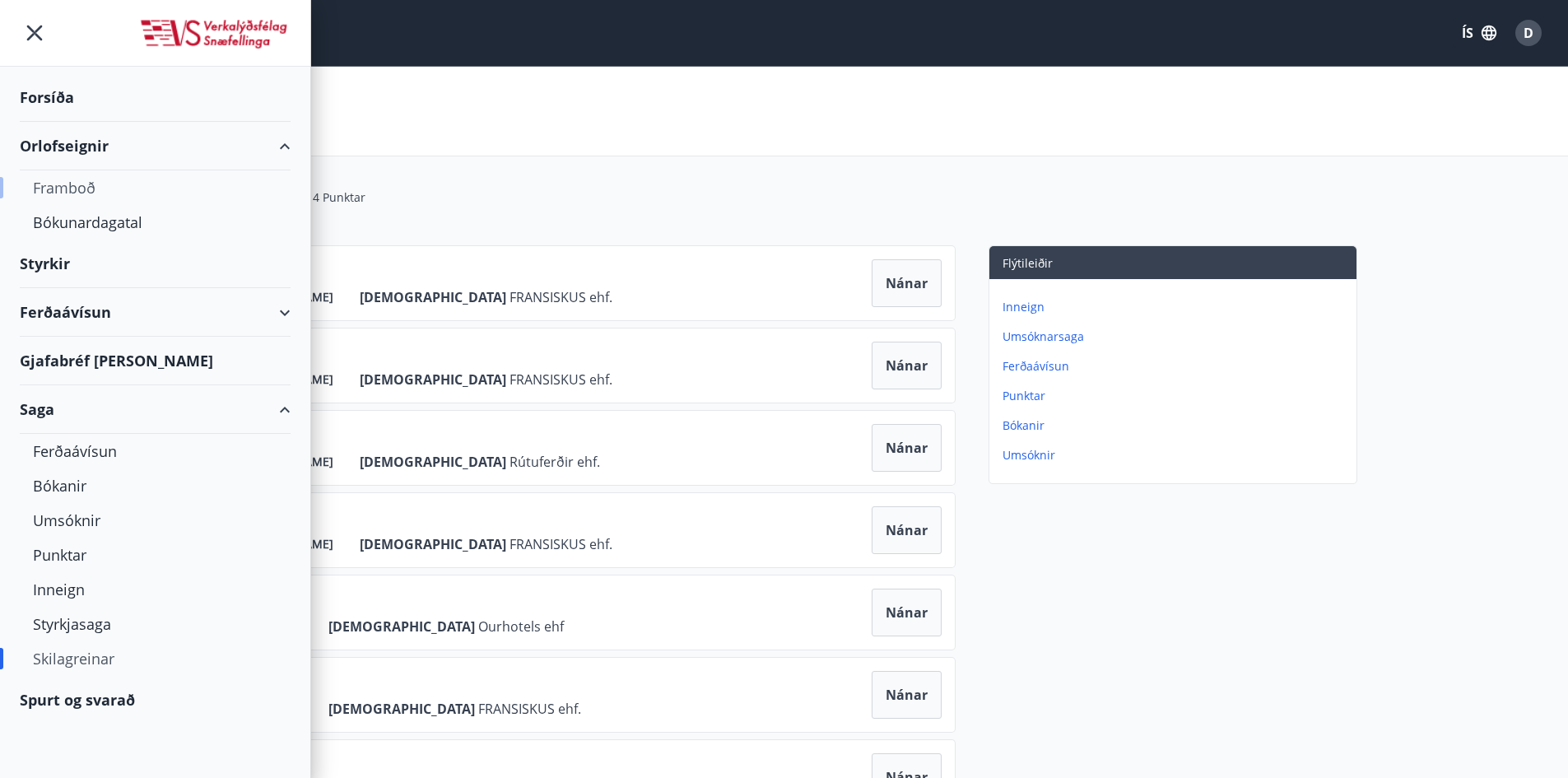
click at [68, 189] on div "Framboð" at bounding box center [155, 187] width 244 height 34
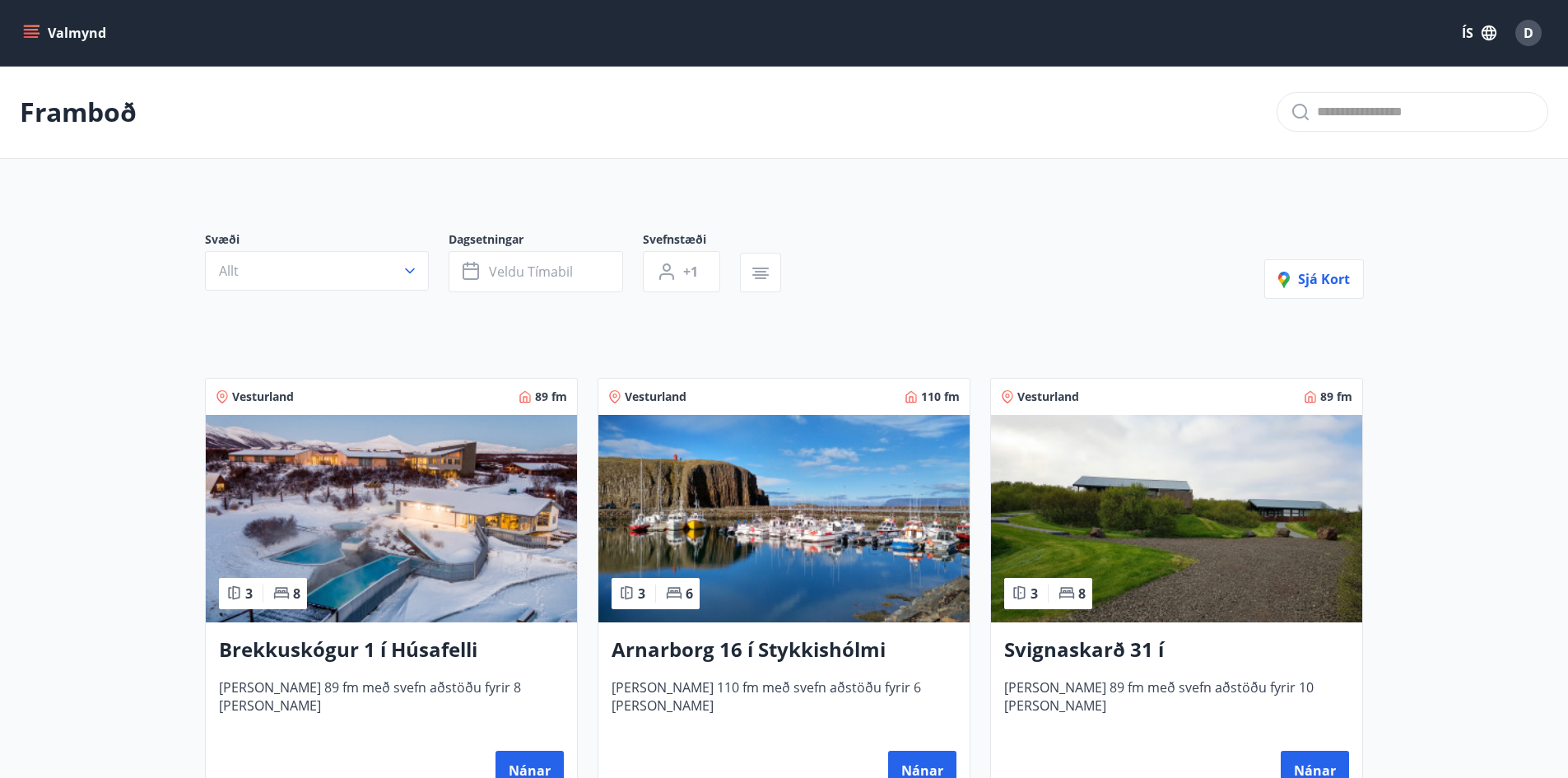
click at [1536, 28] on div "D" at bounding box center [1529, 33] width 27 height 27
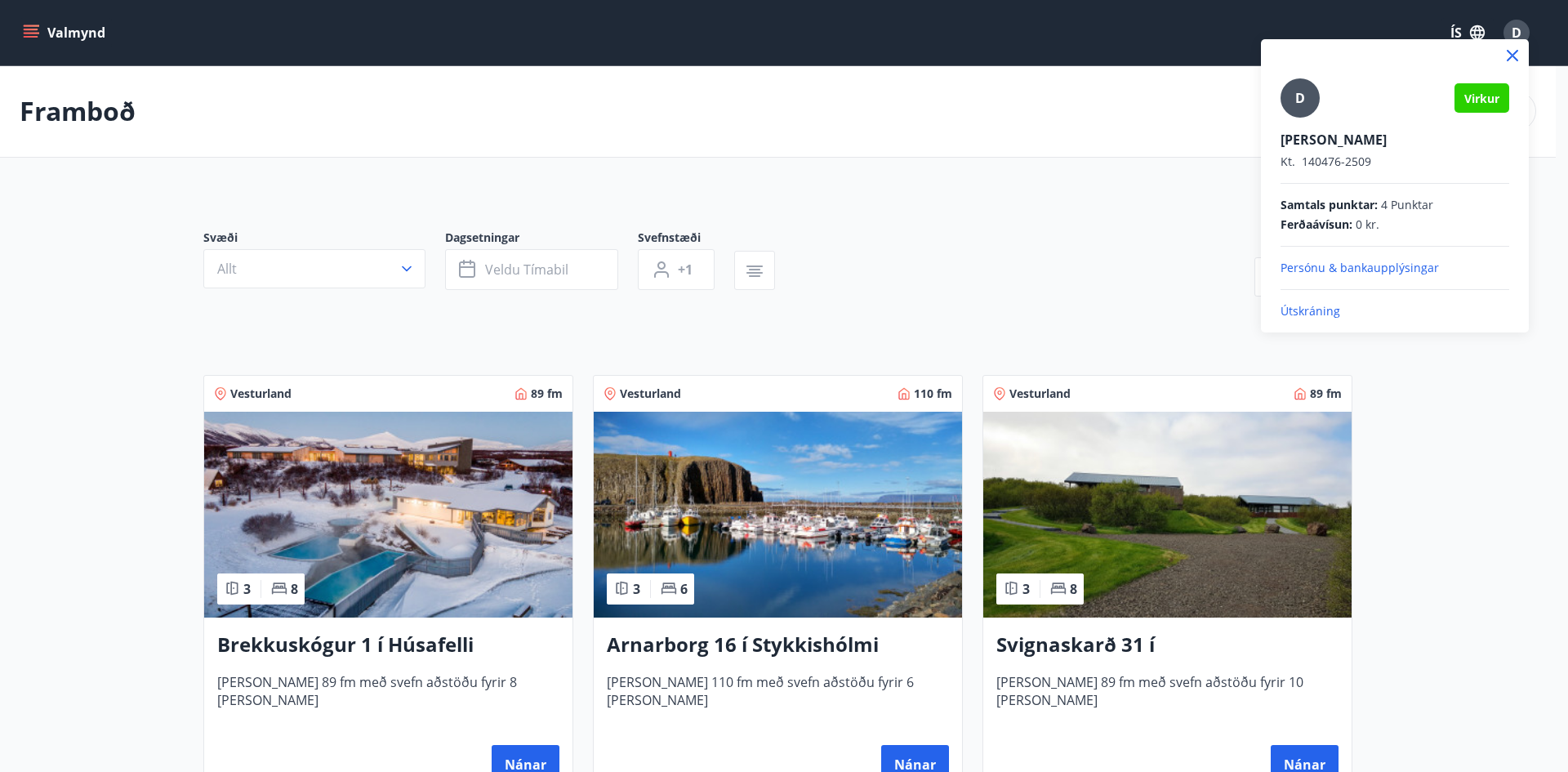
click at [124, 147] on div at bounding box center [784, 386] width 1568 height 772
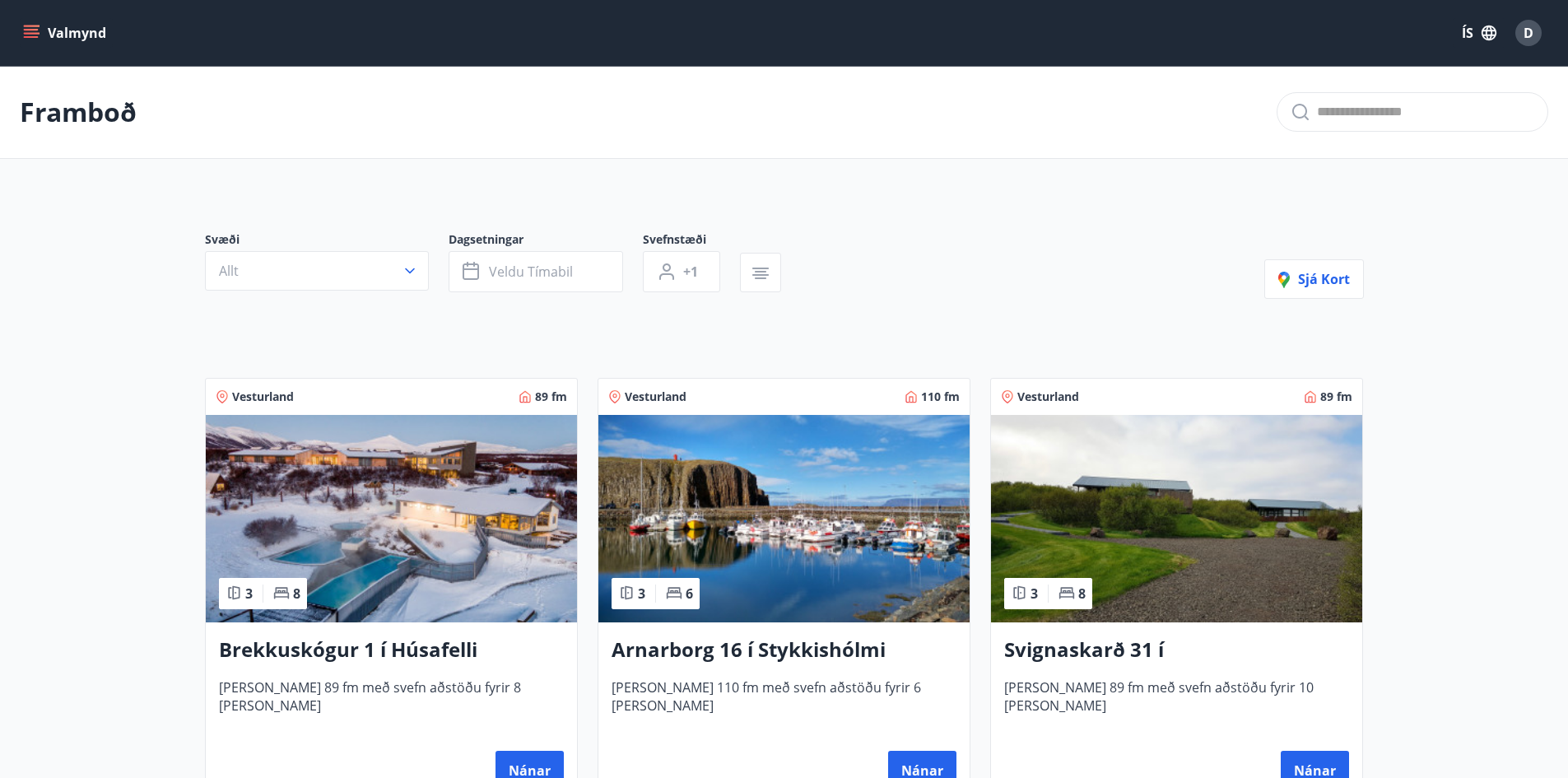
click at [29, 28] on icon "menu" at bounding box center [30, 32] width 16 height 16
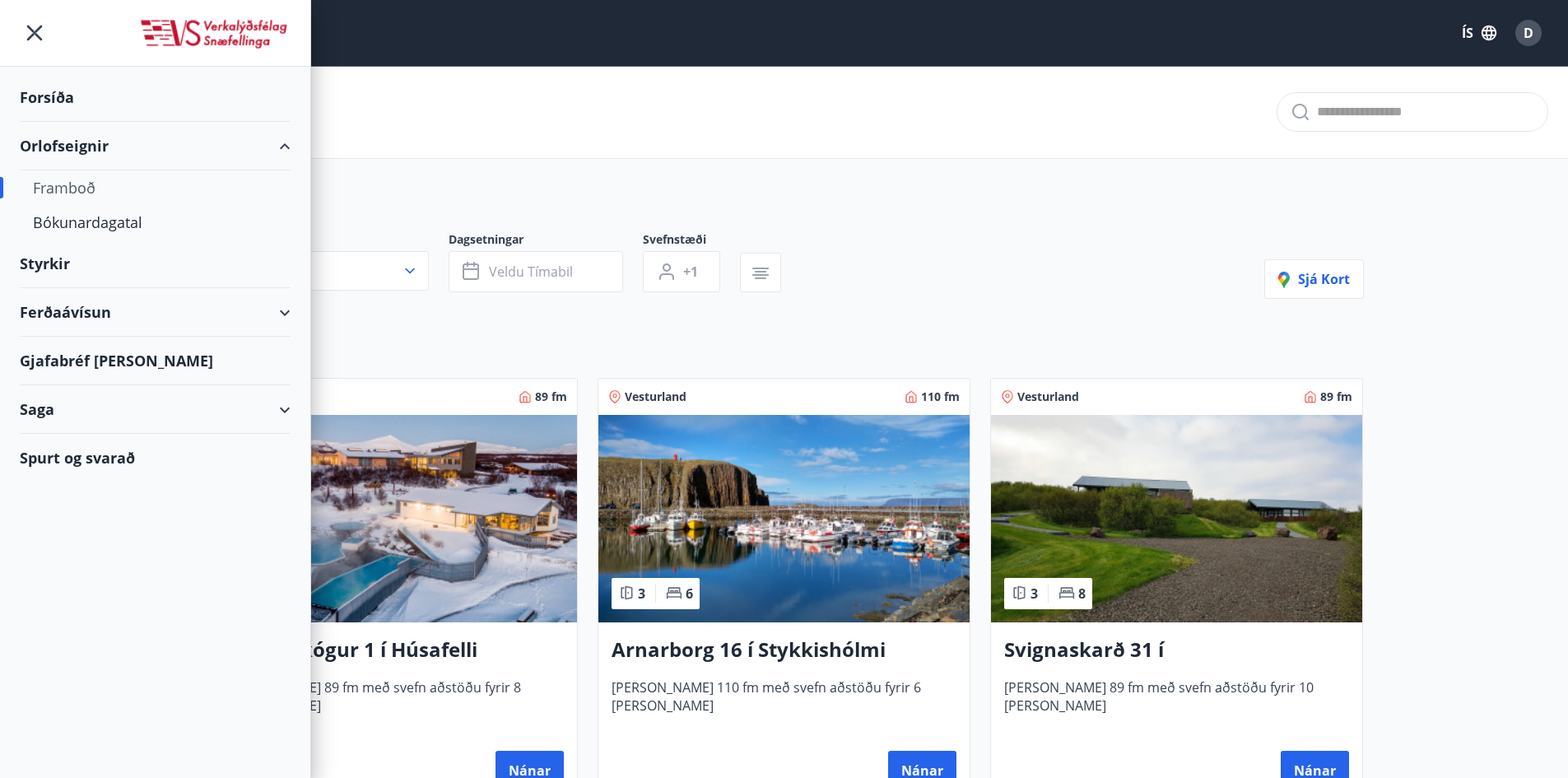
click at [87, 312] on div "Ferðaávísun" at bounding box center [155, 312] width 271 height 49
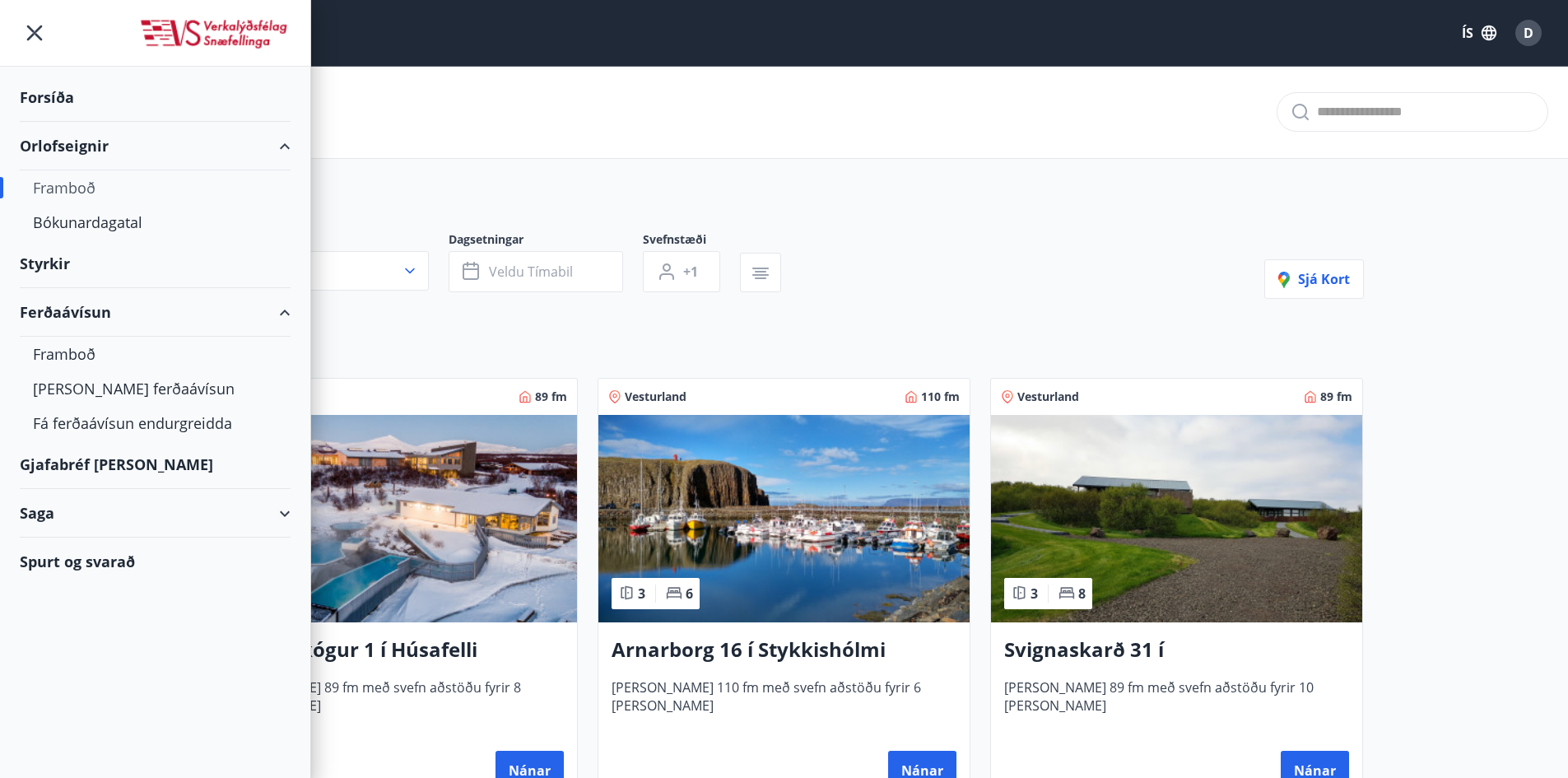
click at [33, 52] on div at bounding box center [155, 33] width 310 height 67
click at [32, 21] on icon "menu" at bounding box center [34, 32] width 29 height 29
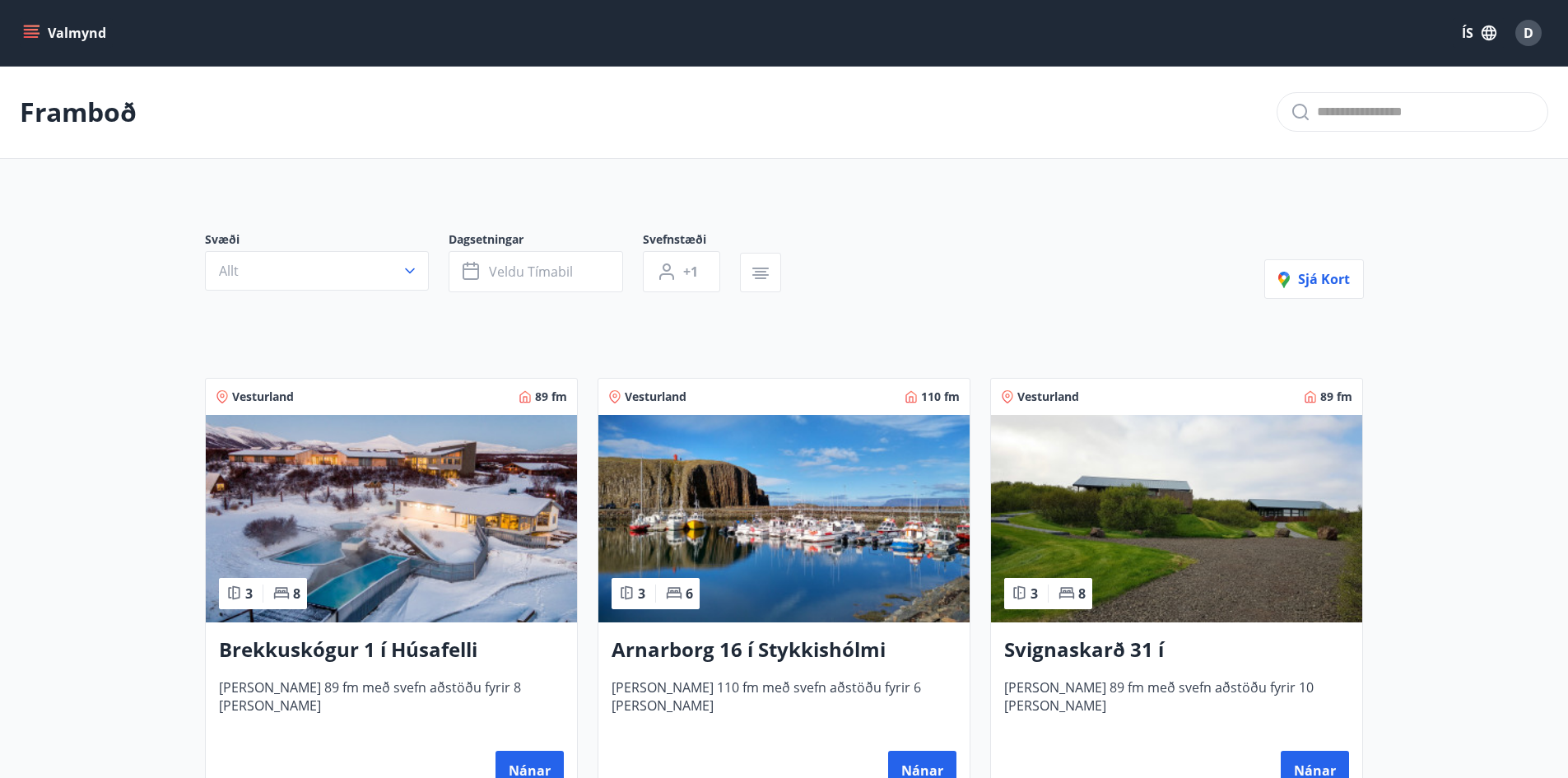
click at [18, 29] on div "Valmynd ÍS D" at bounding box center [784, 32] width 1568 height 66
click at [77, 27] on button "Valmynd" at bounding box center [67, 32] width 93 height 29
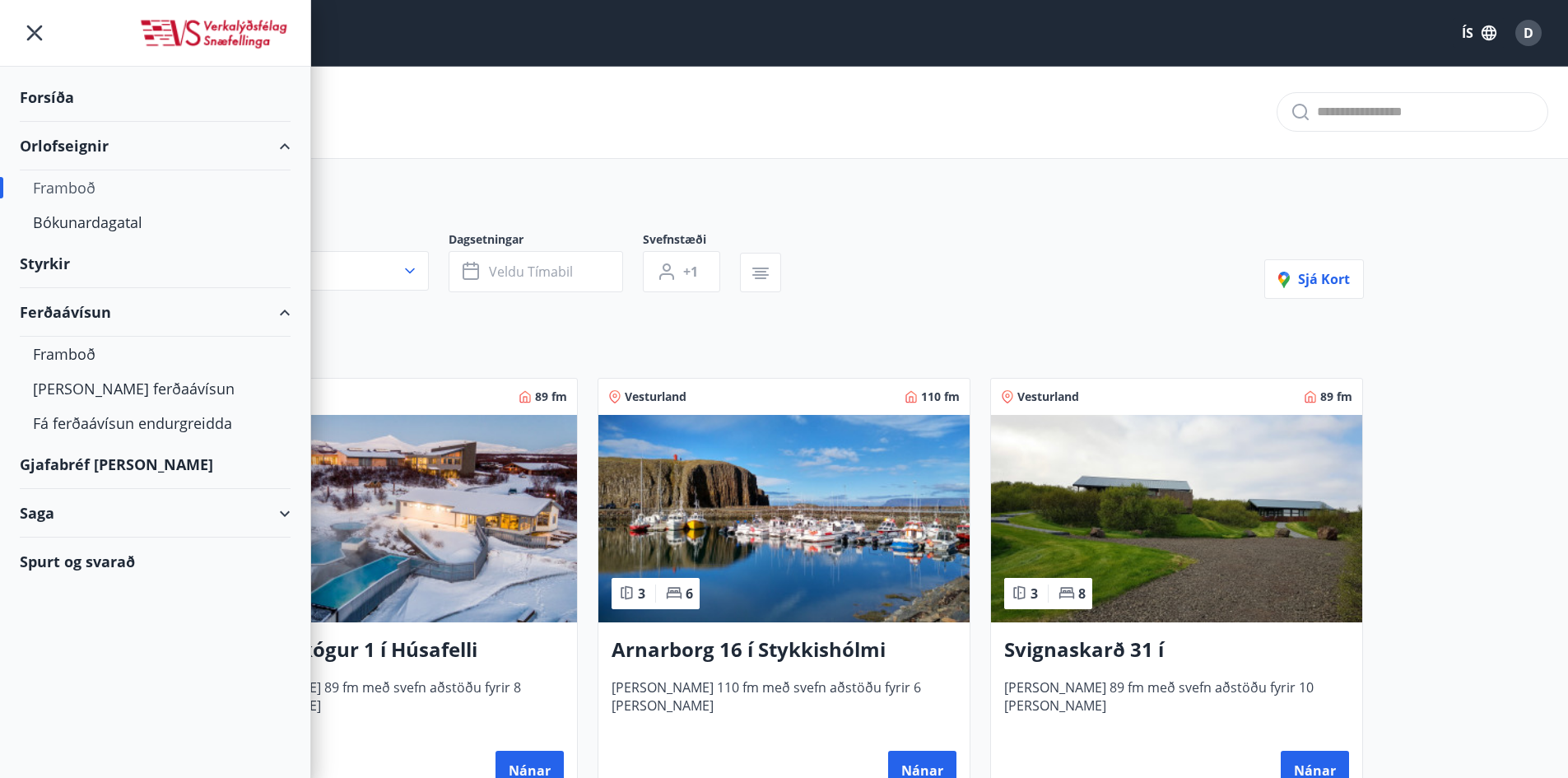
click at [219, 28] on img at bounding box center [214, 34] width 152 height 33
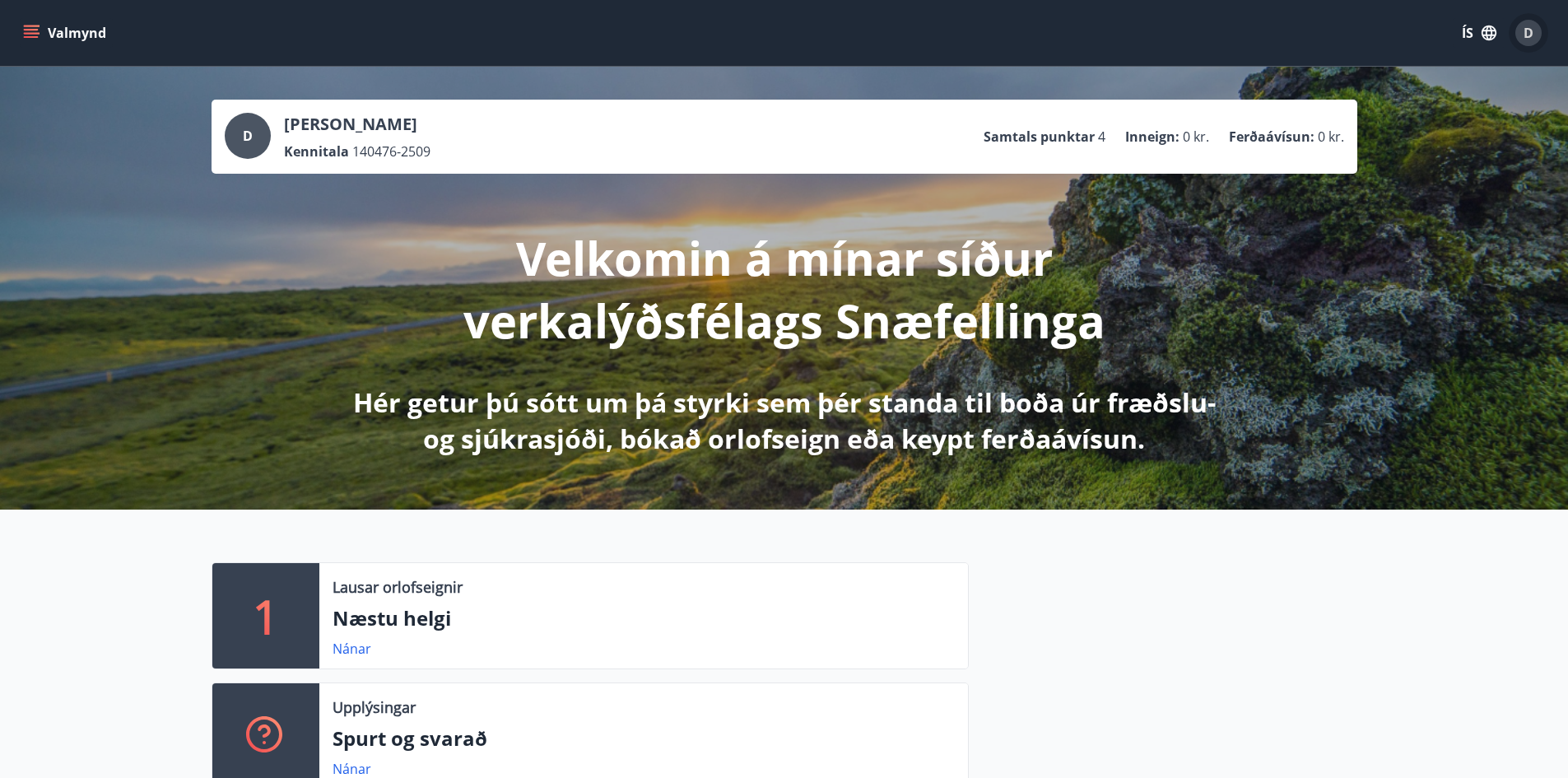
click at [1530, 31] on span "D" at bounding box center [1529, 32] width 10 height 18
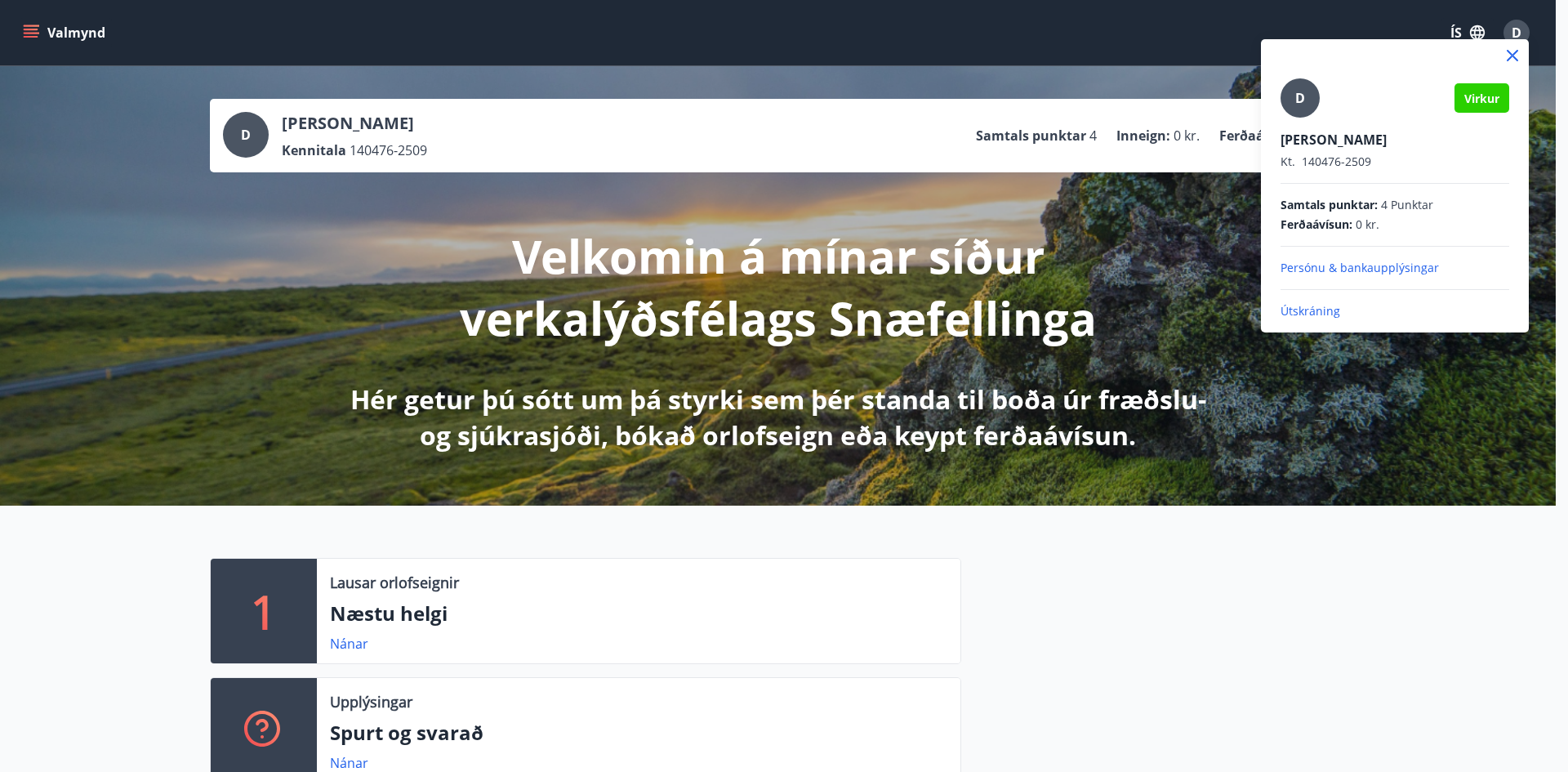
click at [1299, 314] on p "Útskráning" at bounding box center [1395, 310] width 228 height 16
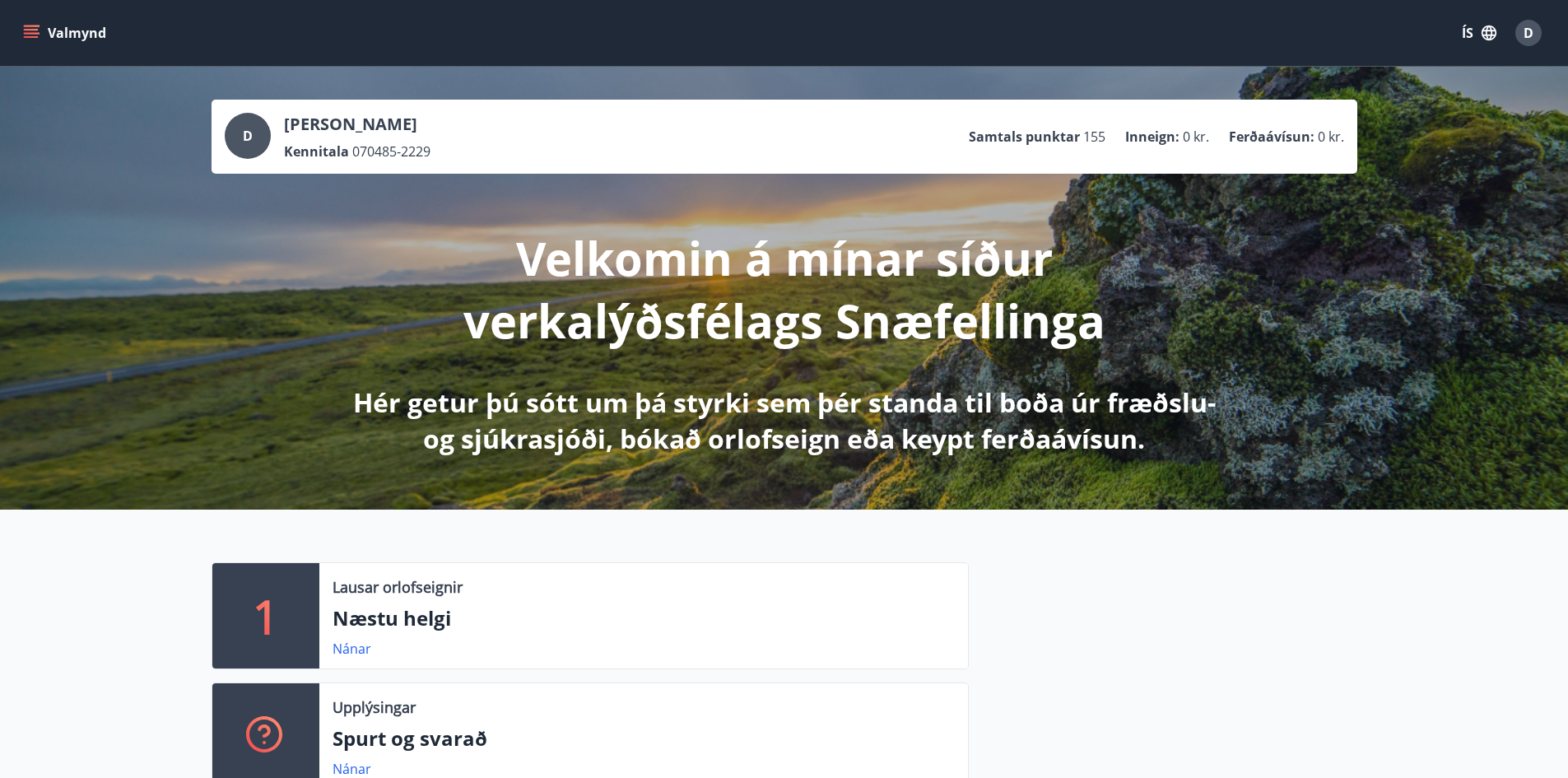
click at [29, 31] on icon "menu" at bounding box center [30, 32] width 16 height 16
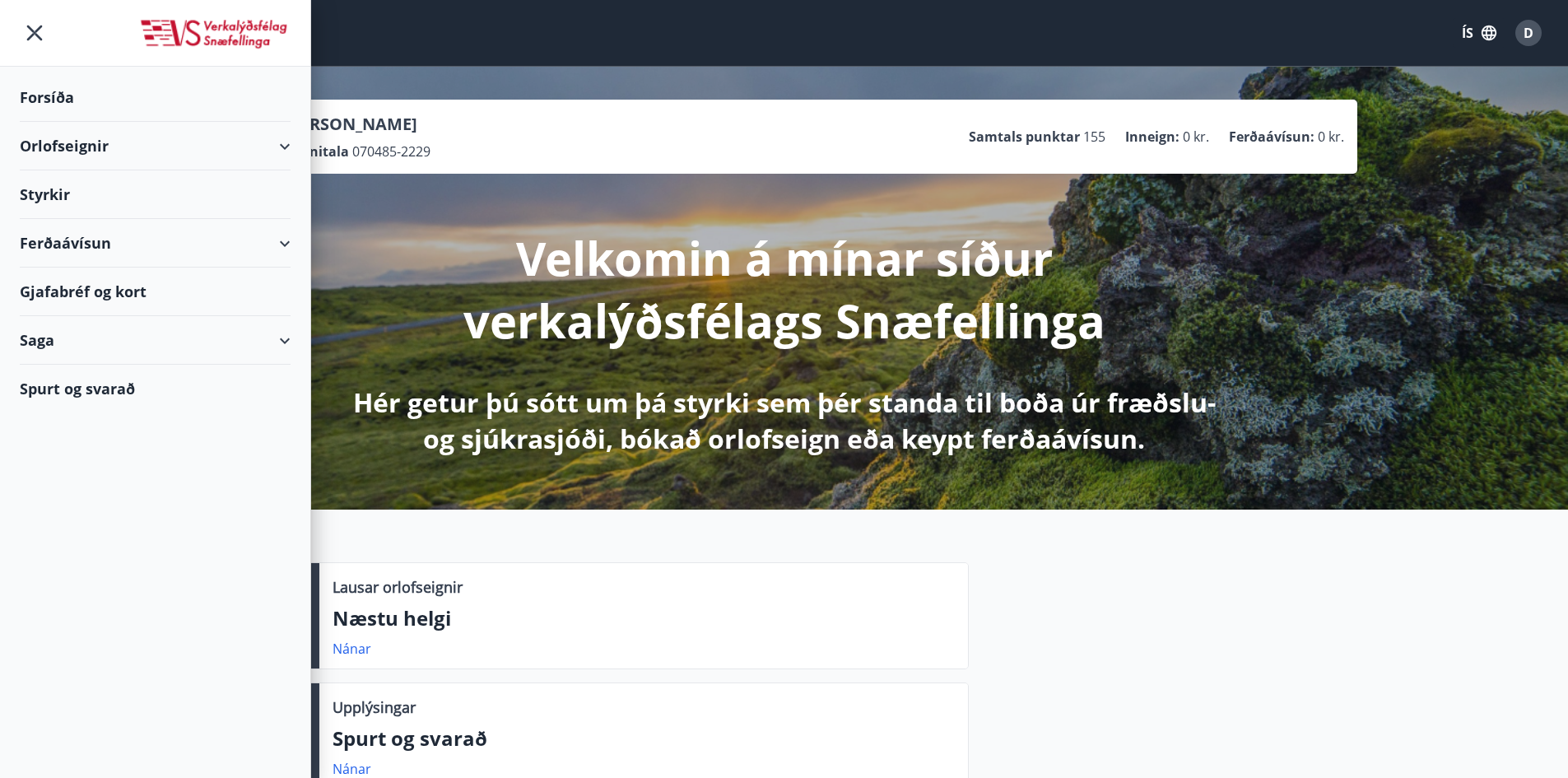
click at [281, 243] on div "Ferðaávísun" at bounding box center [155, 243] width 271 height 49
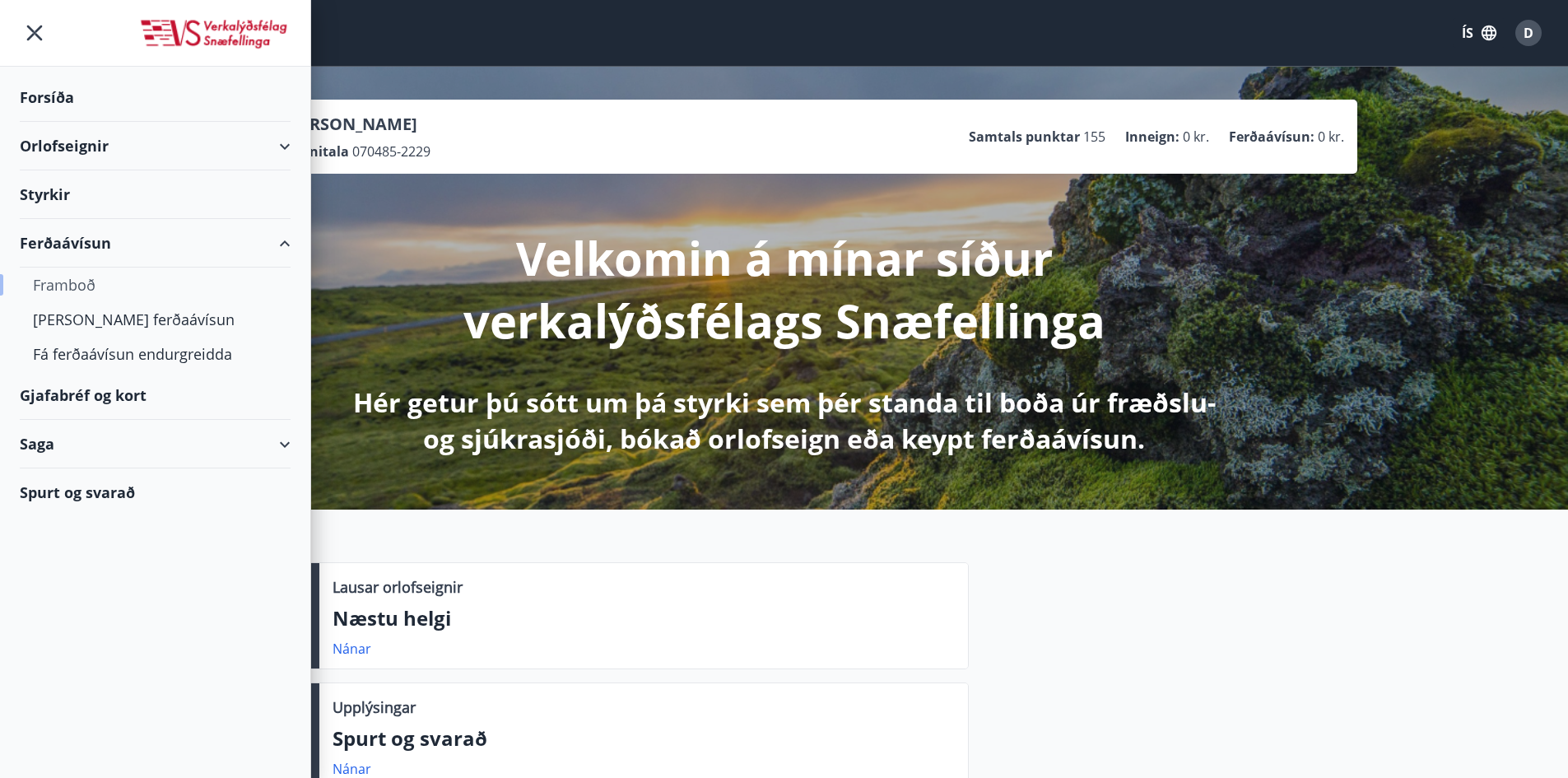
click at [57, 280] on div "Framboð" at bounding box center [155, 284] width 244 height 34
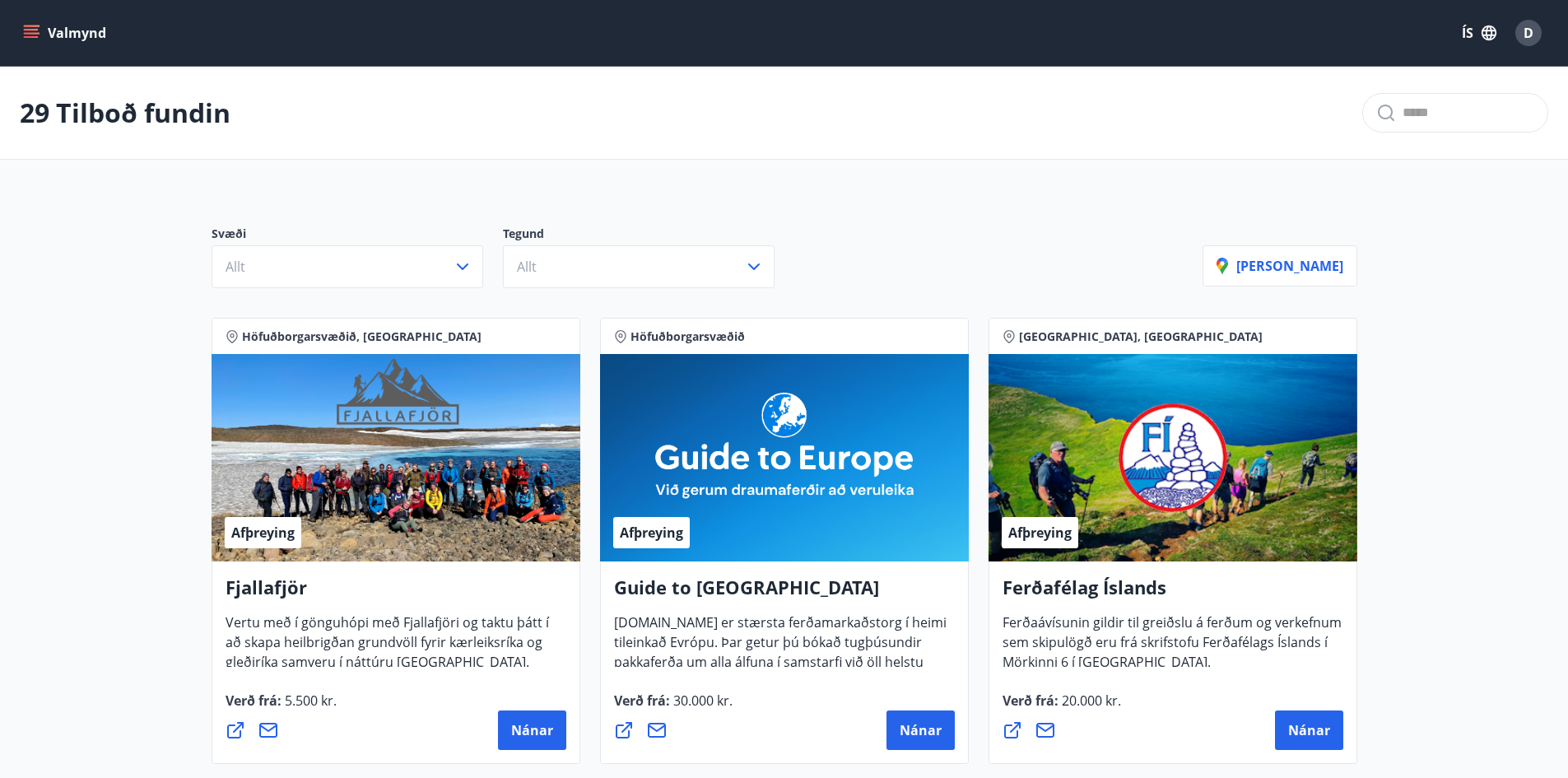
click at [1530, 42] on div "D" at bounding box center [1529, 33] width 27 height 27
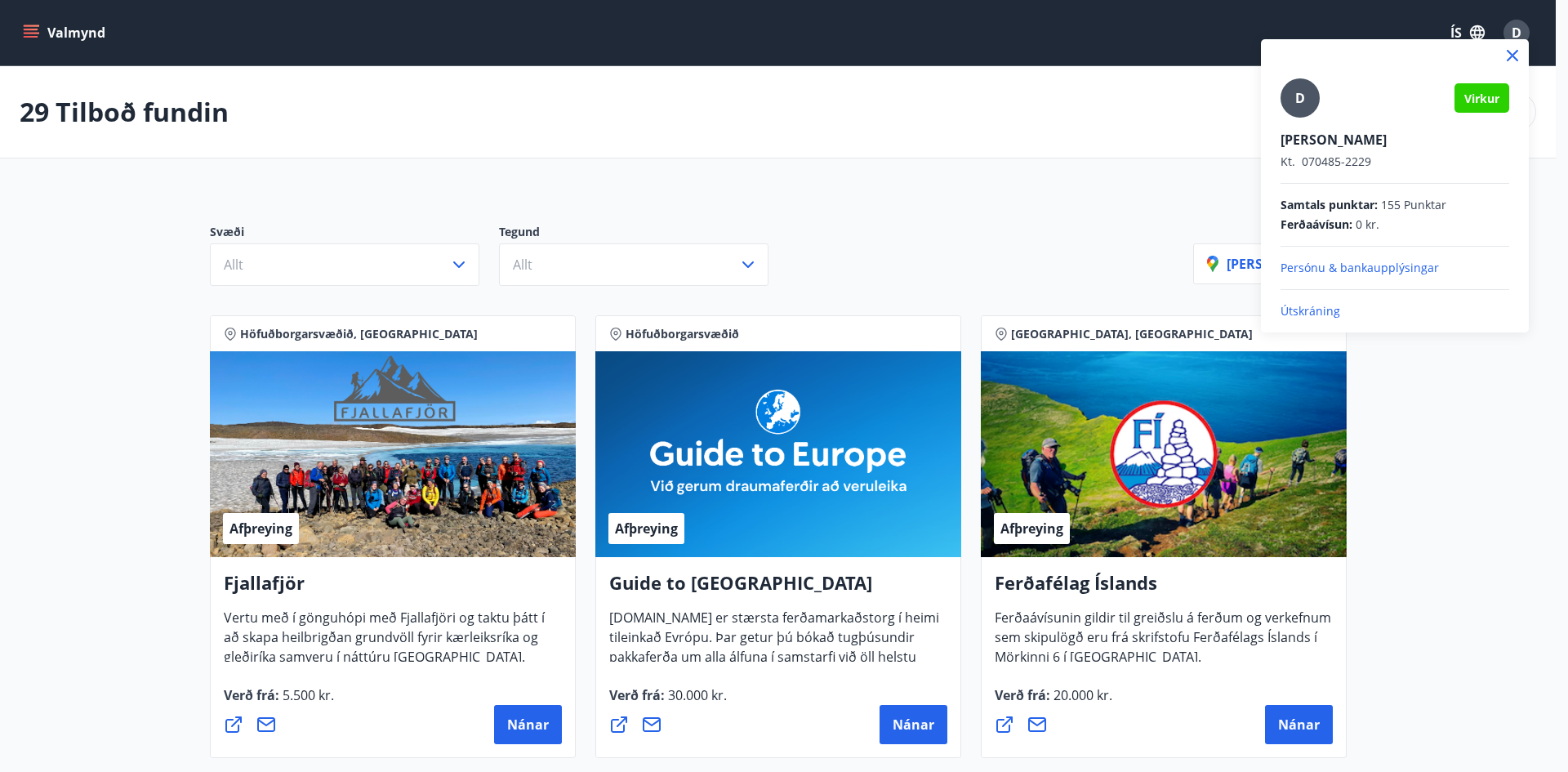
click at [1329, 304] on p "Útskráning" at bounding box center [1395, 310] width 228 height 16
